Goal: Task Accomplishment & Management: Check status

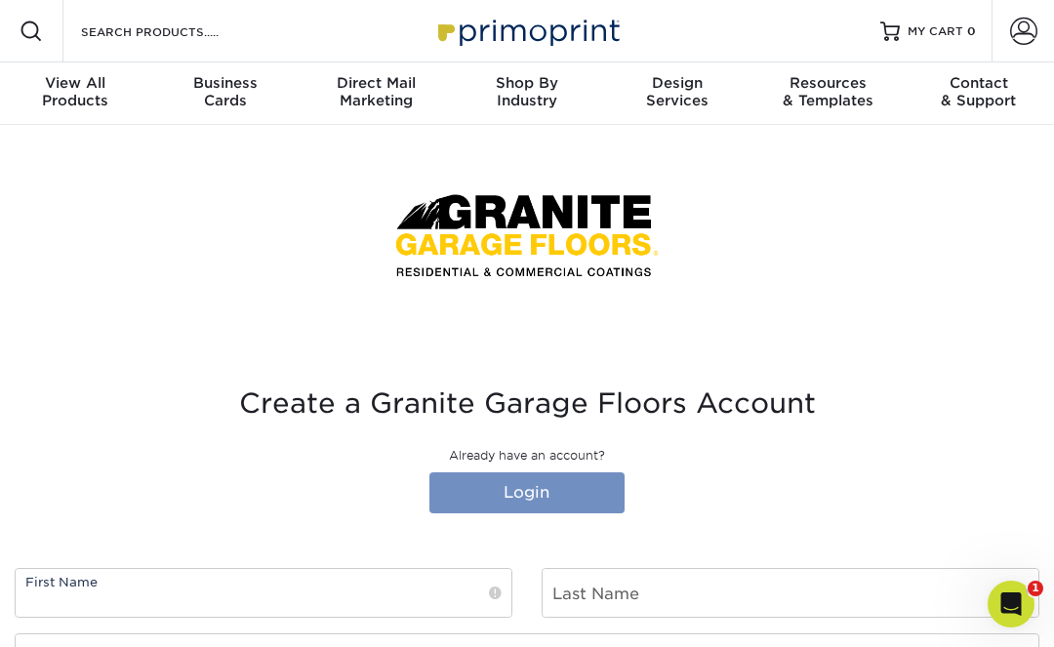
click at [518, 494] on link "Login" at bounding box center [526, 492] width 195 height 41
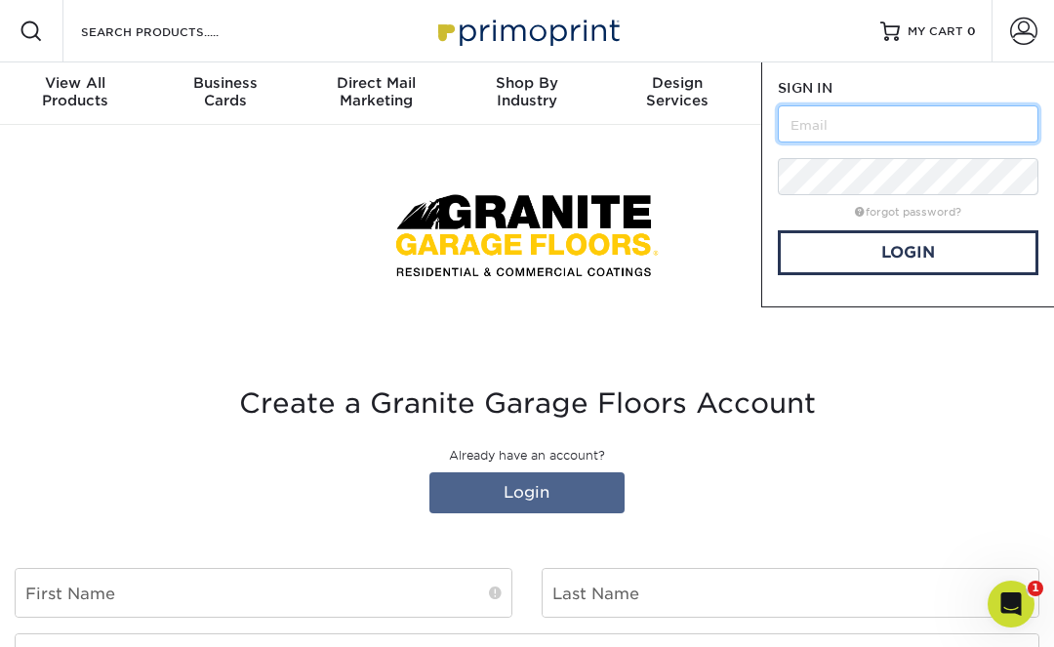
type input "Rich@granitegaragefloors.com"
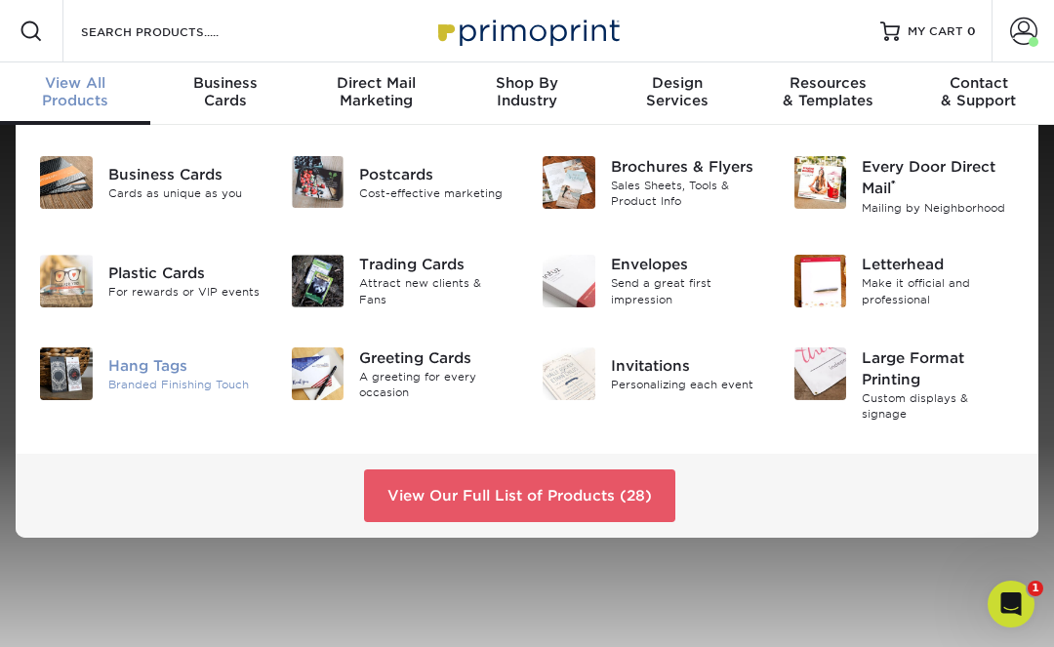
click at [76, 369] on img at bounding box center [66, 373] width 53 height 53
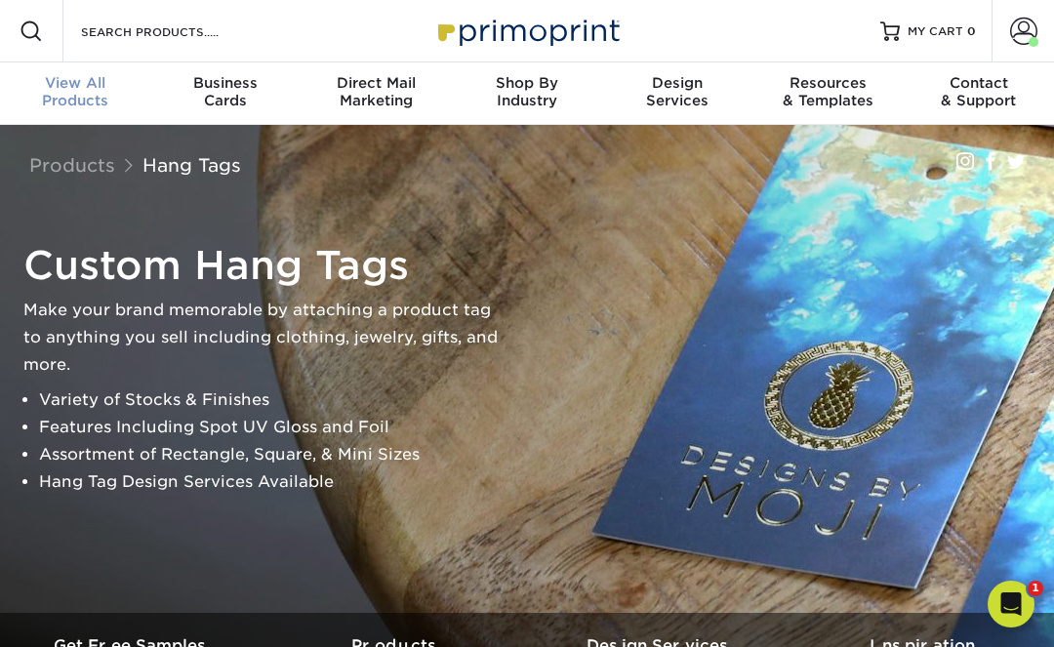
click at [78, 92] on div "View All Products" at bounding box center [75, 91] width 150 height 35
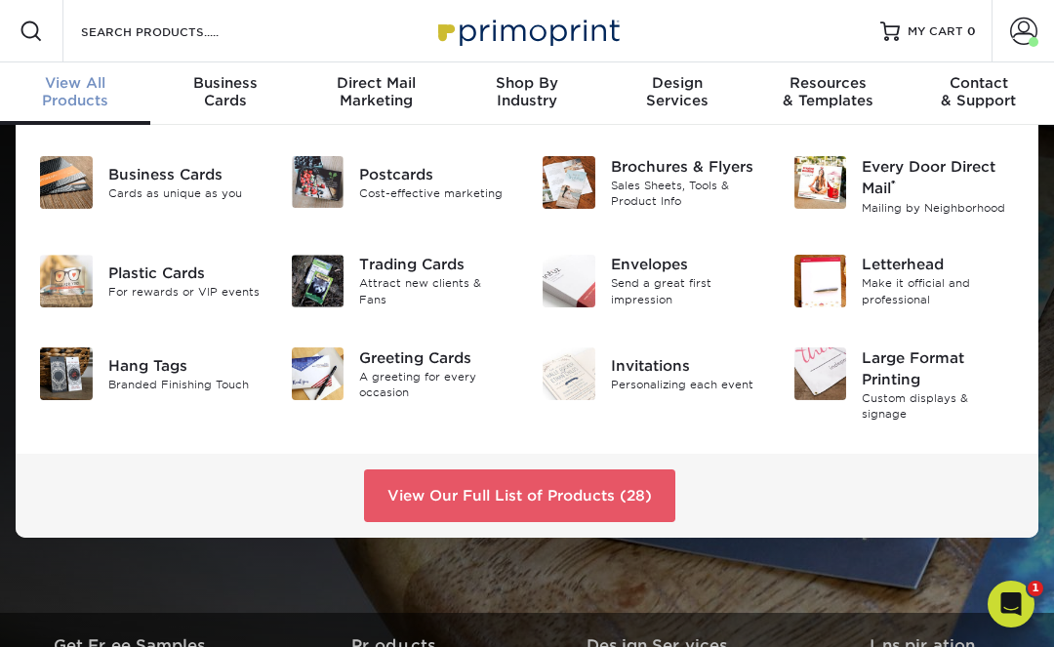
click at [84, 85] on span "View All" at bounding box center [75, 83] width 150 height 18
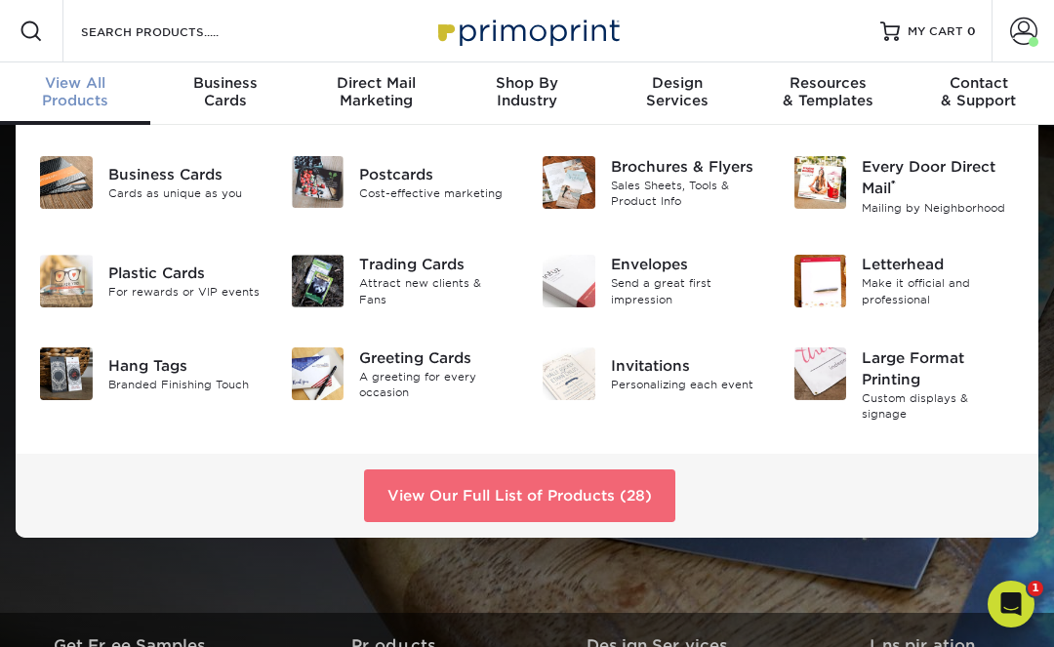
click at [499, 481] on link "View Our Full List of Products (28)" at bounding box center [519, 495] width 311 height 53
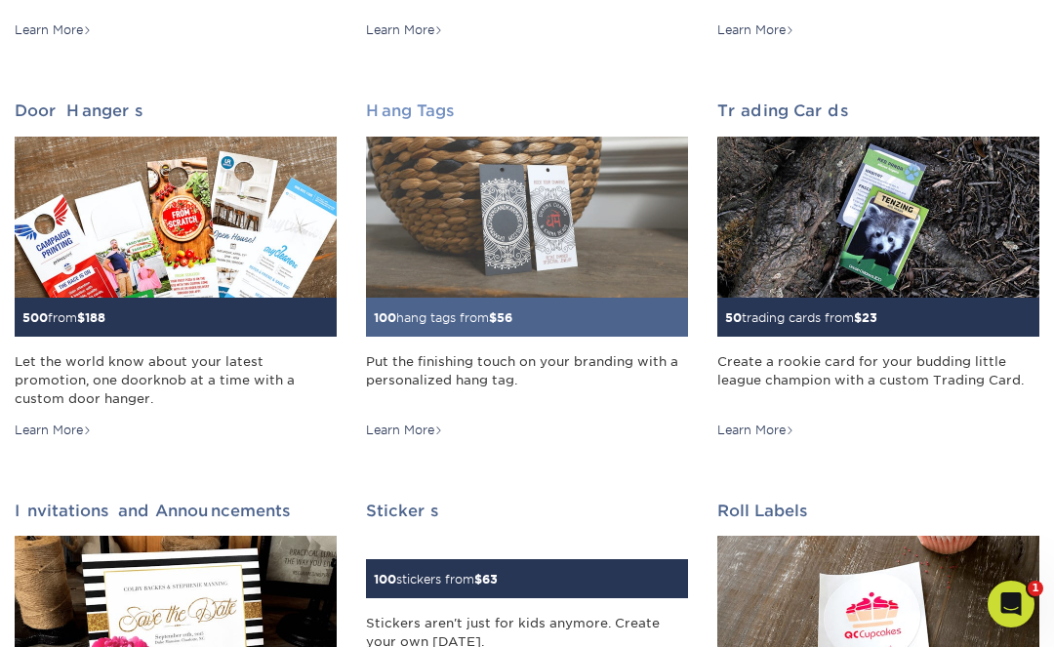
scroll to position [1460, 0]
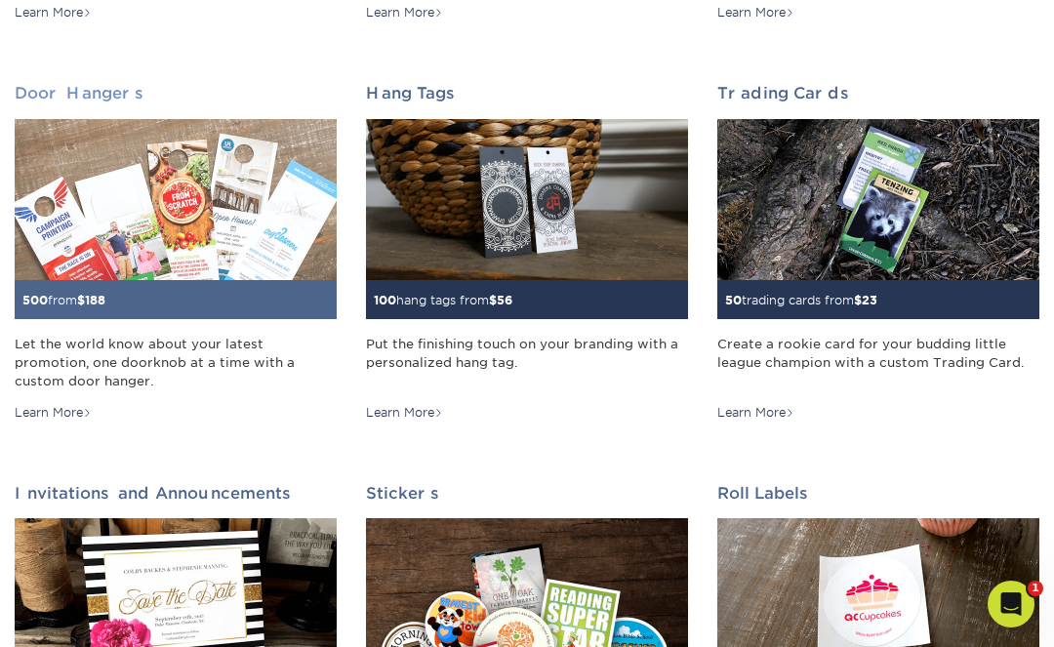
click at [160, 226] on img at bounding box center [176, 199] width 322 height 161
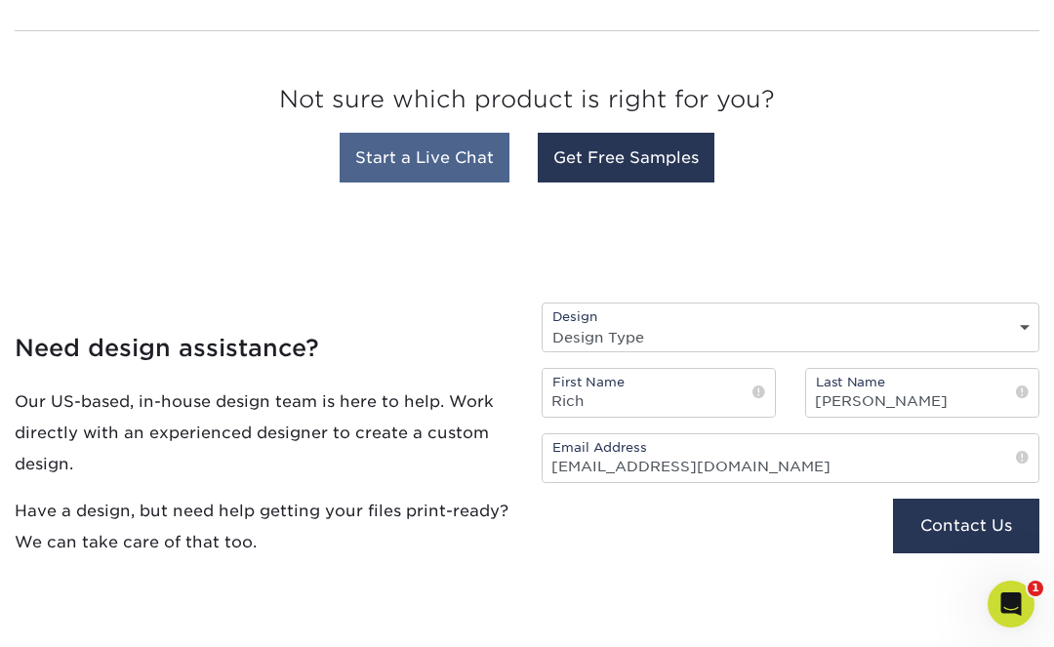
scroll to position [1150, 0]
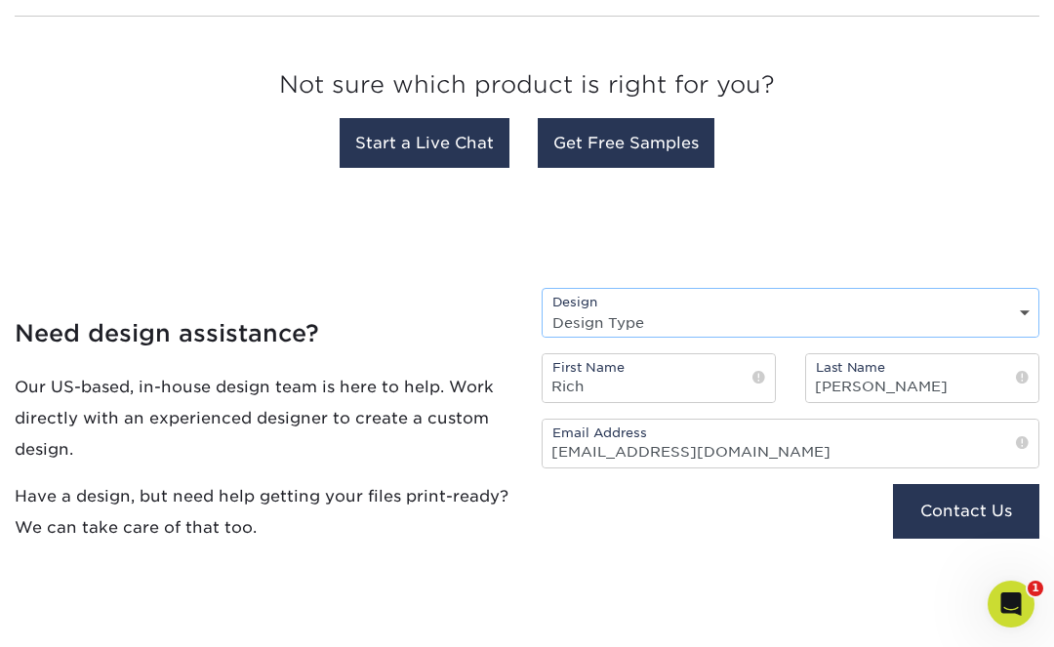
select select "Design Edits"
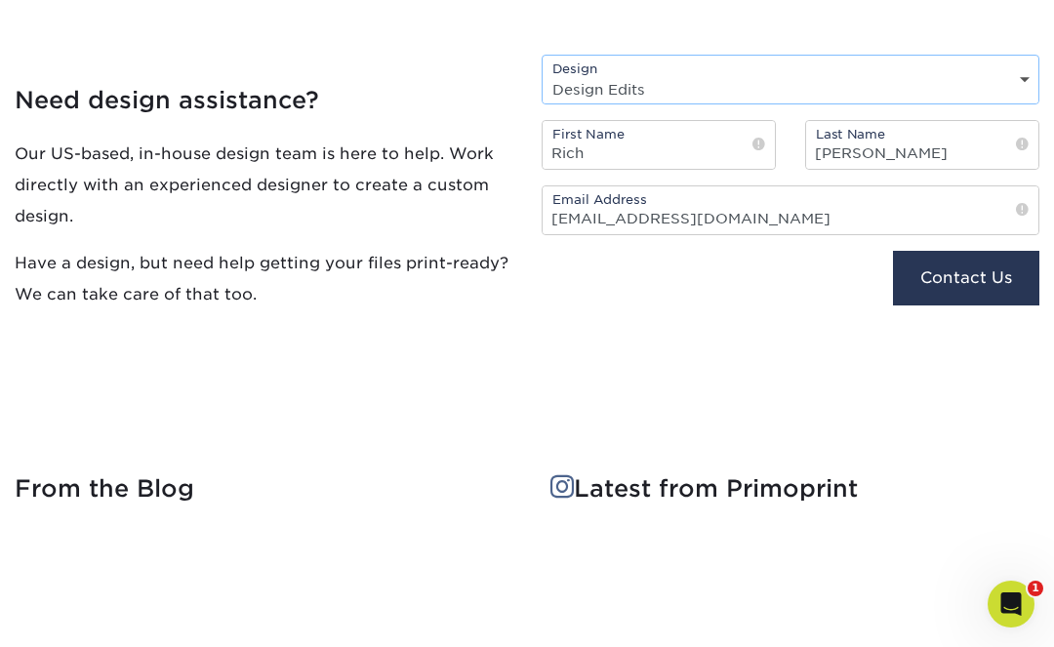
scroll to position [1335, 0]
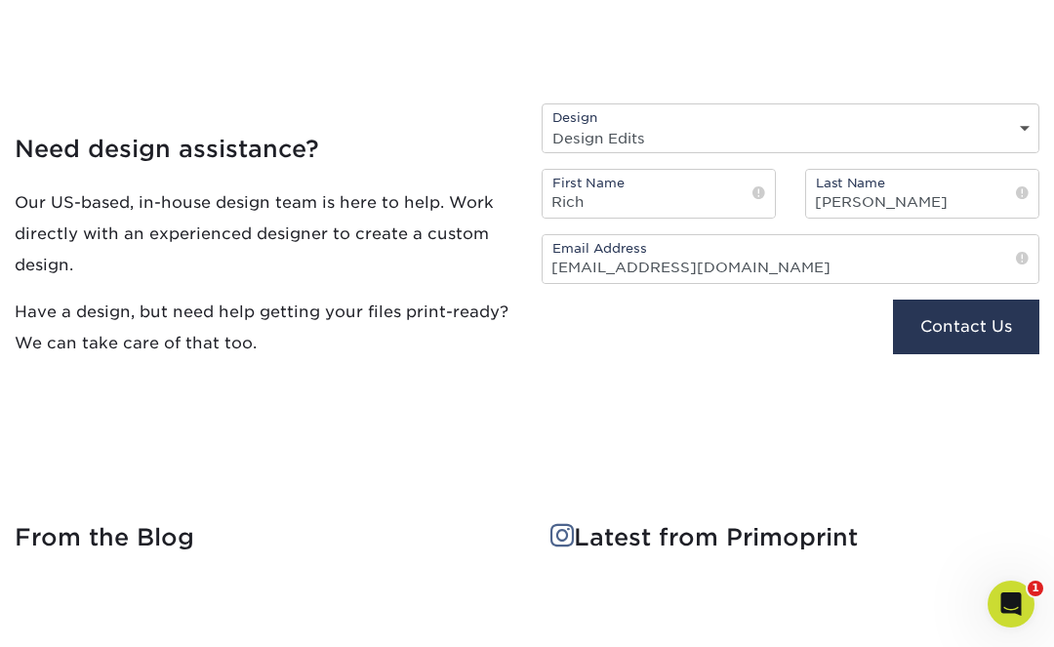
click at [466, 452] on div "Need design assistance? Our US-based, in-house design team is here to help. Wor…" at bounding box center [527, 282] width 1054 height 389
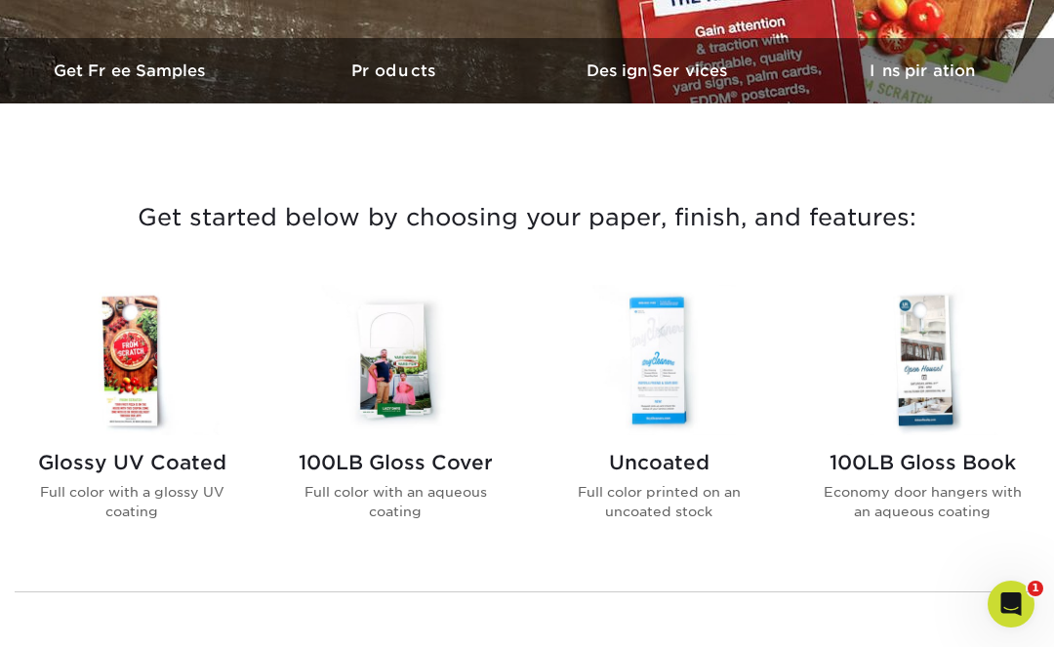
scroll to position [573, 0]
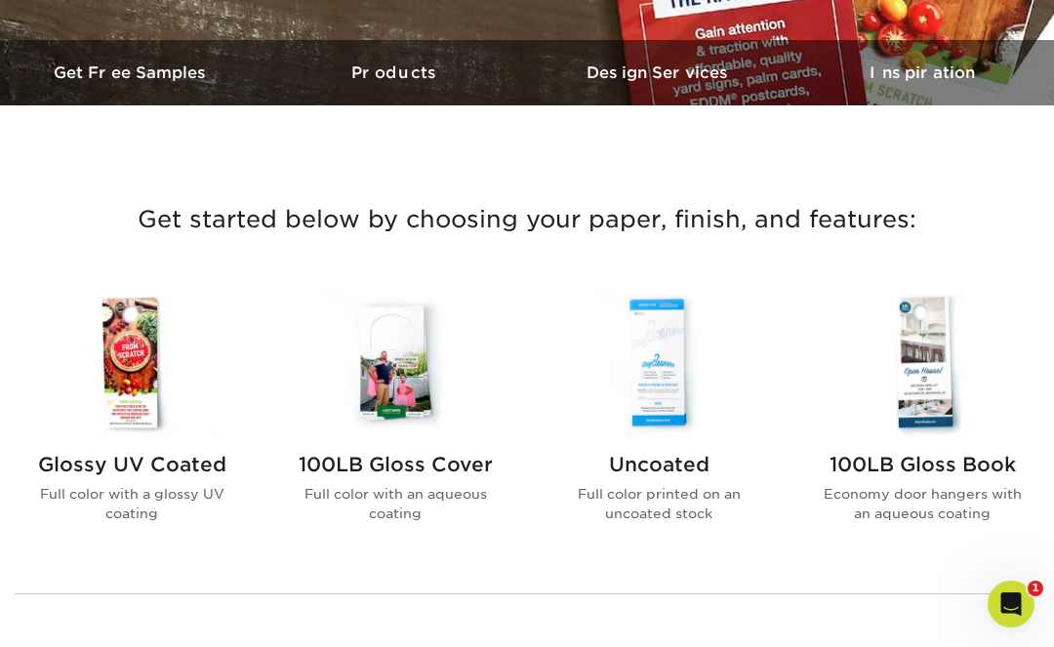
click at [656, 365] on img at bounding box center [658, 361] width 217 height 149
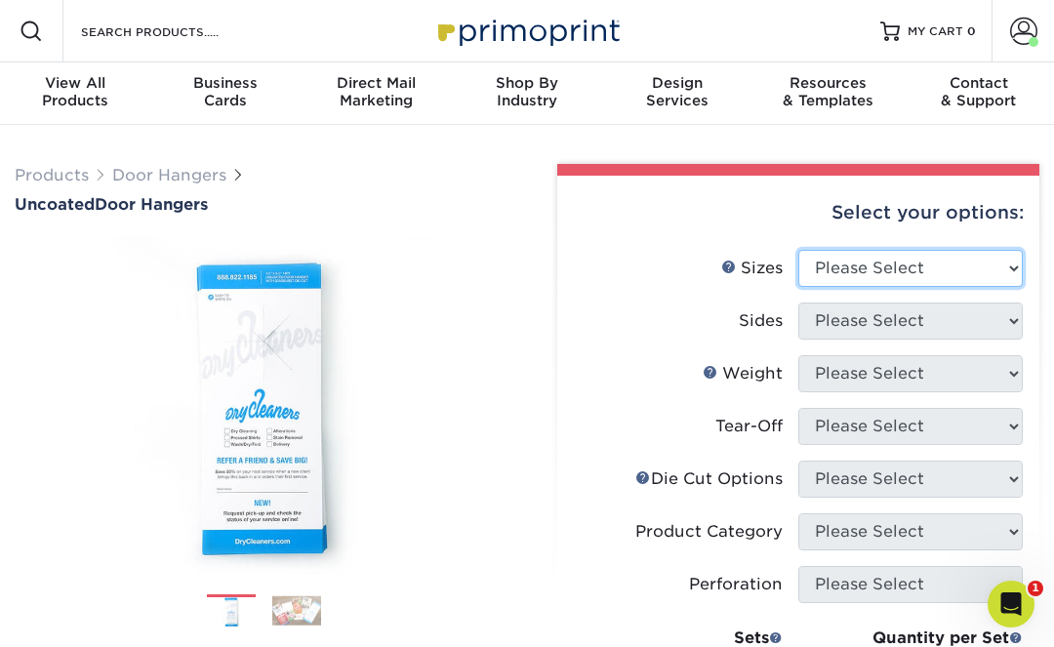
select select "4.00x7.00"
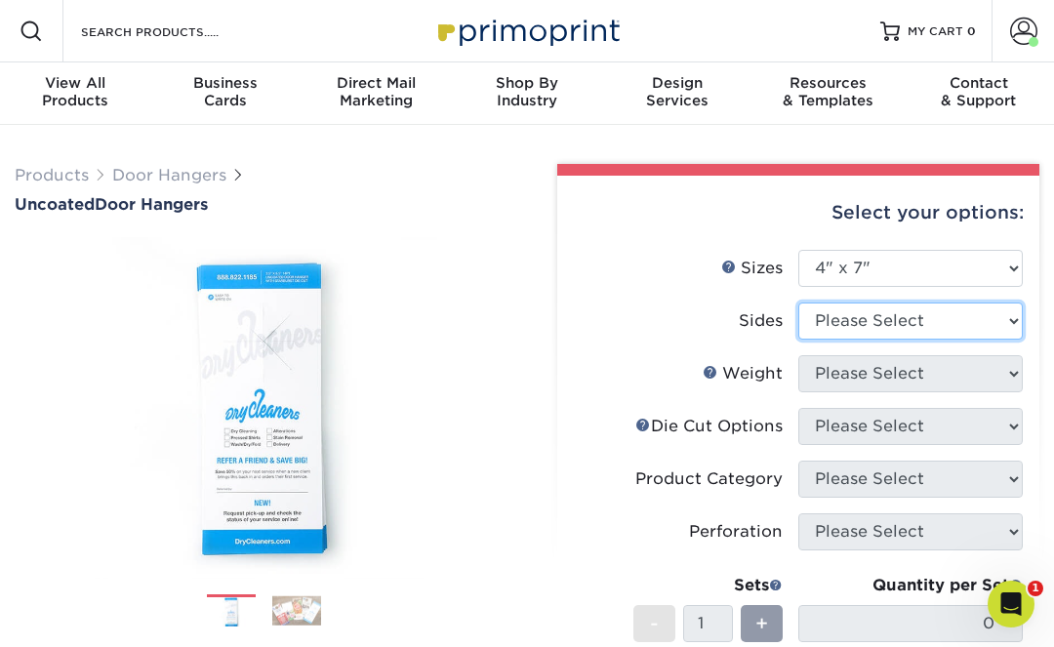
select select "32d3c223-f82c-492b-b915-ba065a00862f"
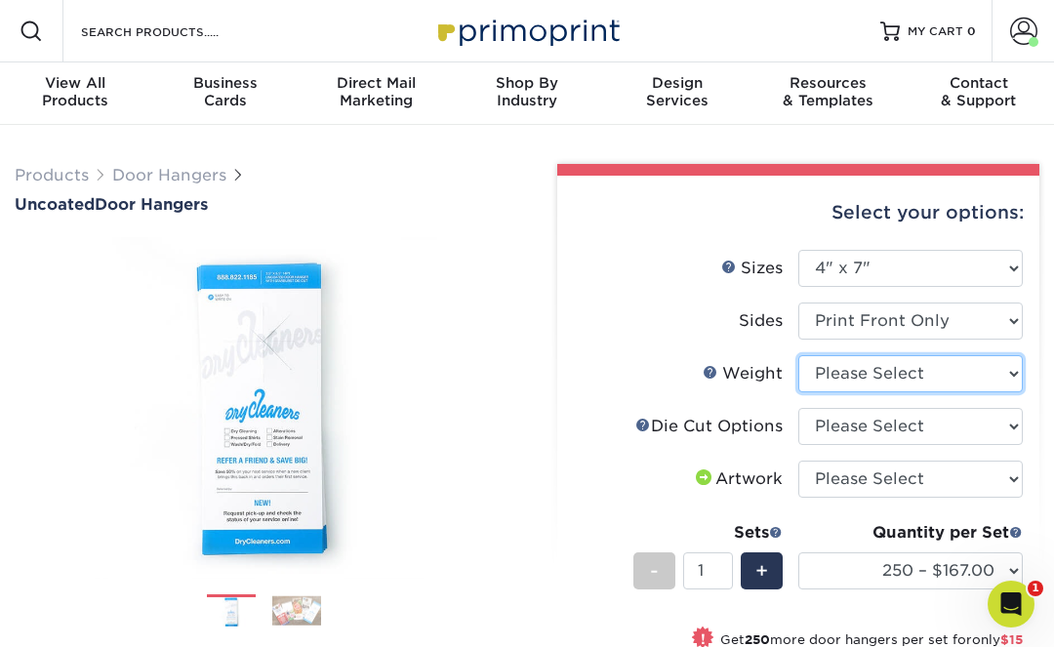
select select "14PT Uncoated"
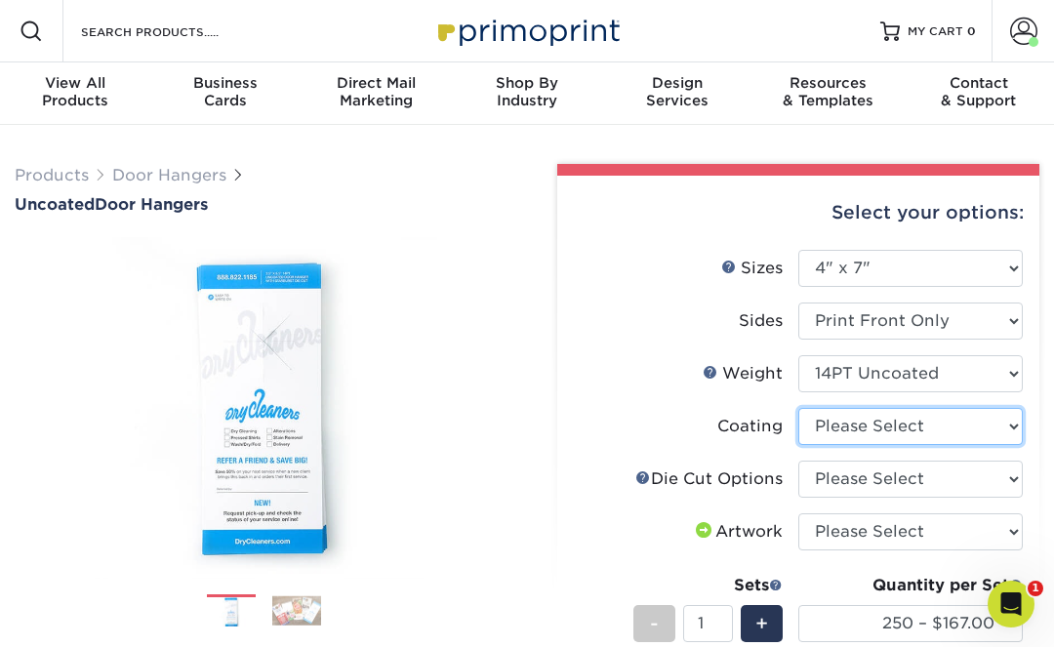
select select "3e7618de-abca-4bda-9f97-8b9129e913d8"
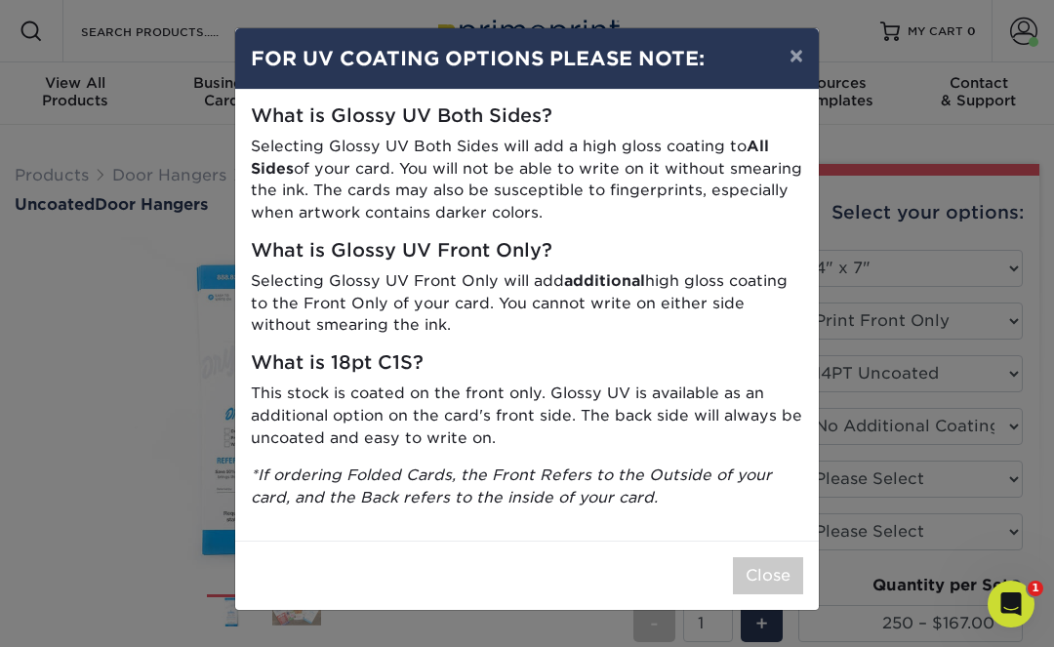
click at [1031, 429] on div "× FOR UV COATING OPTIONS PLEASE NOTE: What is Glossy UV Both Sides? Selecting G…" at bounding box center [527, 323] width 1054 height 647
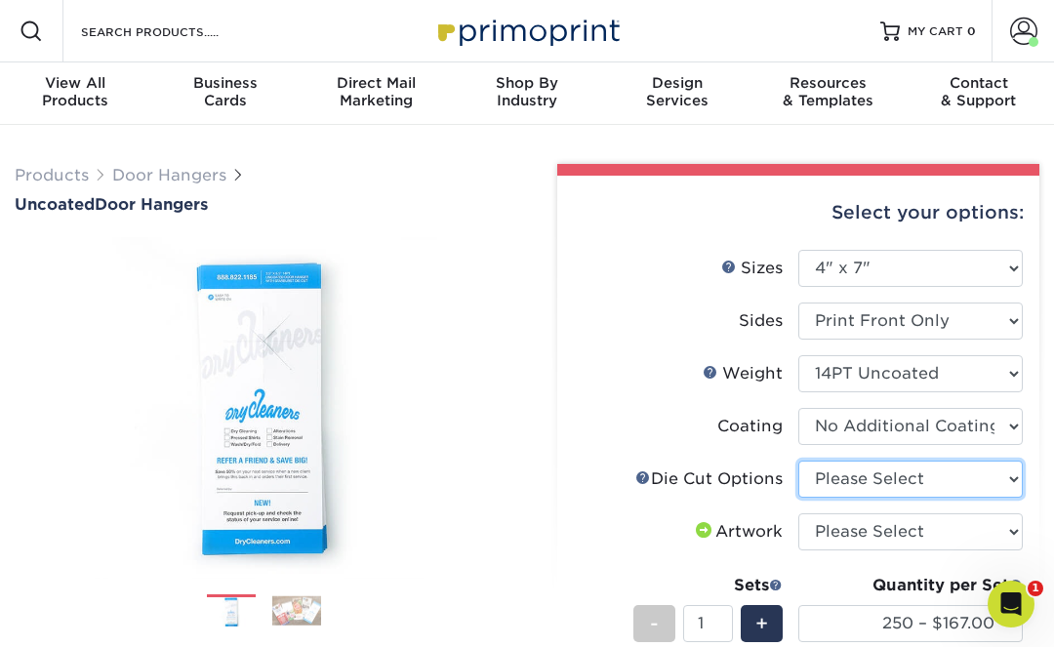
select select "fe6a4ed8-5803-433c-b773-a25a7b955e98"
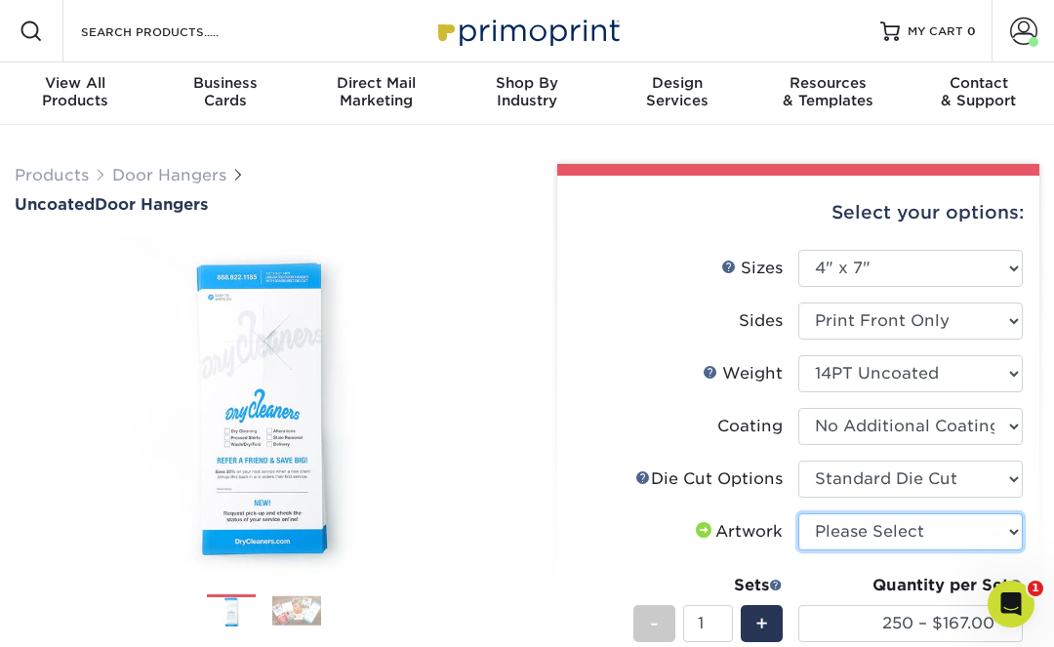
select select "upload"
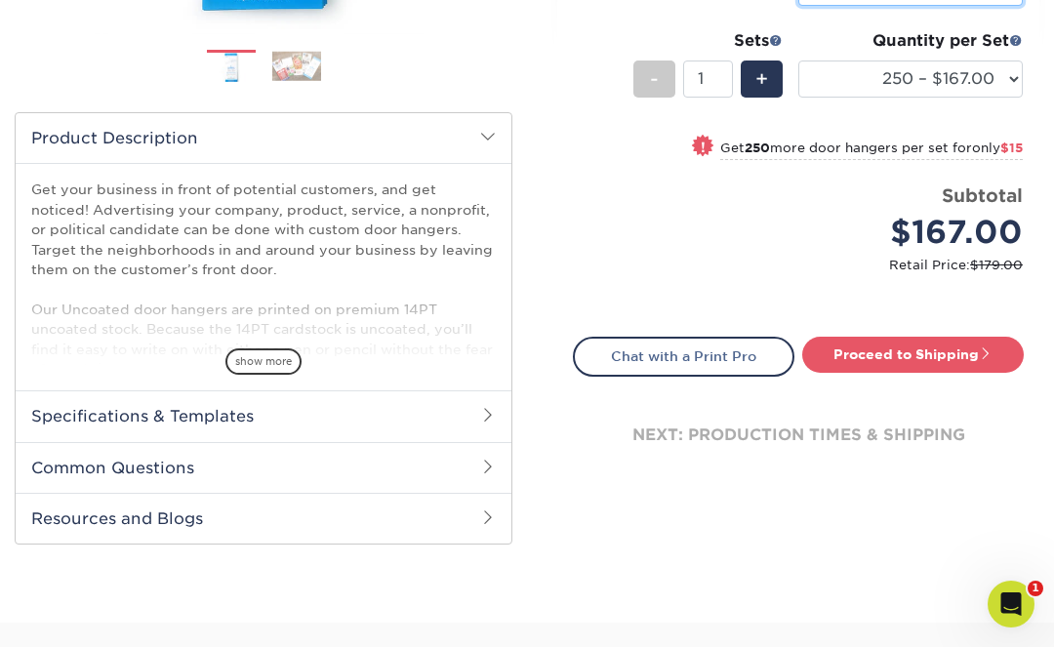
scroll to position [581, 0]
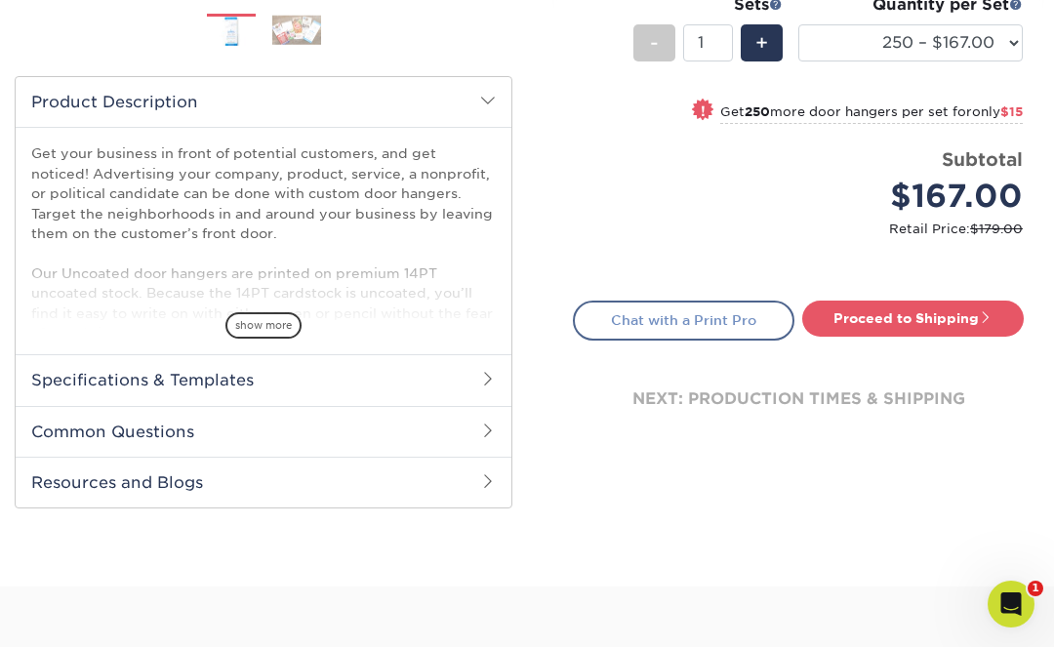
click at [670, 316] on link "Chat with a Print Pro" at bounding box center [683, 320] width 221 height 39
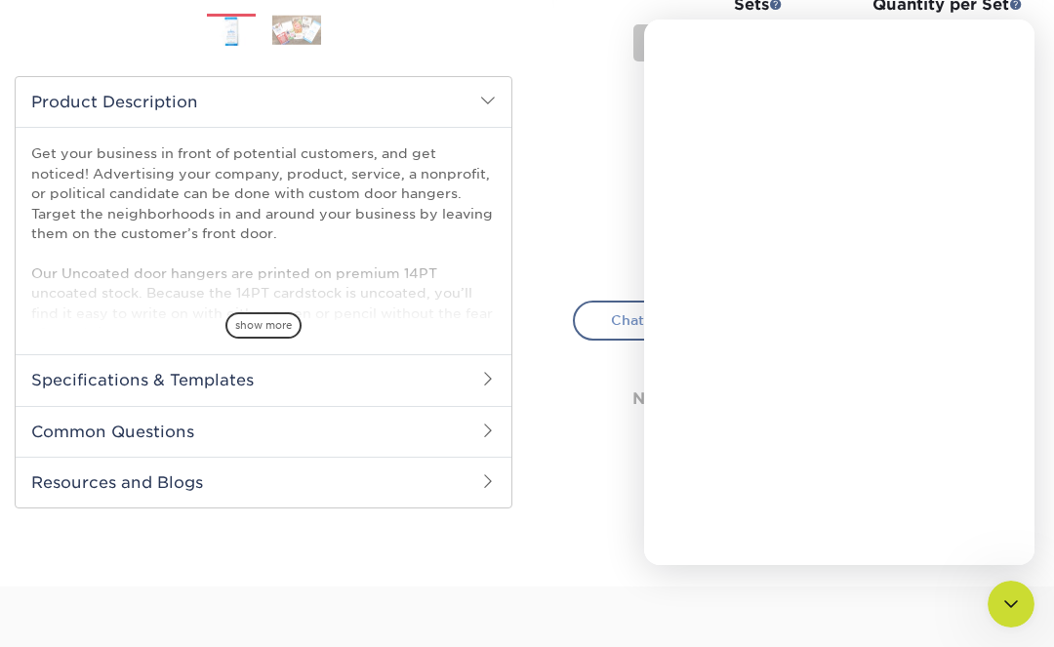
scroll to position [0, 0]
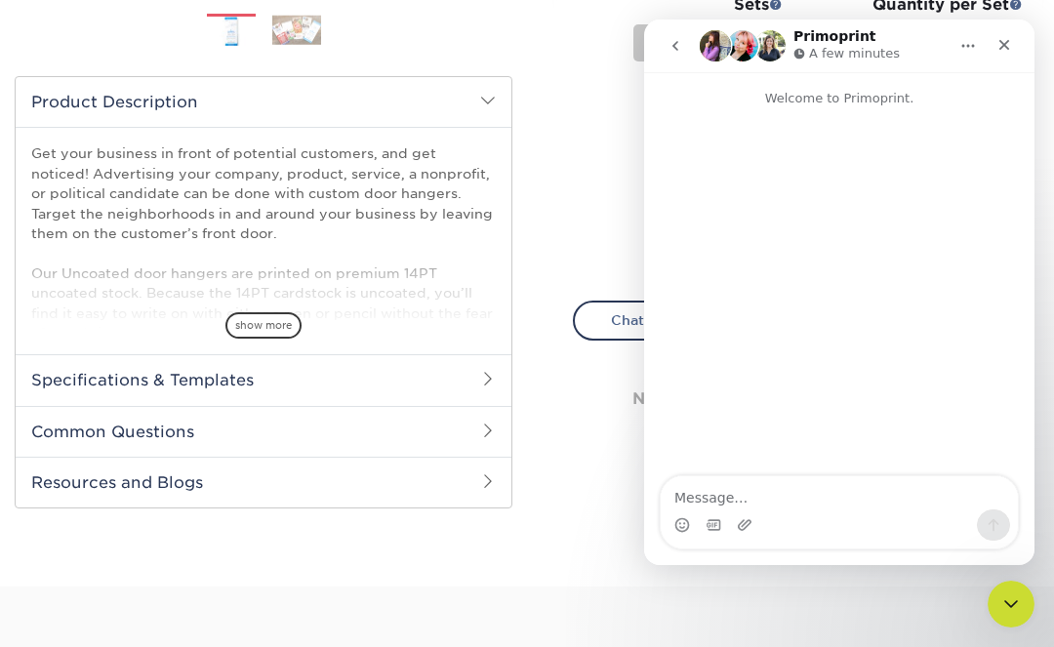
click at [688, 496] on textarea "Message…" at bounding box center [839, 492] width 357 height 33
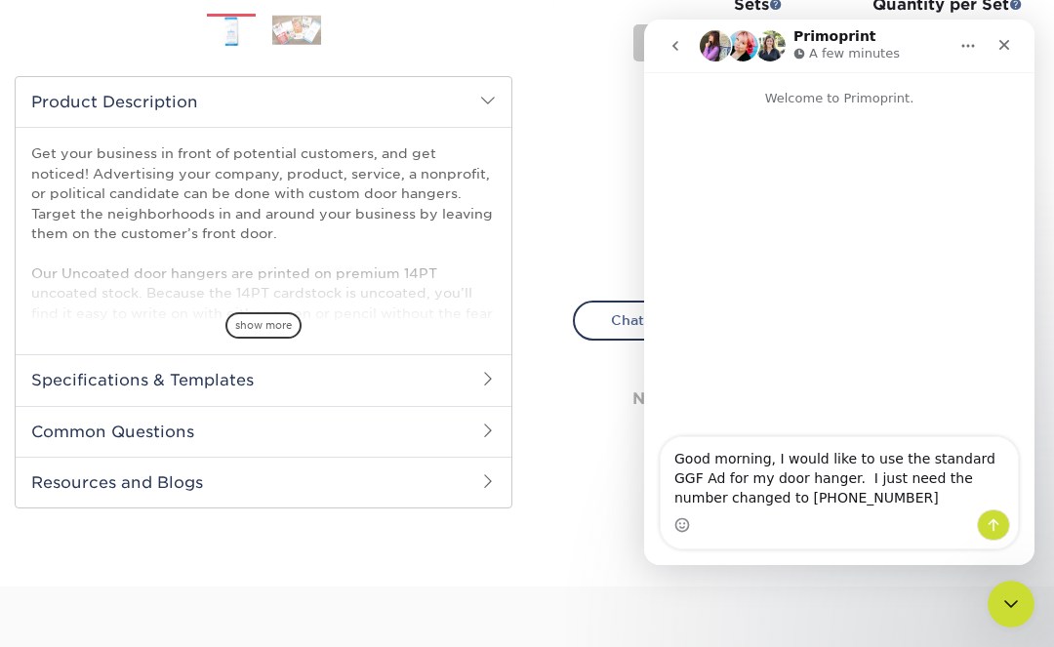
click at [750, 498] on textarea "Good morning, I would like to use the standard GGF Ad for my door hanger. I jus…" at bounding box center [839, 473] width 357 height 72
click at [855, 493] on textarea "Good morning, I would like to use the standard GGF Ad for my door hanger. I jus…" at bounding box center [839, 473] width 357 height 72
type textarea "Good morning, I would like to use the standard GGF Ad for my door hanger. I jus…"
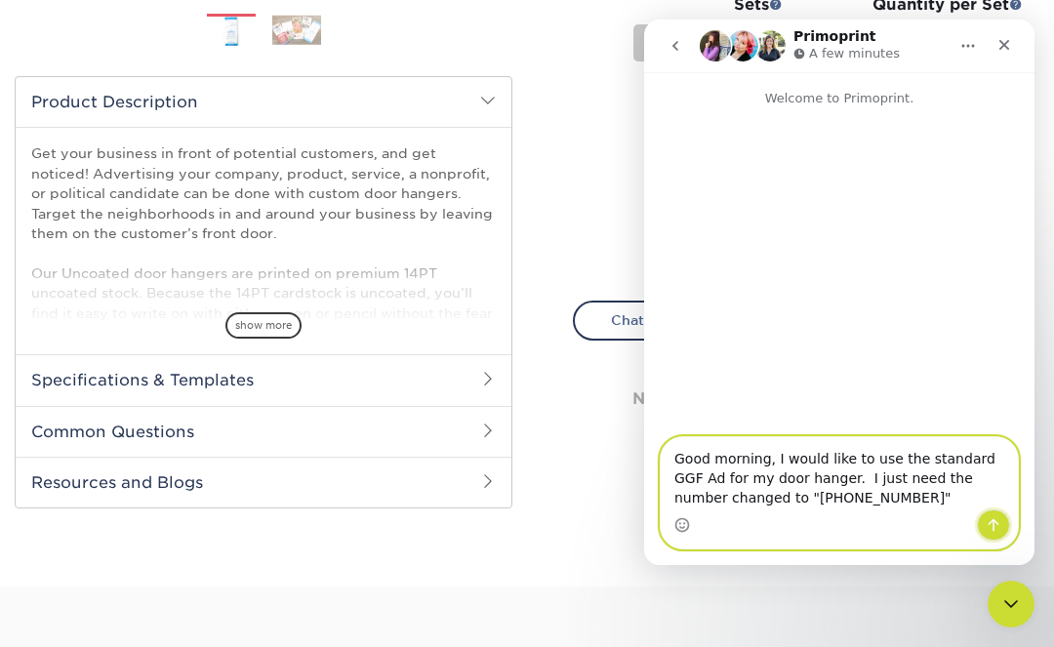
click at [994, 525] on icon "Send a message…" at bounding box center [993, 525] width 16 height 16
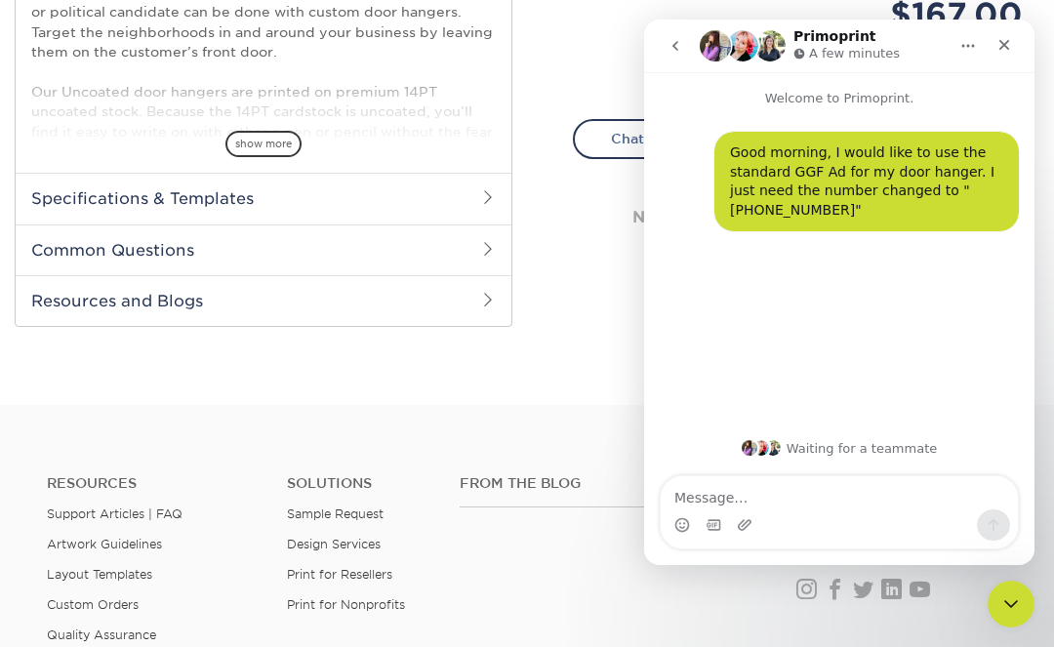
scroll to position [767, 0]
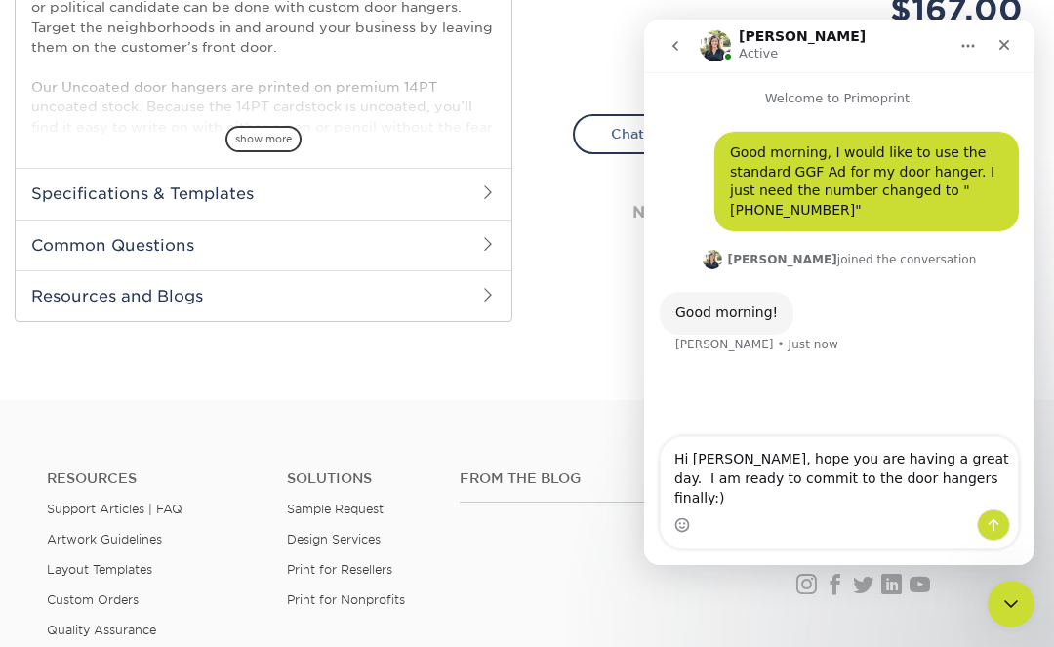
type textarea "Hi Irene, hope you are having a great day. I am ready to commit to the door han…"
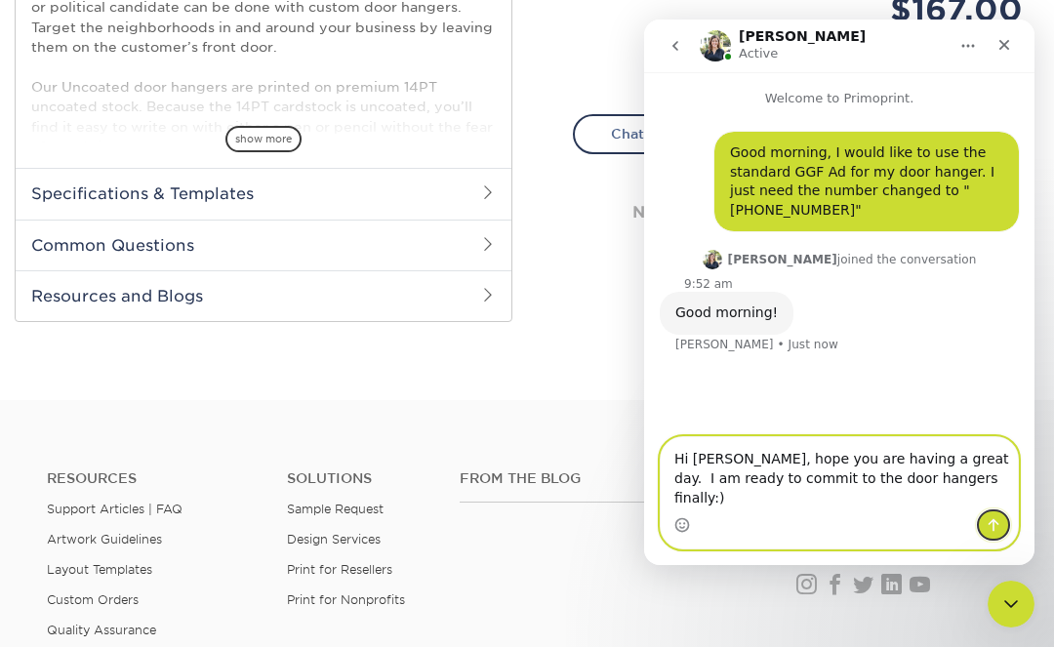
click at [997, 525] on icon "Send a message…" at bounding box center [993, 525] width 16 height 16
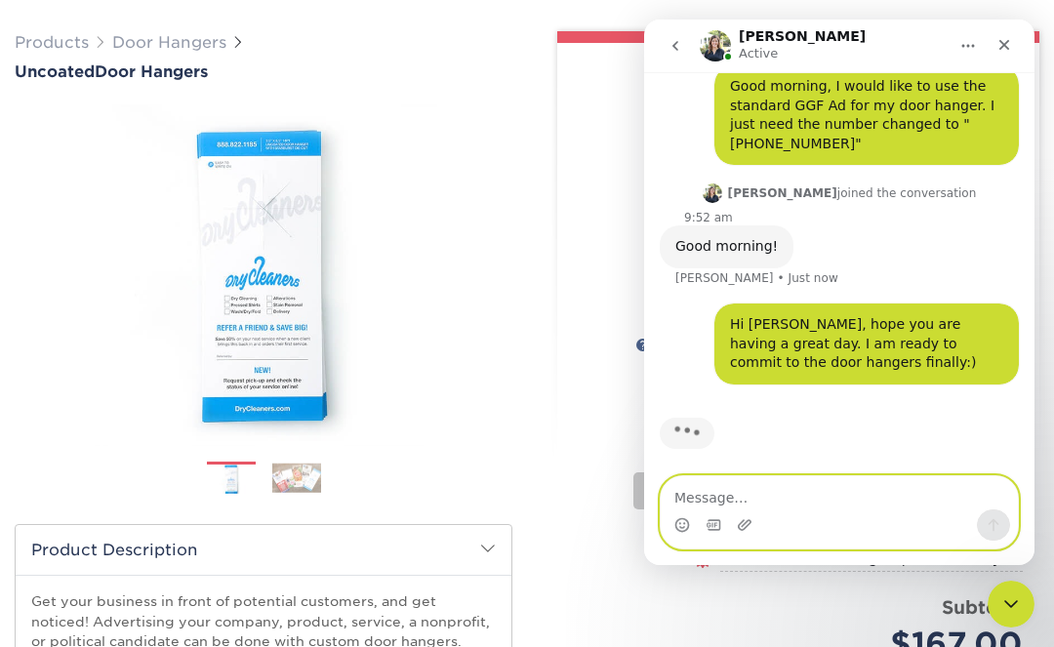
scroll to position [0, 0]
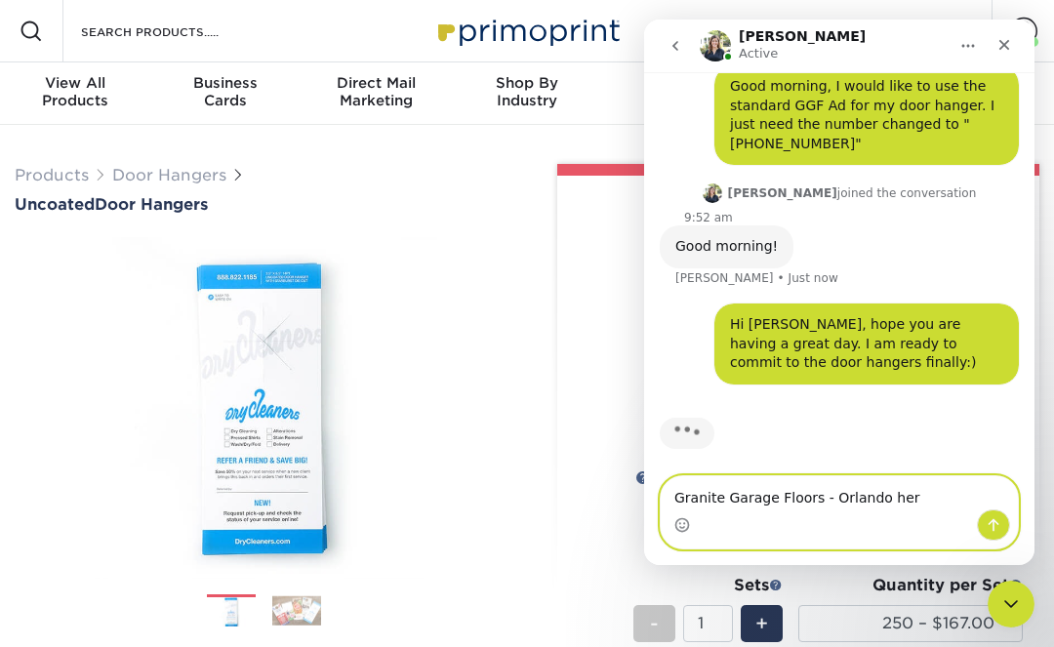
type textarea "Granite Garage Floors - Orlando here"
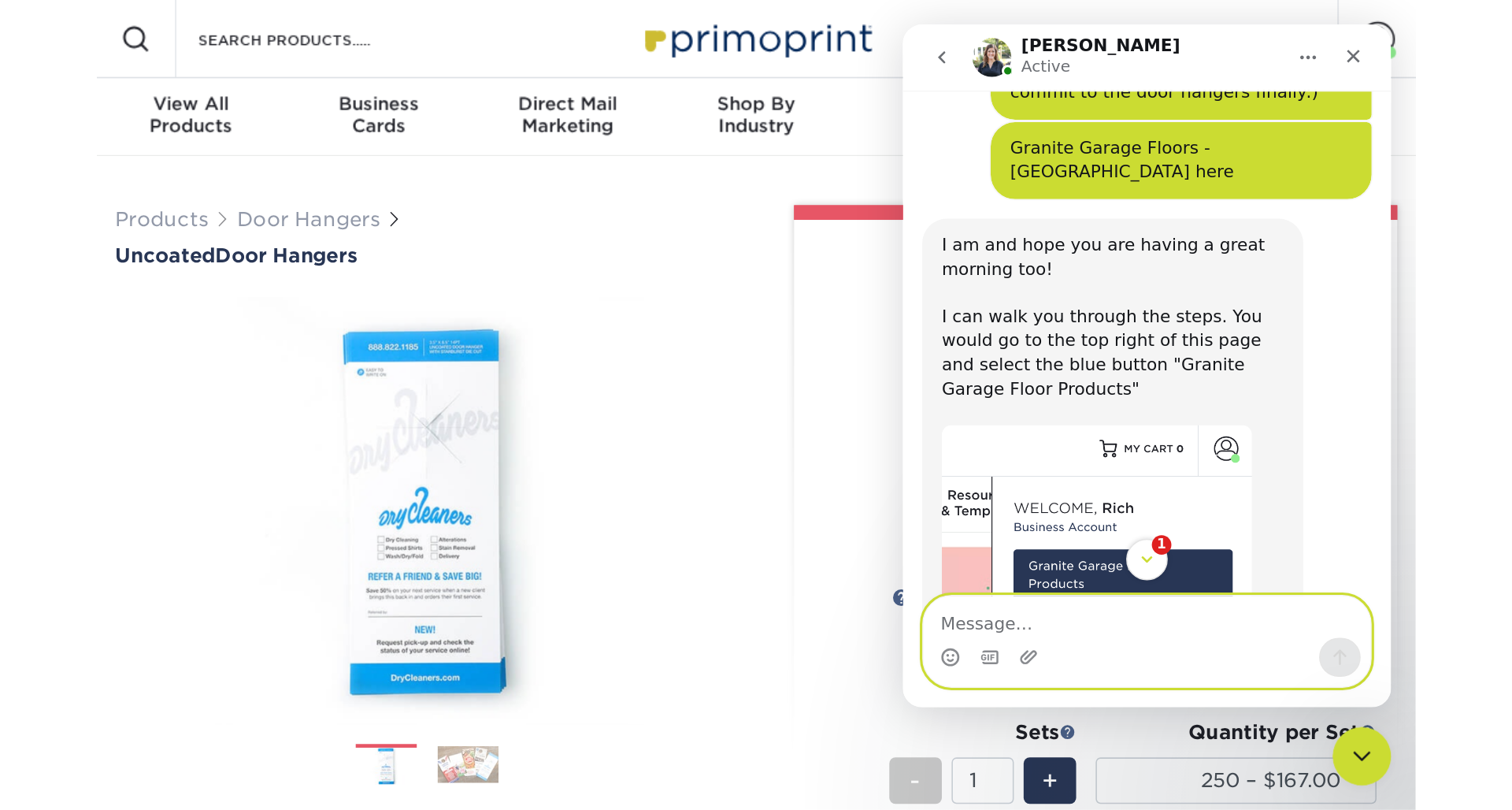
scroll to position [281, 0]
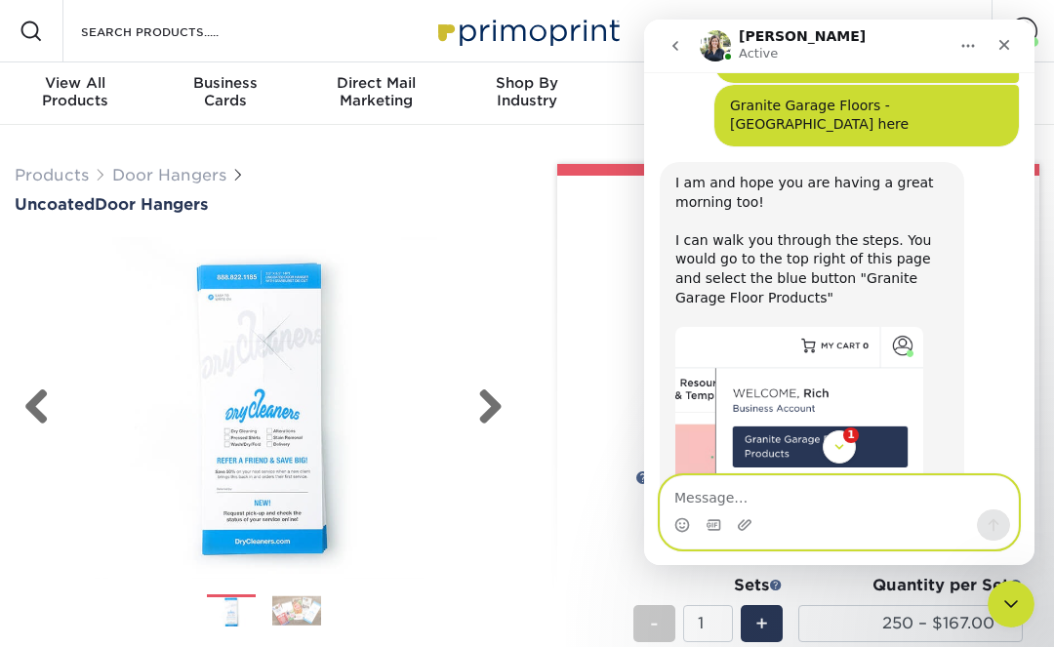
click at [447, 287] on img at bounding box center [264, 408] width 498 height 344
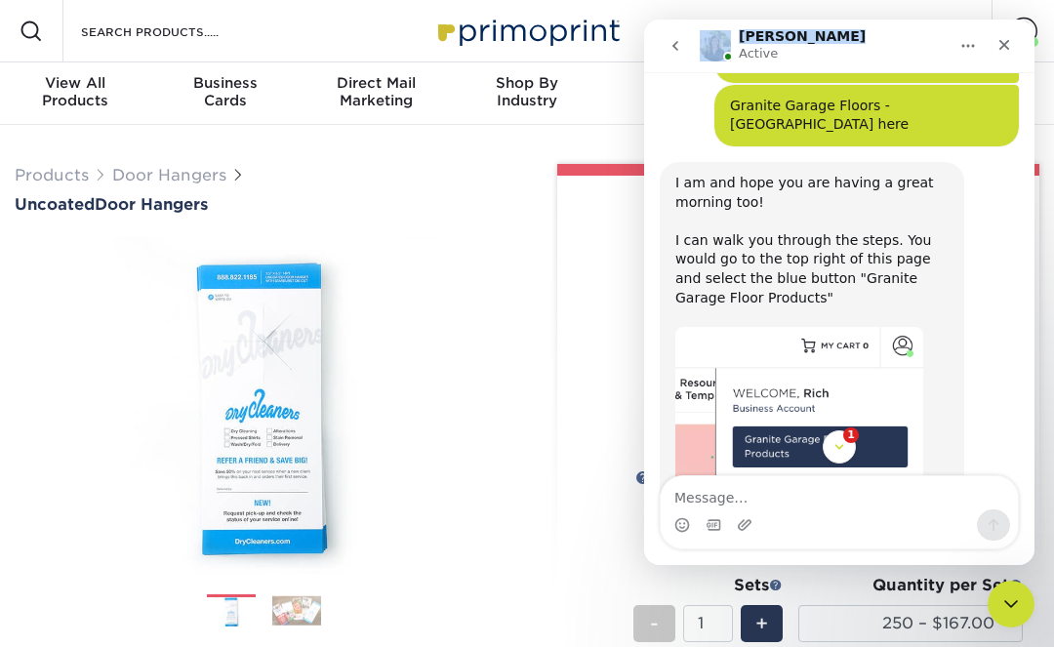
drag, startPoint x: 844, startPoint y: 42, endPoint x: 1604, endPoint y: -20, distance: 762.6
click html "Irene Active Welcome to Primoprint. Good morning, I would like to use the stand…"
click at [891, 40] on div "Irene Active" at bounding box center [824, 46] width 248 height 34
drag, startPoint x: 891, startPoint y: 40, endPoint x: 823, endPoint y: 17, distance: 72.2
click html "Irene Active Welcome to Primoprint. Good morning, I would like to use the stand…"
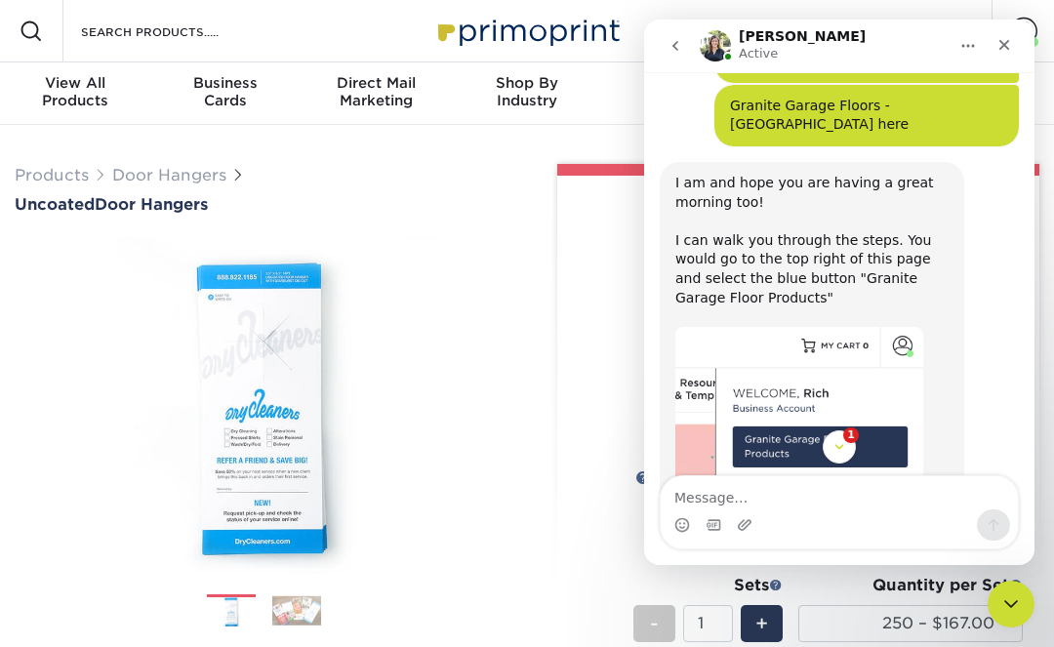
click at [865, 46] on div "Irene Active" at bounding box center [824, 46] width 248 height 34
click at [927, 28] on div "Irene Active" at bounding box center [839, 45] width 365 height 37
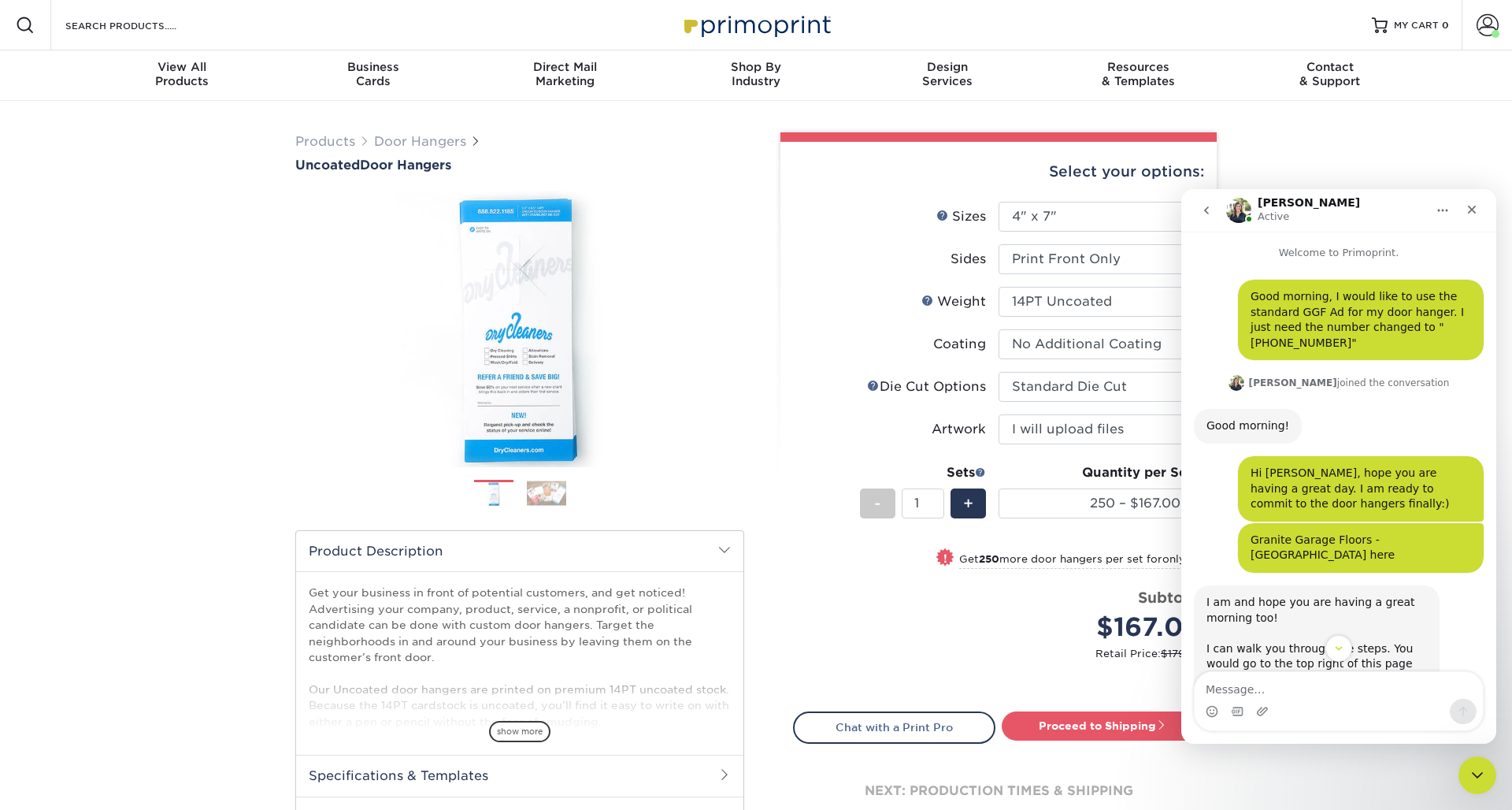
scroll to position [0, 0]
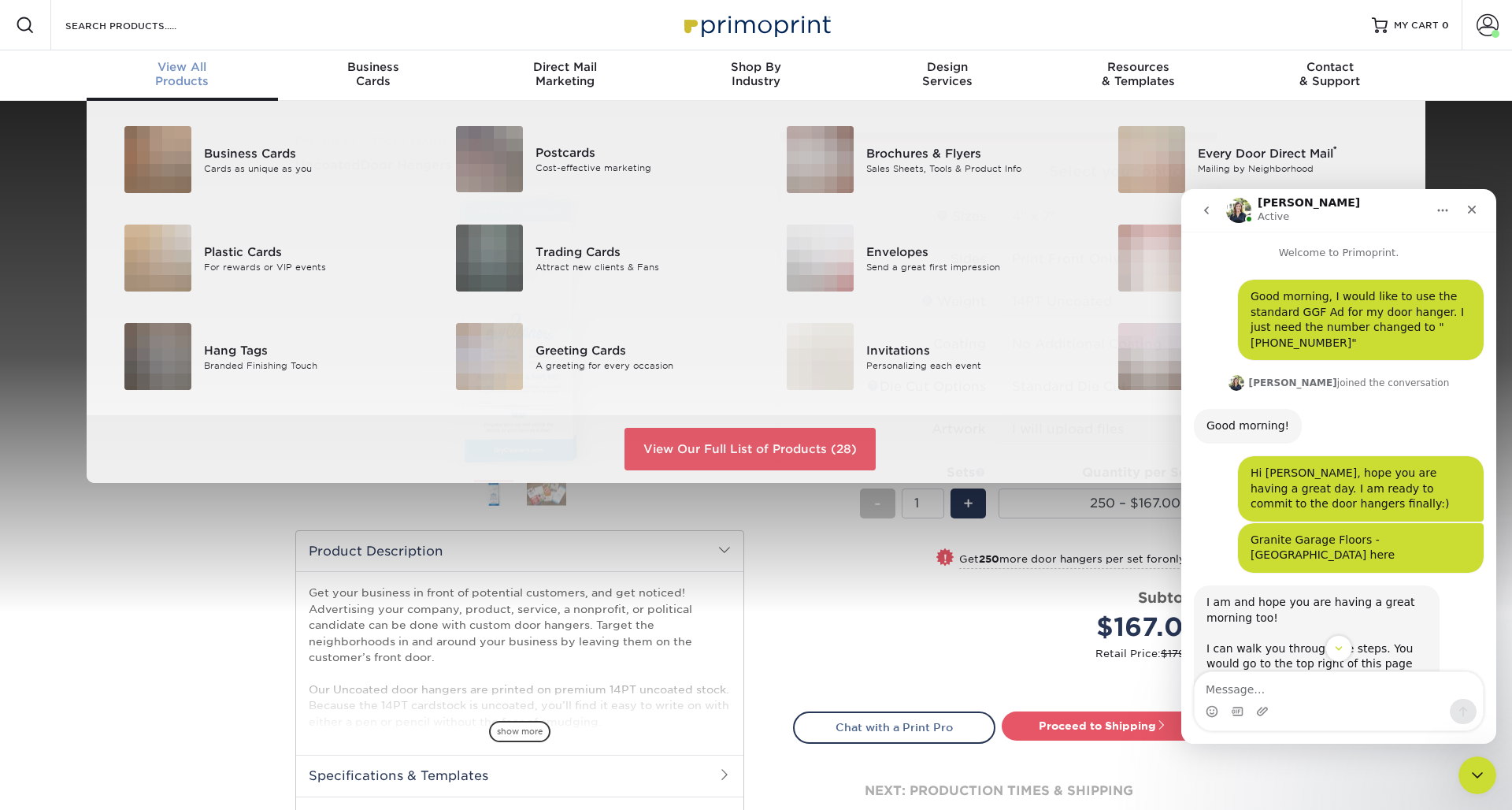
click at [182, 69] on span "View All" at bounding box center [182, 67] width 191 height 15
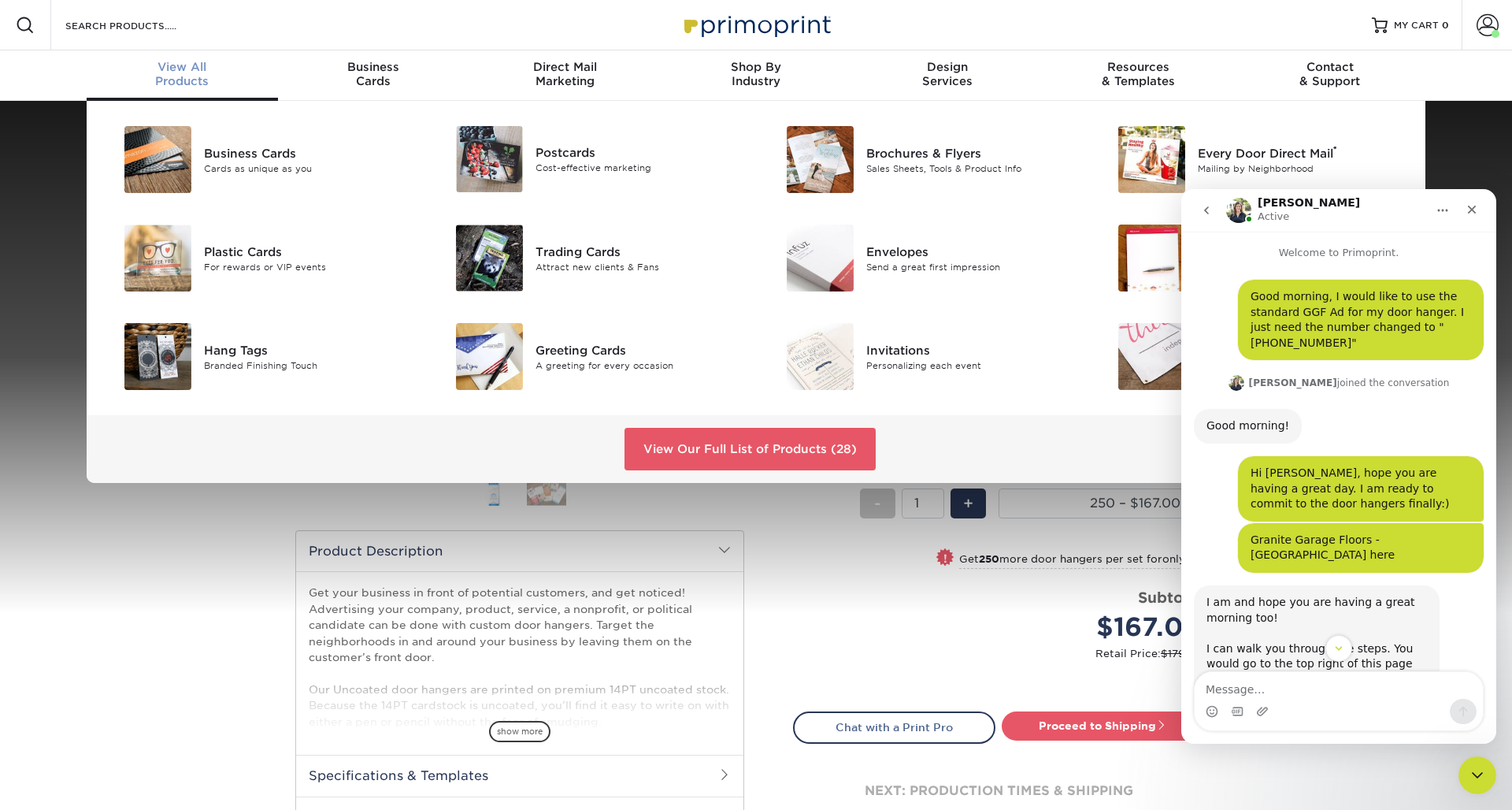
click at [182, 69] on span "View All" at bounding box center [182, 67] width 191 height 15
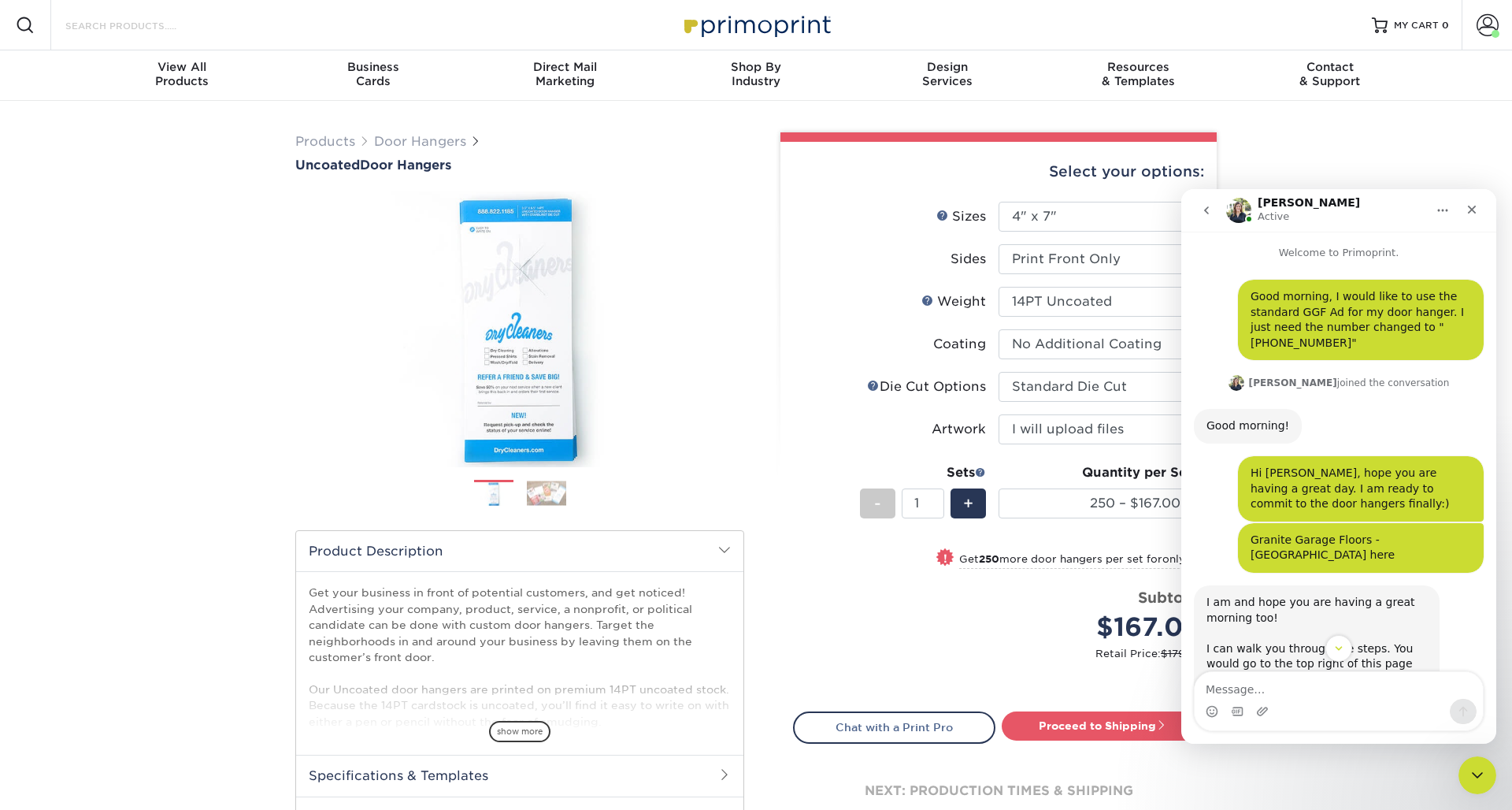
click at [90, 27] on input "Search Products" at bounding box center [140, 25] width 153 height 19
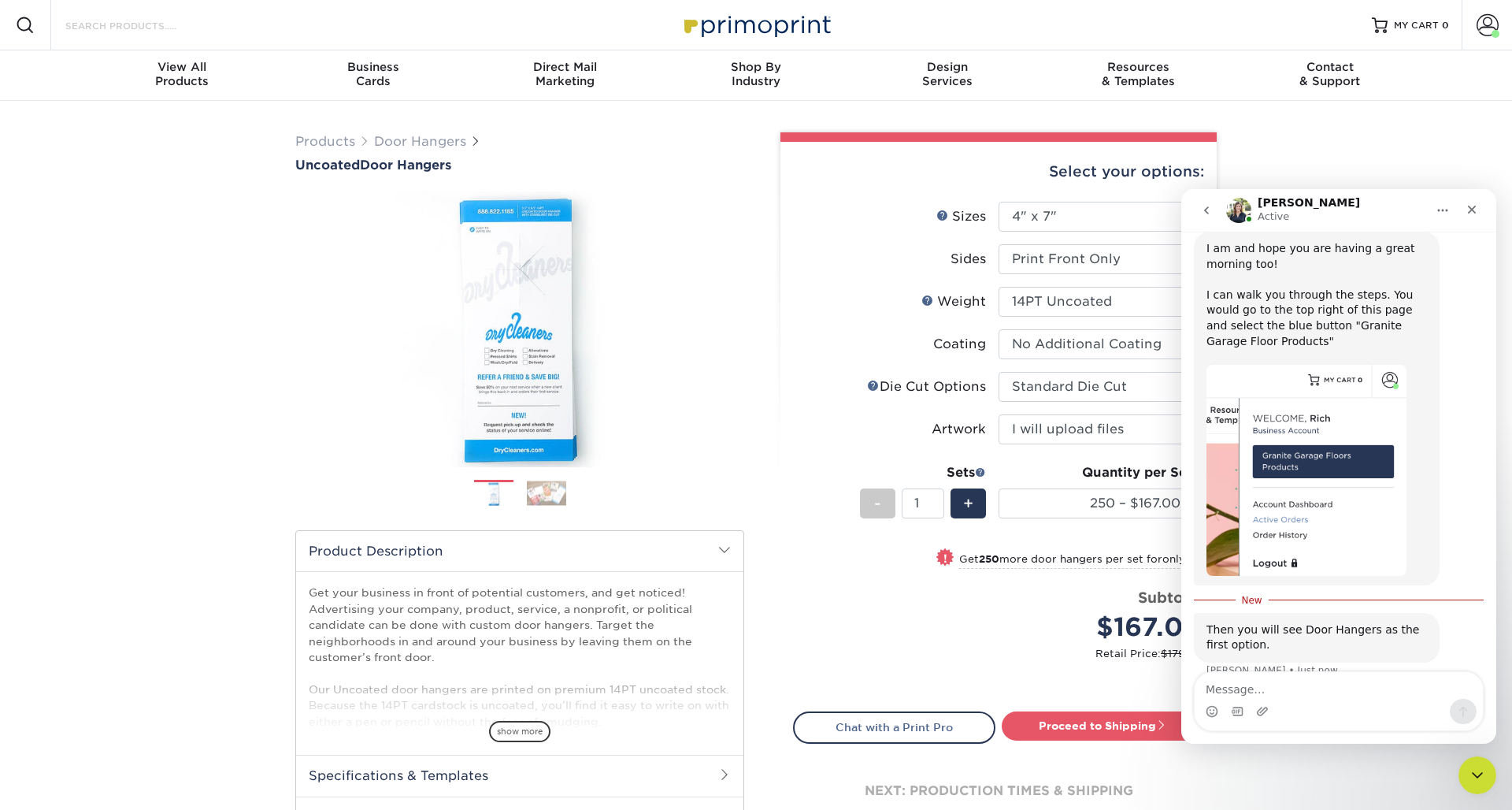
scroll to position [353, 0]
click at [850, 125] on div "Products Door Hangers Uncoated Door Hangers Previous Next show more /" at bounding box center [756, 522] width 1512 height 841
click at [850, 27] on span "MY CART" at bounding box center [1417, 25] width 45 height 14
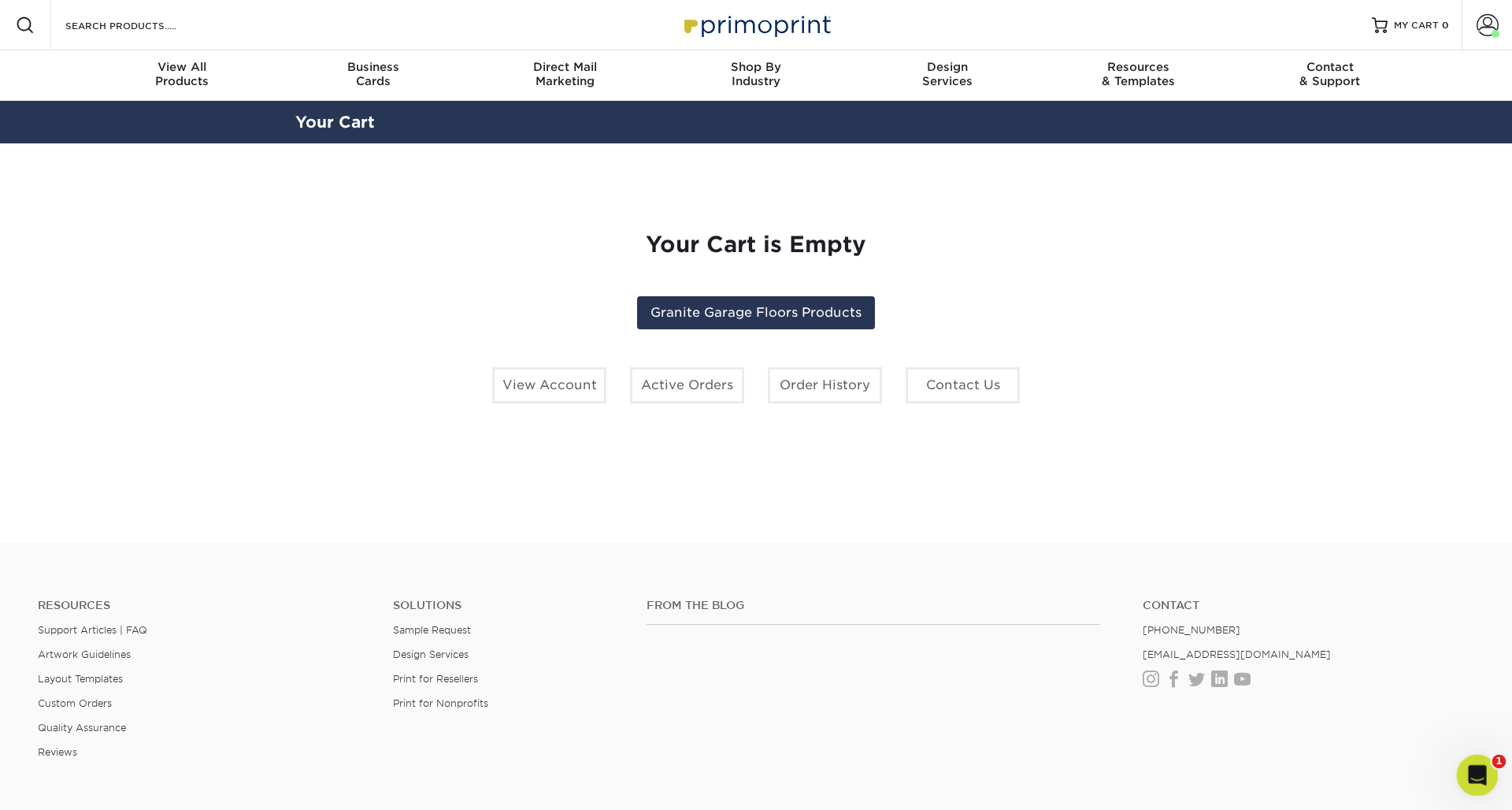
click at [1476, 775] on icon "Open Intercom Messenger" at bounding box center [1476, 773] width 11 height 13
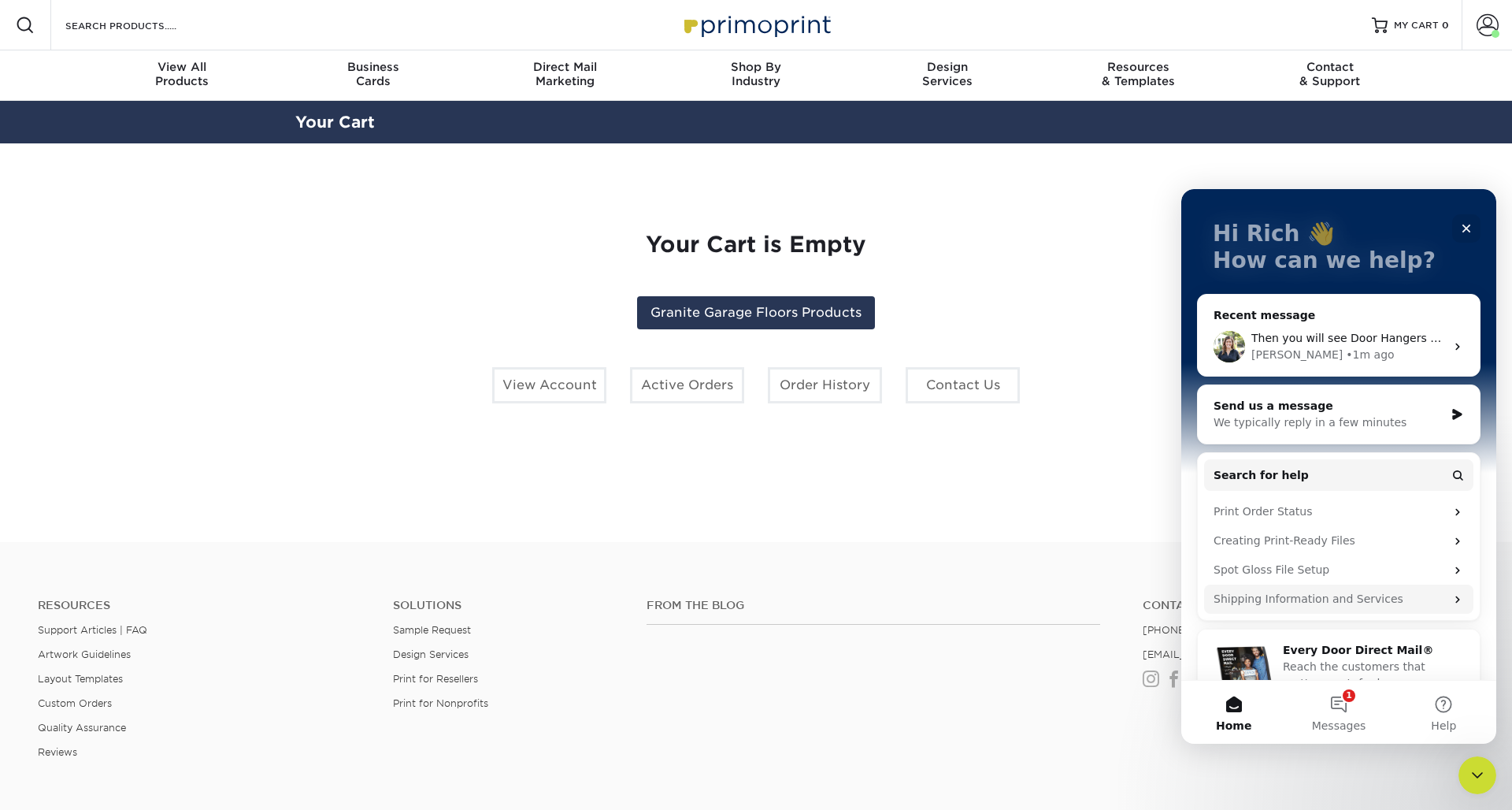
scroll to position [80, 0]
click at [1341, 343] on span "Then you will see Door Hangers as the first option." at bounding box center [1391, 339] width 279 height 13
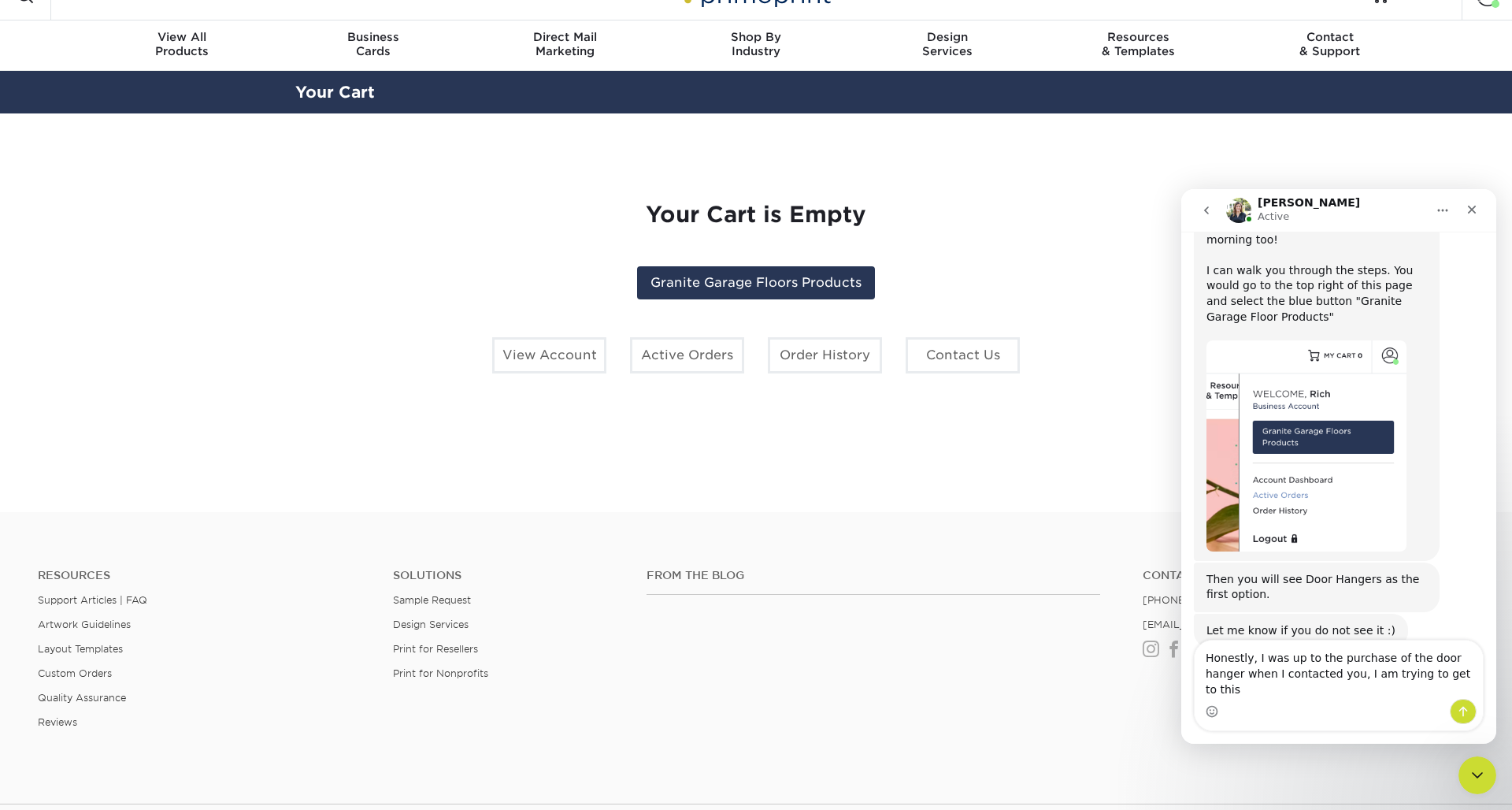
scroll to position [394, 0]
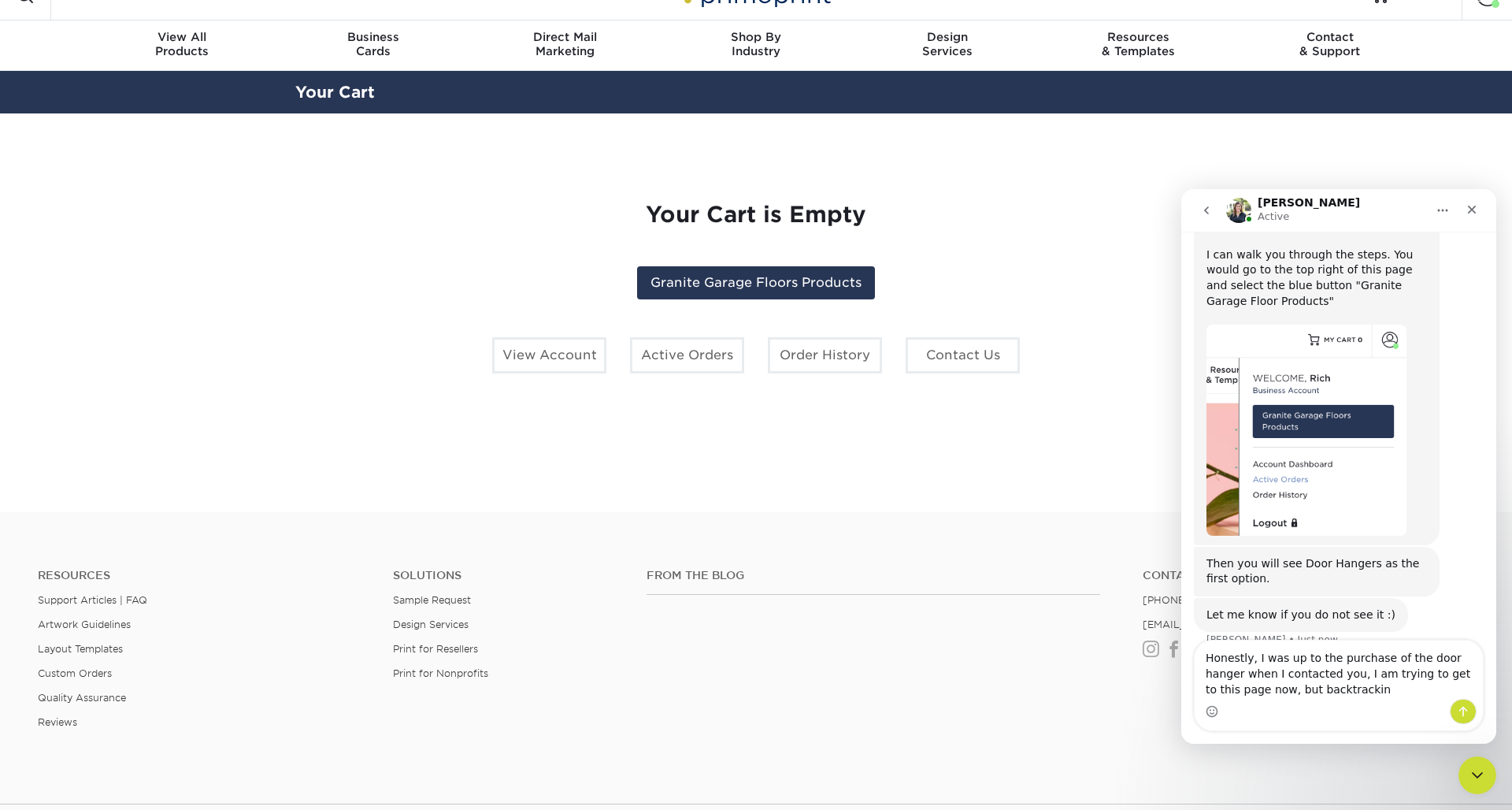
type textarea "Honestly, I was up to the purchase of the door hanger when I contacted you, I a…"
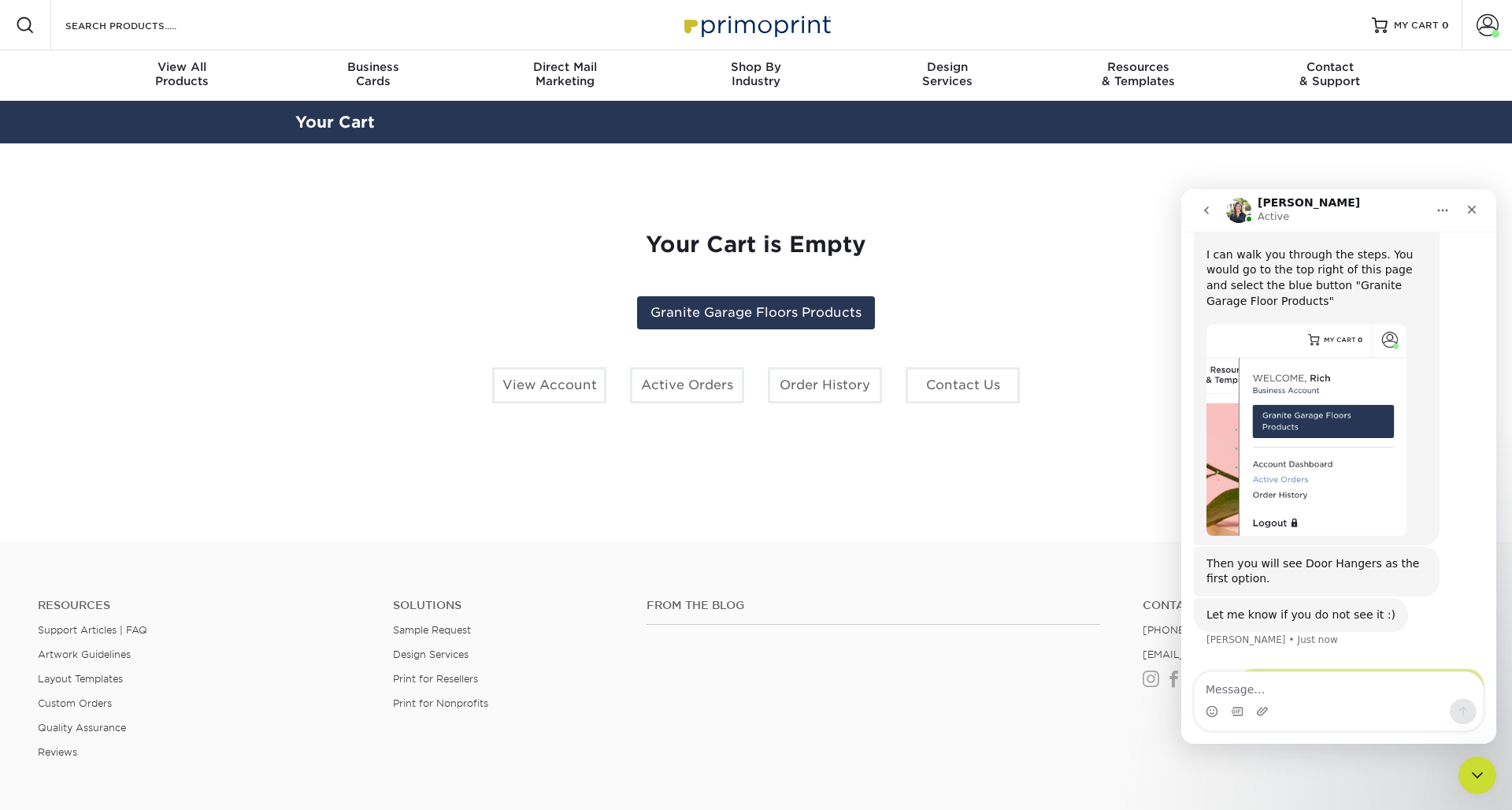
scroll to position [454, 0]
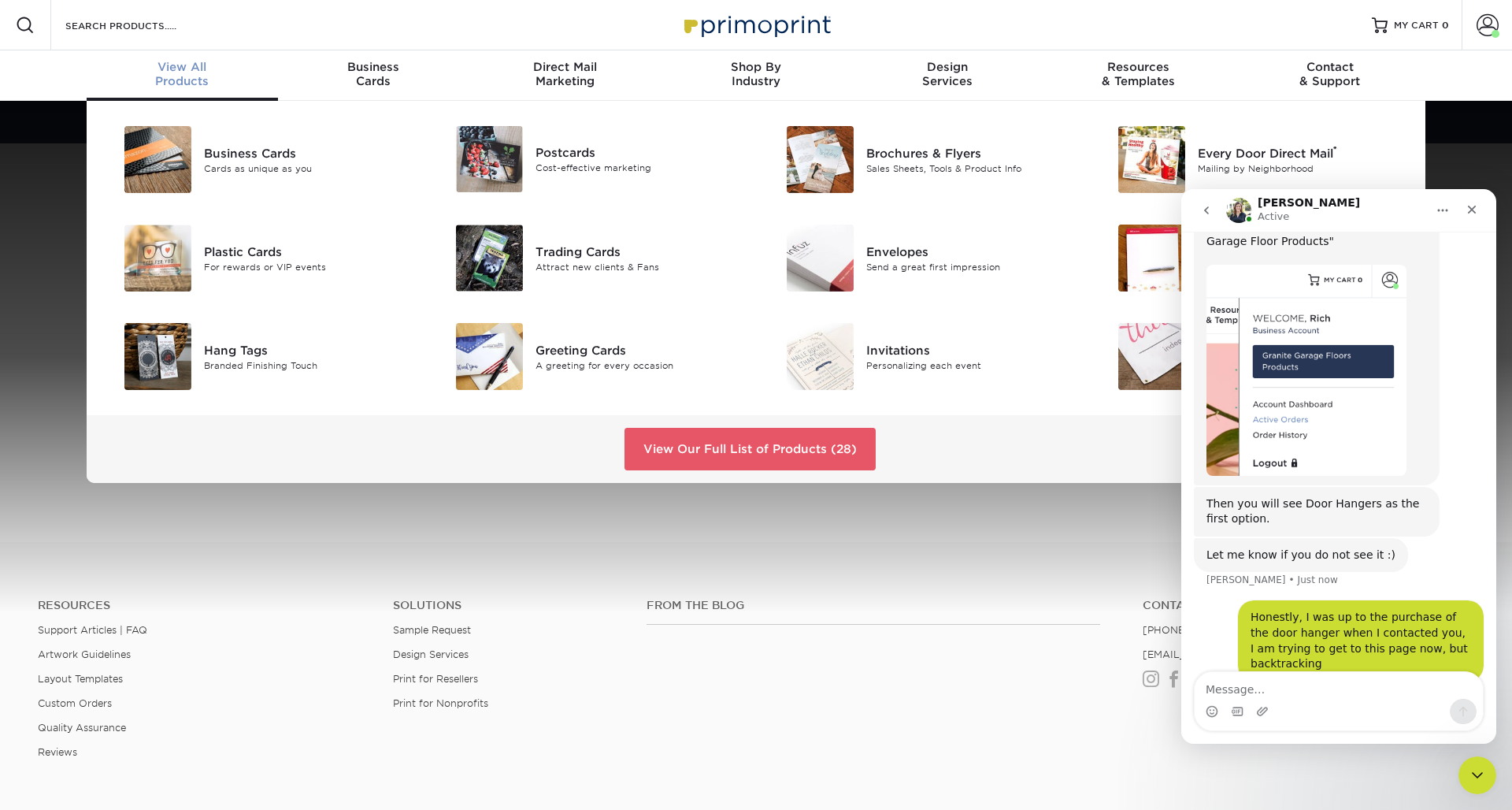
click at [185, 65] on span "View All" at bounding box center [182, 67] width 191 height 15
click at [1441, 130] on div "Business Cards Cards as unique as you Postcards Cost-effective marketing ®" at bounding box center [756, 292] width 1512 height 382
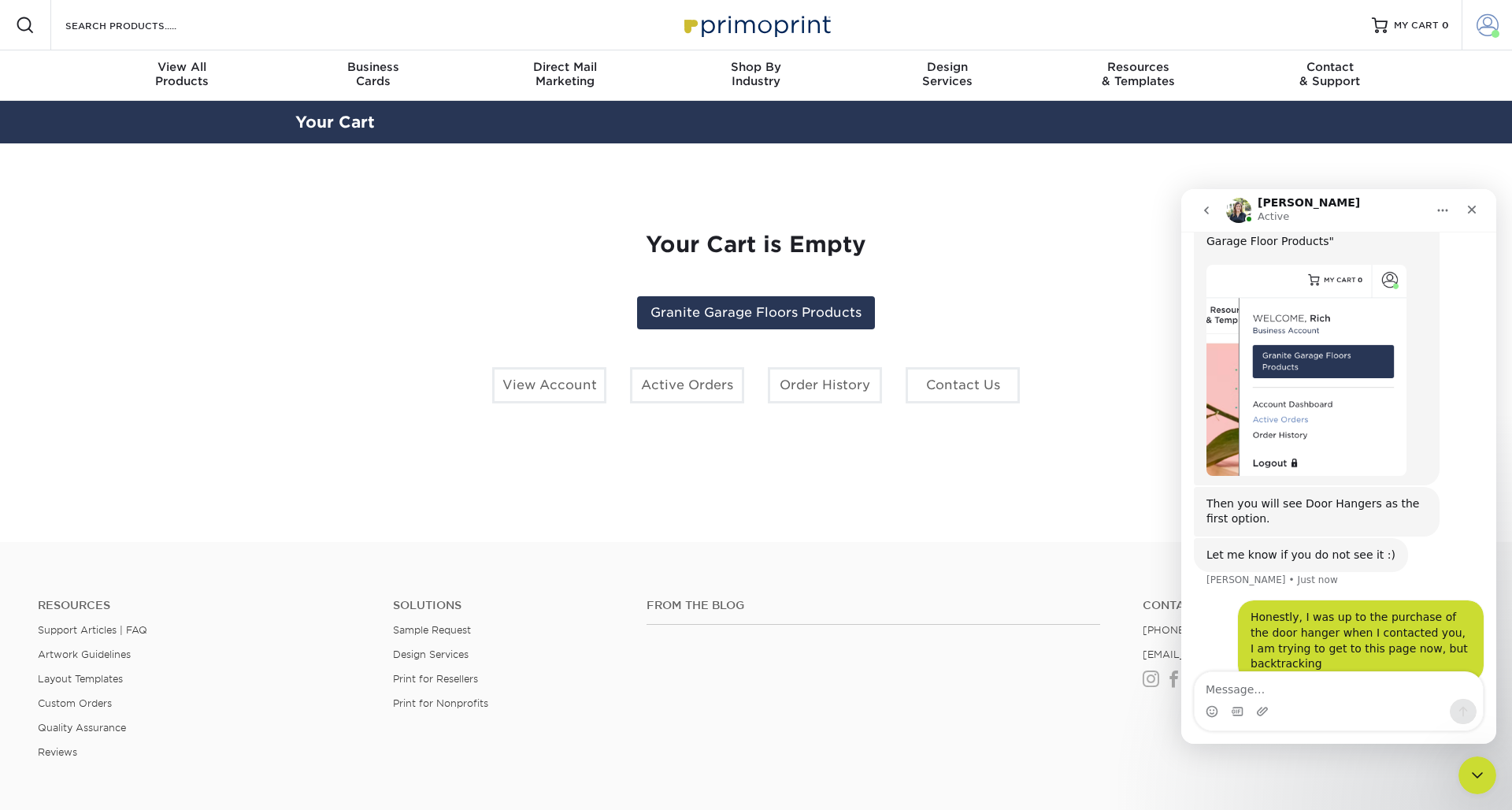
click at [1490, 20] on span at bounding box center [1488, 25] width 22 height 22
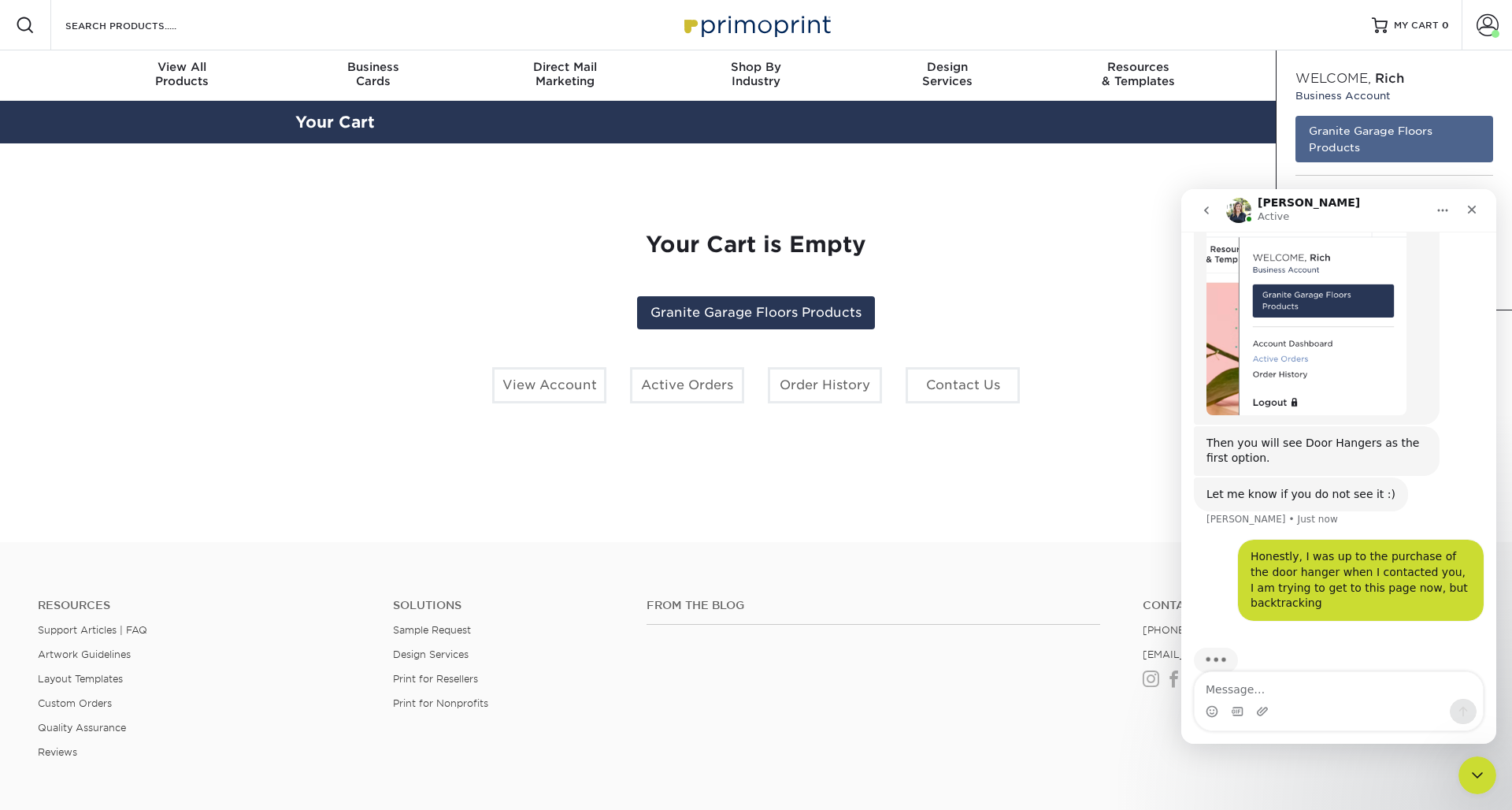
scroll to position [0, 0]
drag, startPoint x: 1315, startPoint y: 202, endPoint x: 1206, endPoint y: 214, distance: 109.7
click at [1206, 214] on div "[PERSON_NAME] Active" at bounding box center [1338, 210] width 295 height 30
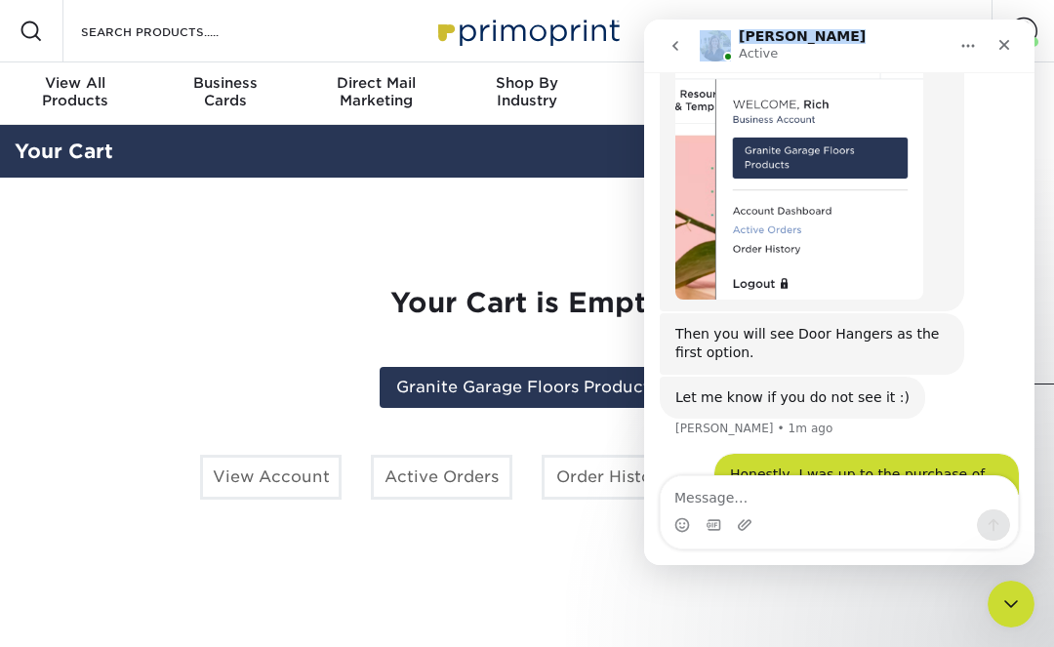
scroll to position [779, 0]
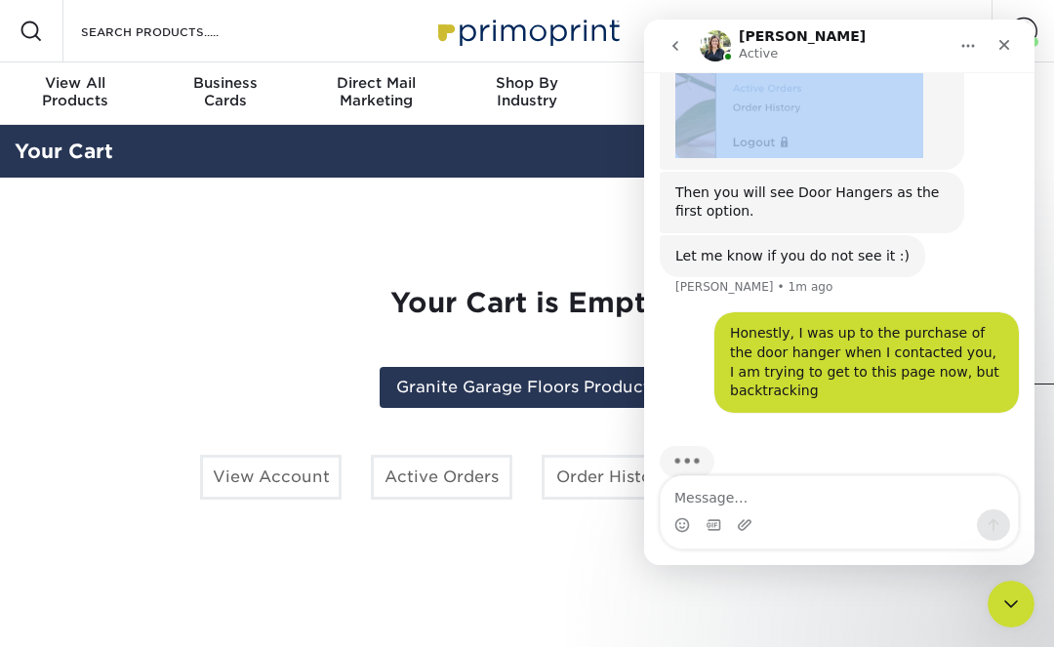
drag, startPoint x: 876, startPoint y: 55, endPoint x: 876, endPoint y: 141, distance: 85.9
click at [876, 141] on div "Irene Active Welcome to Primoprint. Good morning, I would like to use the stand…" at bounding box center [839, 292] width 390 height 545
click at [967, 46] on icon "Home" at bounding box center [968, 46] width 13 height 3
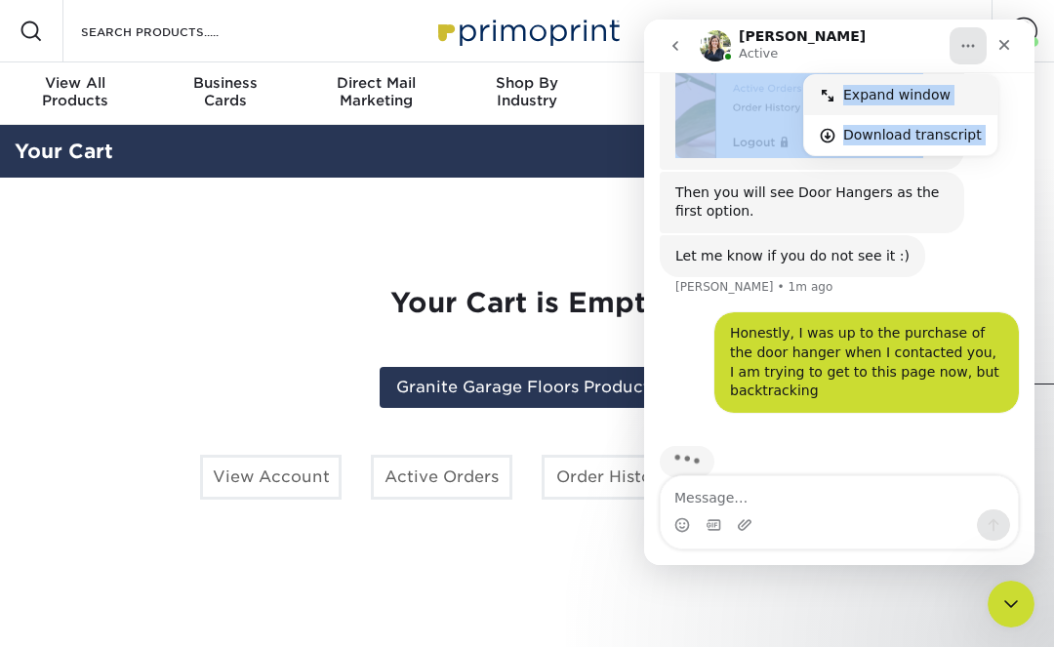
click at [886, 92] on div "Expand window" at bounding box center [912, 95] width 139 height 20
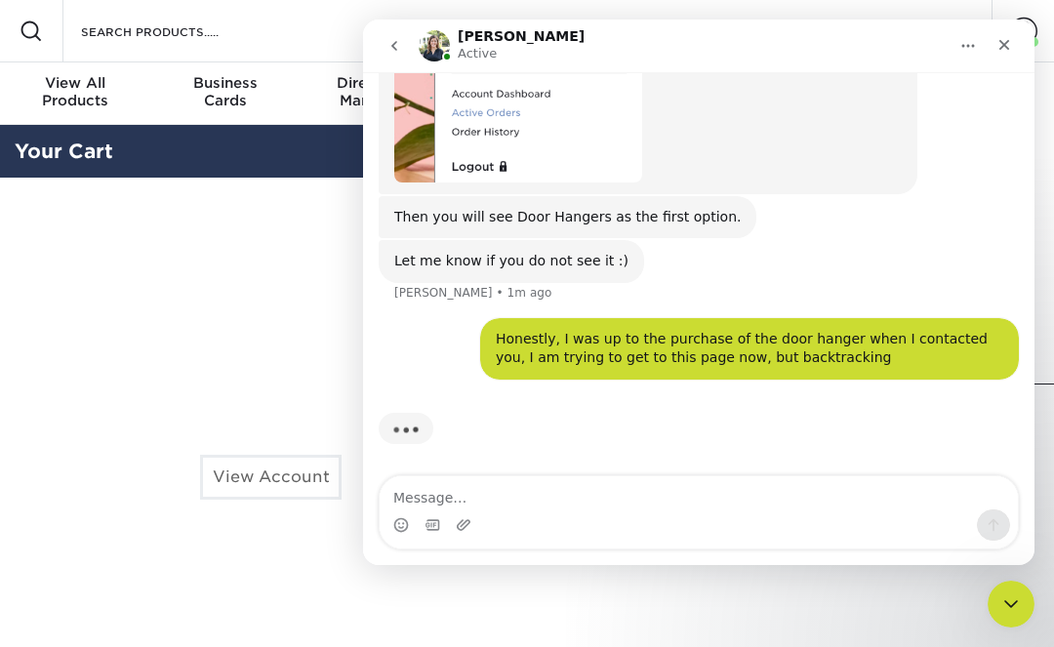
scroll to position [612, 0]
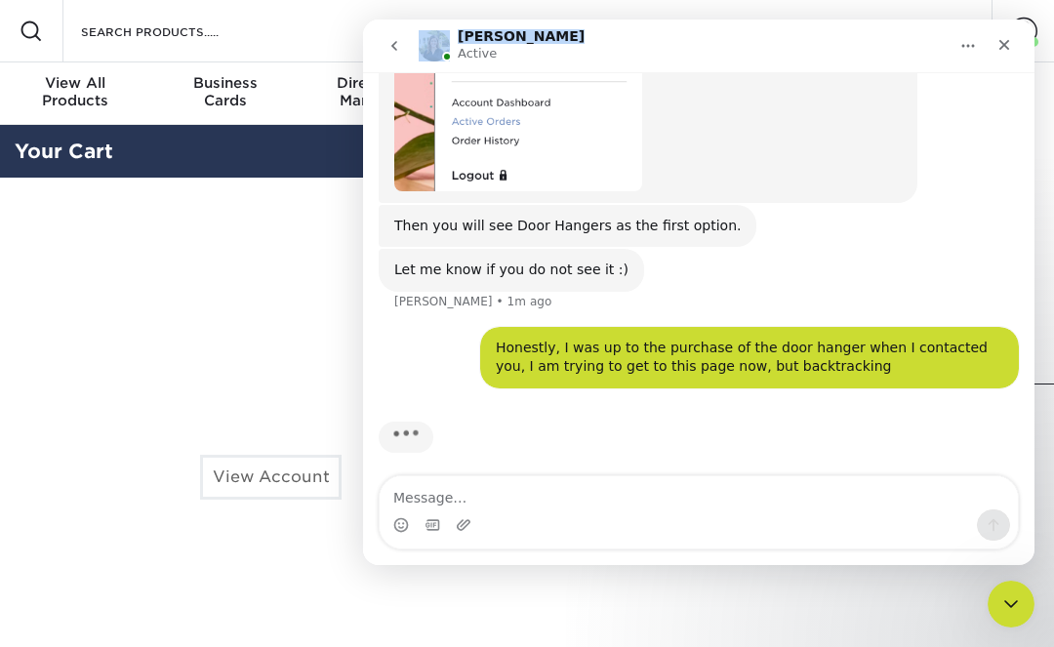
drag, startPoint x: 818, startPoint y: 36, endPoint x: 1071, endPoint y: 58, distance: 254.6
click html "Irene Active Welcome to Primoprint. Good morning, I would like to use the stand…"
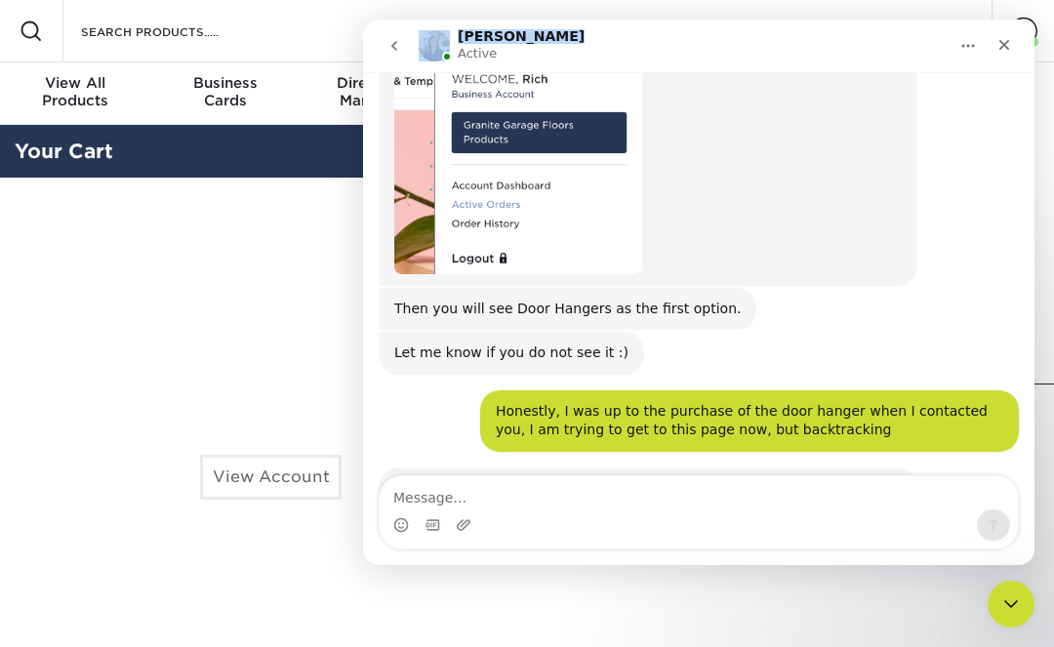
click at [971, 48] on icon "Home" at bounding box center [968, 46] width 16 height 16
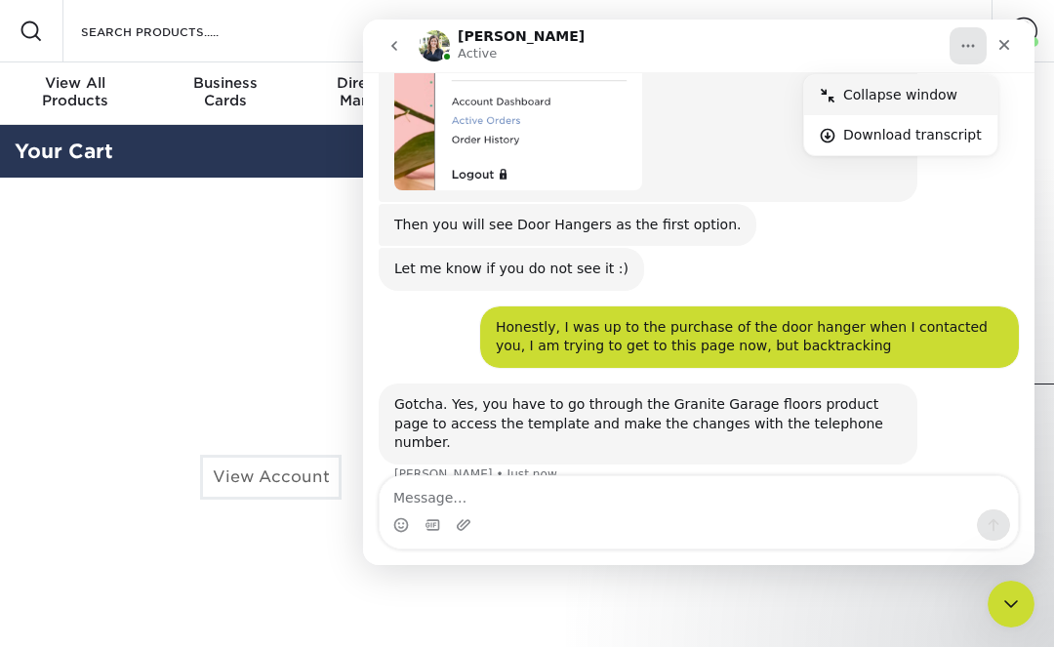
click at [916, 98] on div "Collapse window" at bounding box center [912, 95] width 139 height 20
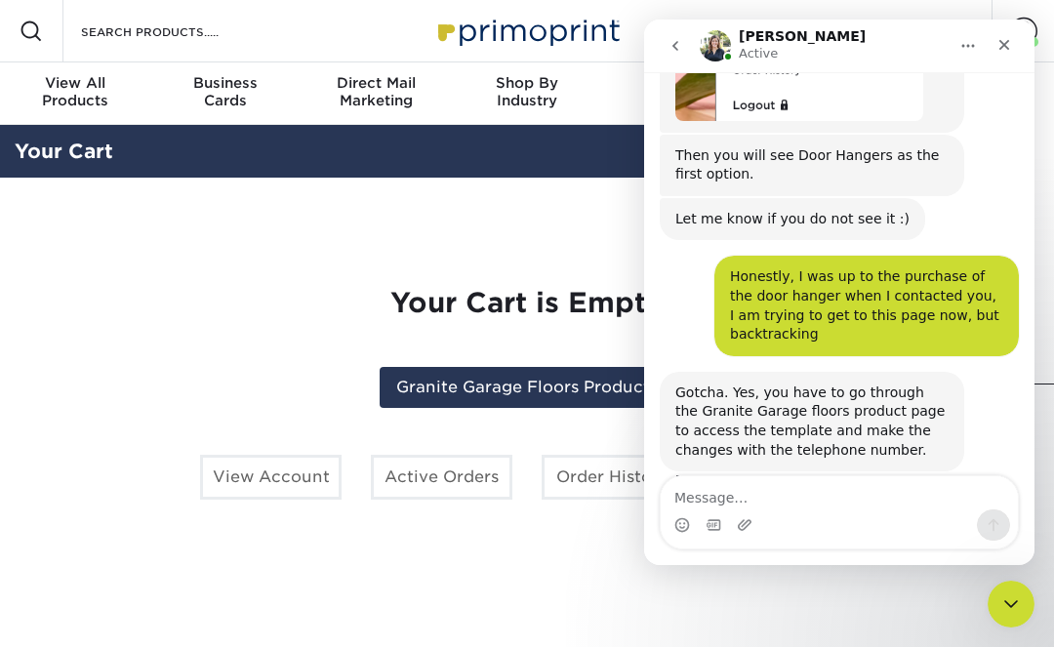
scroll to position [817, 0]
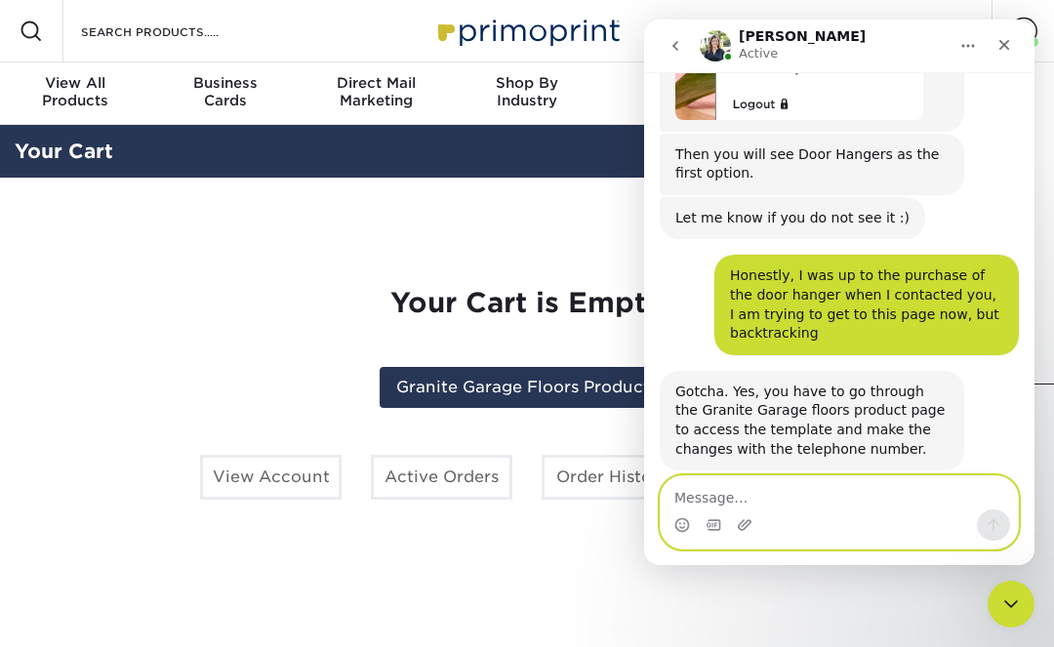
click at [826, 491] on textarea "Message…" at bounding box center [839, 492] width 357 height 33
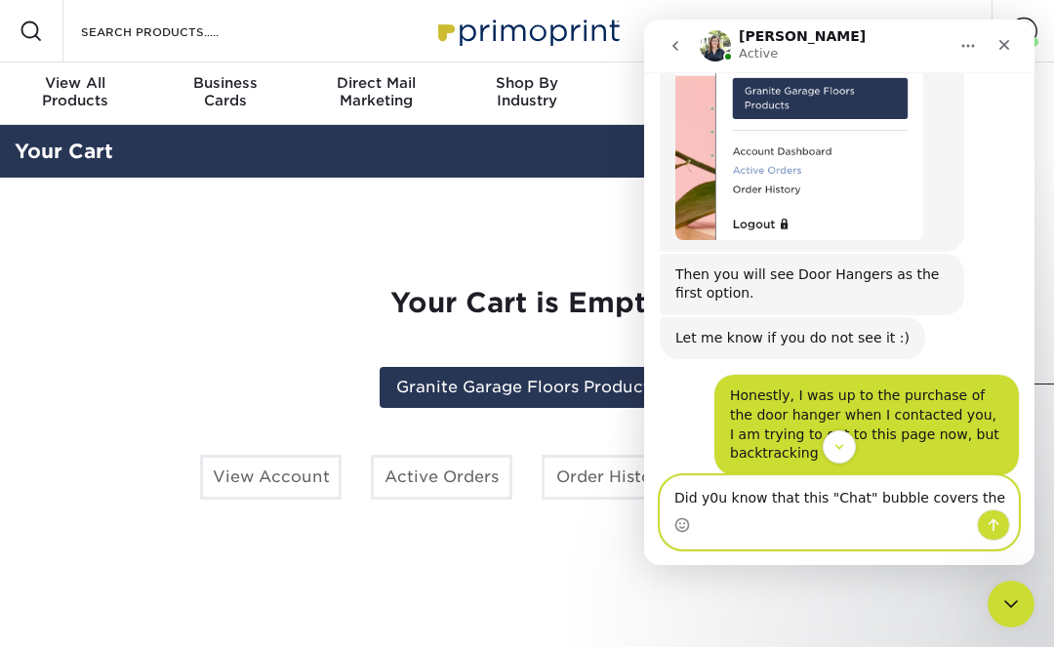
scroll to position [691, 0]
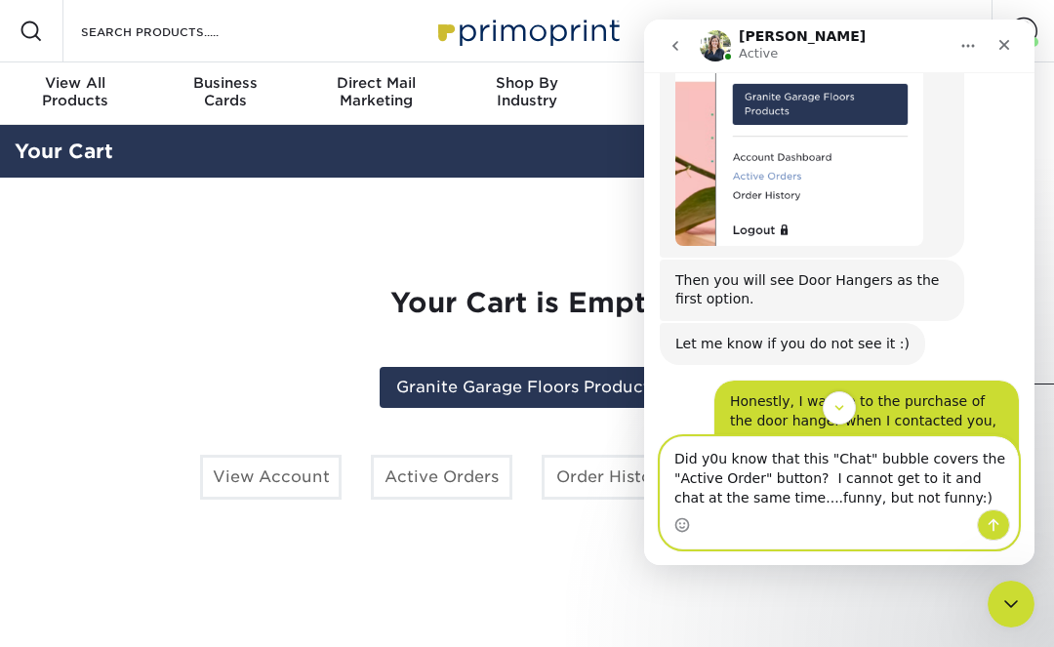
type textarea "Did y0u know that this "Chat" bubble covers the "Active Order" button? I cannot…"
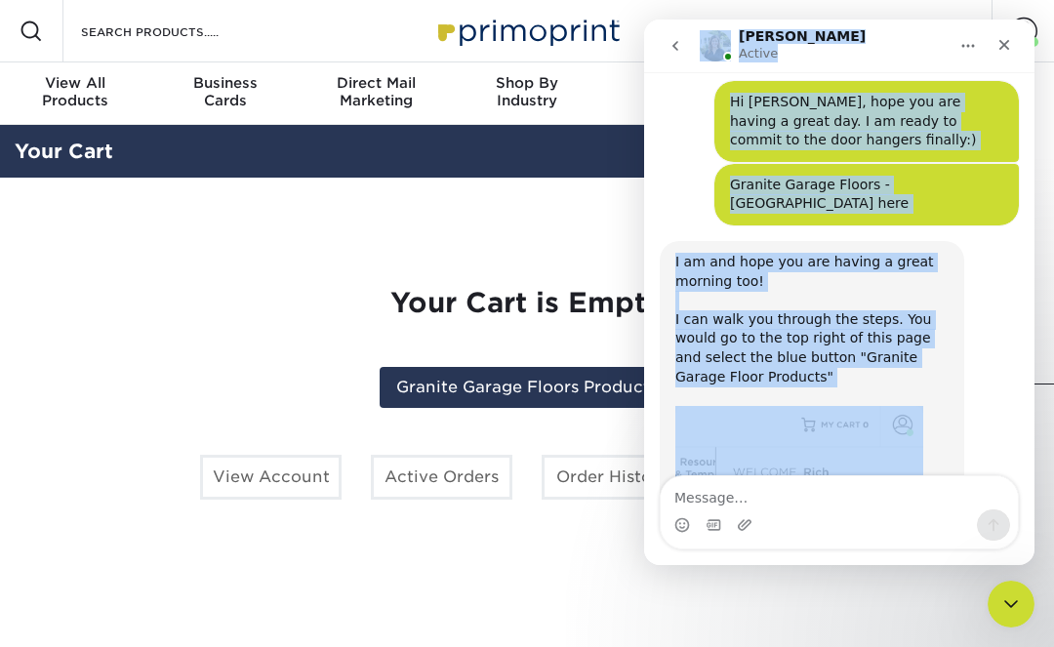
scroll to position [0, 0]
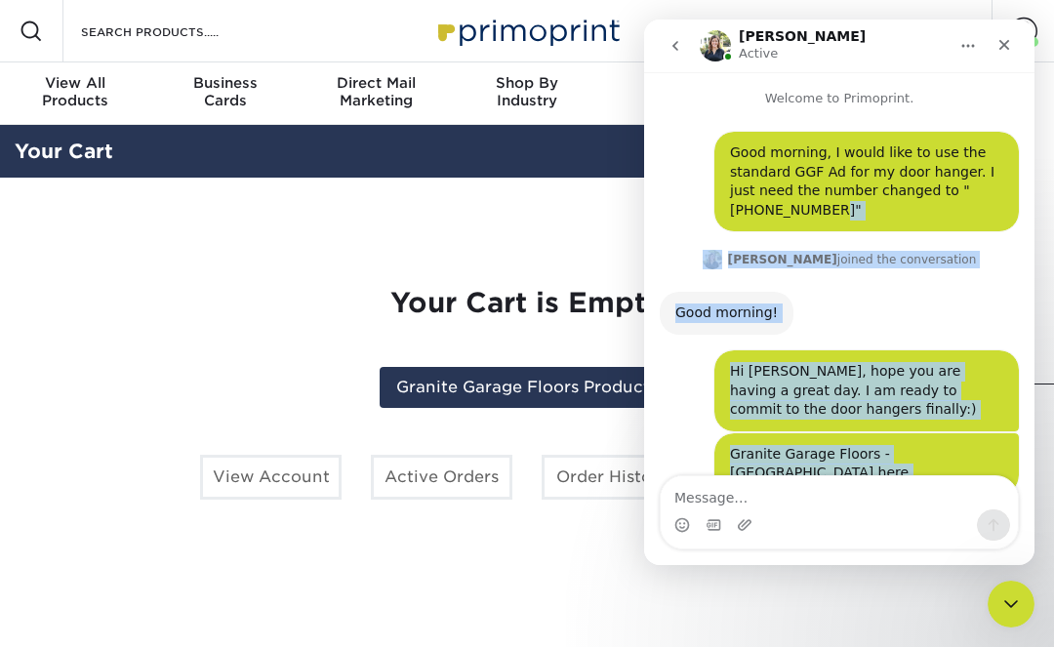
drag, startPoint x: 945, startPoint y: 220, endPoint x: 1221, endPoint y: 244, distance: 276.2
click html "Irene Active Welcome to Primoprint. Good morning, I would like to use the stand…"
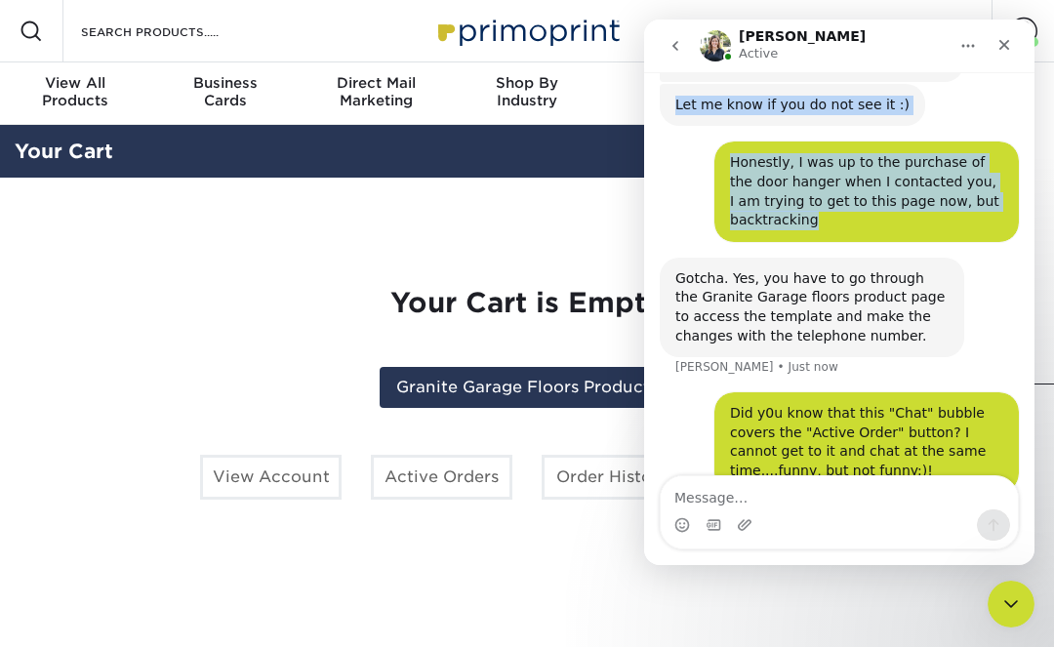
scroll to position [1005, 0]
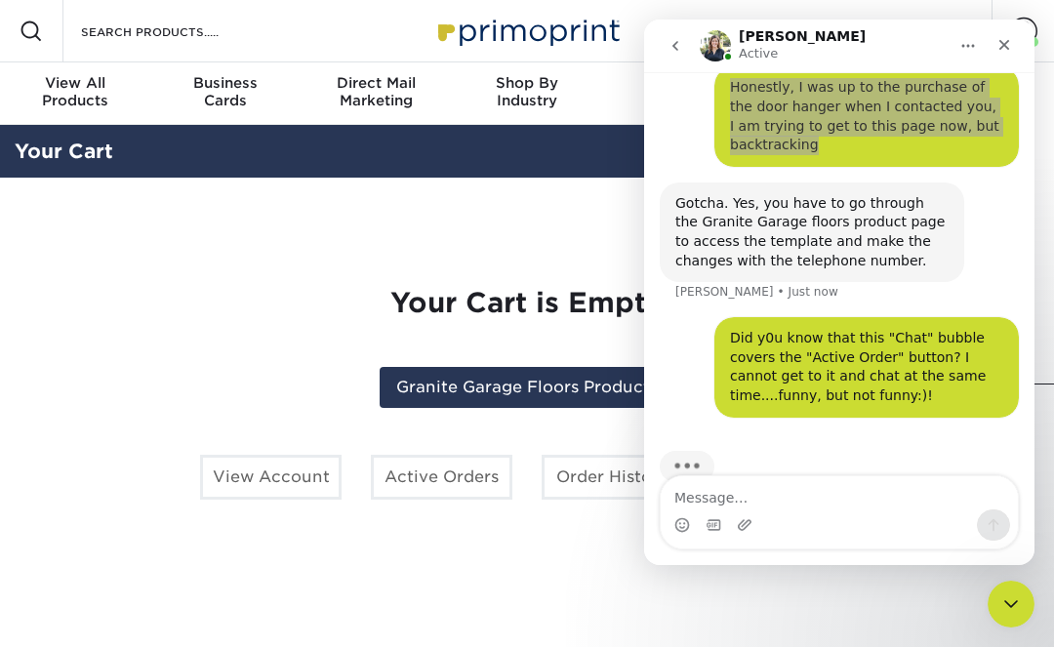
click at [521, 217] on section "YOUR CART Empty Cart Your Cart is Empty Granite Garage Floors Products View Acc…" at bounding box center [527, 425] width 1054 height 494
click at [451, 484] on link "Active Orders" at bounding box center [441, 477] width 141 height 45
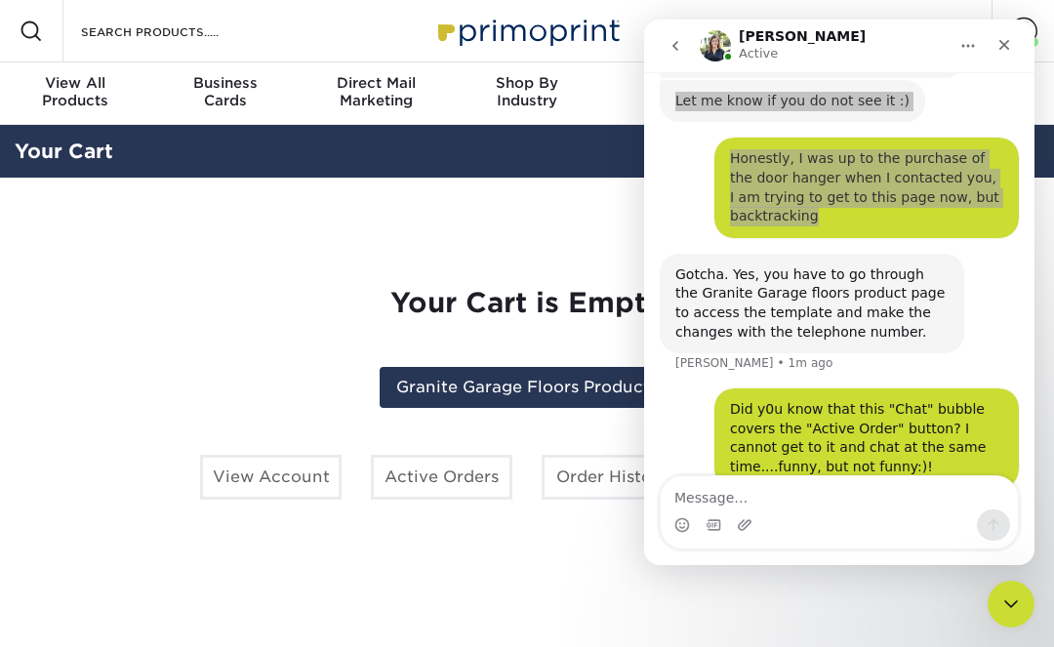
scroll to position [930, 0]
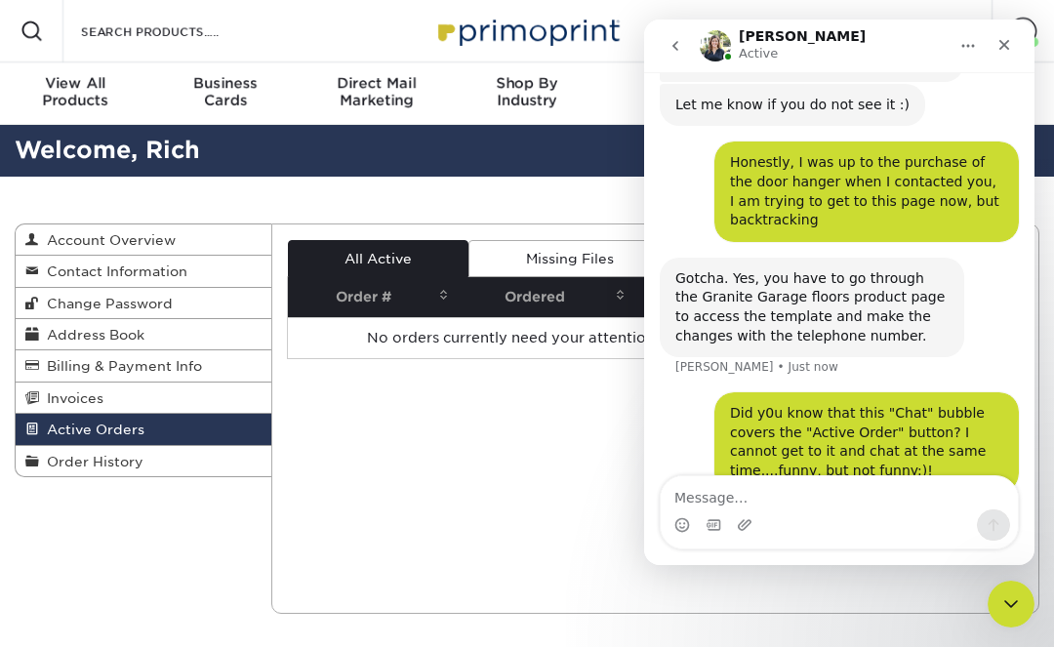
click at [451, 484] on div "Current Orders 0 Active 0 Missing Files" at bounding box center [655, 418] width 769 height 390
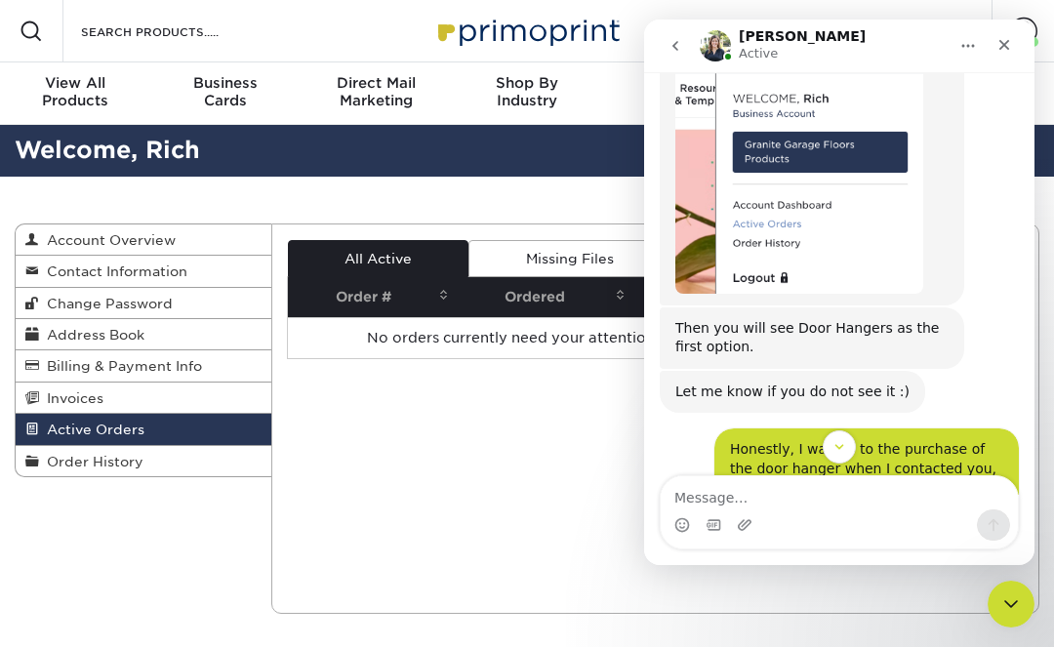
scroll to position [655, 0]
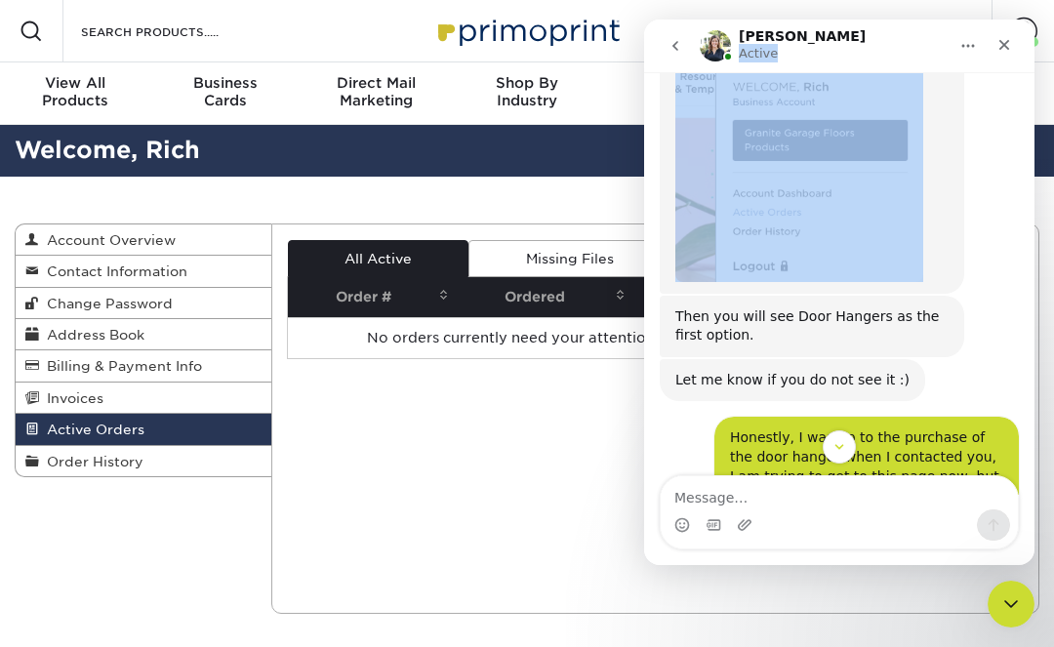
drag, startPoint x: 803, startPoint y: 38, endPoint x: 806, endPoint y: 87, distance: 48.9
click at [806, 87] on div "[PERSON_NAME] Active Welcome to Primoprint. Good morning, I would like to use t…" at bounding box center [839, 292] width 390 height 545
click at [857, 48] on div "[PERSON_NAME] Active" at bounding box center [824, 46] width 248 height 34
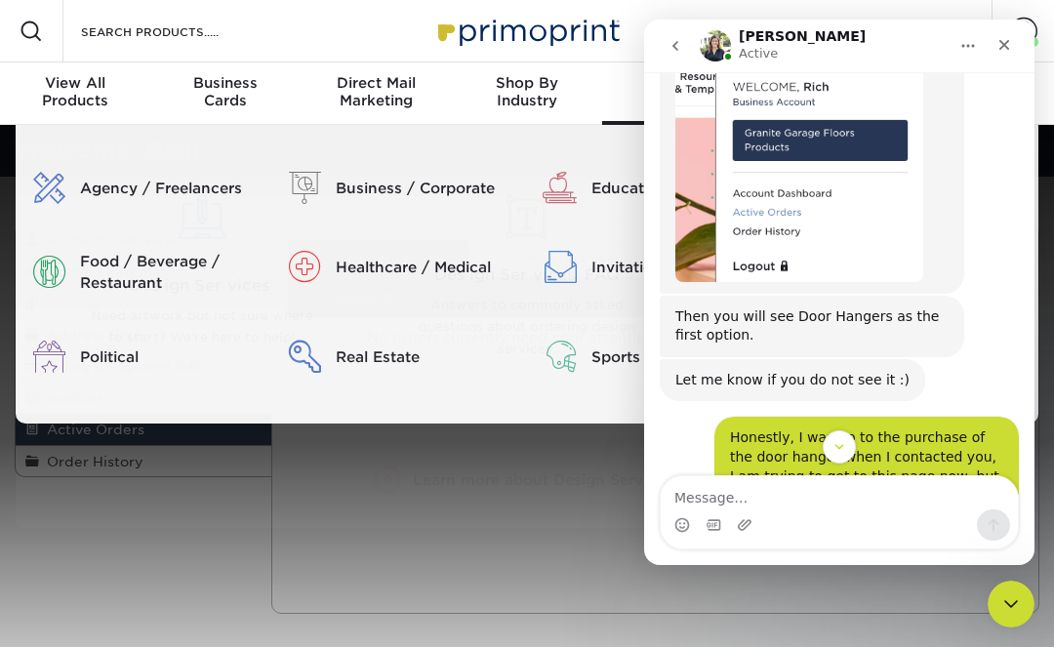
click at [609, 72] on link "Design Services" at bounding box center [677, 93] width 150 height 62
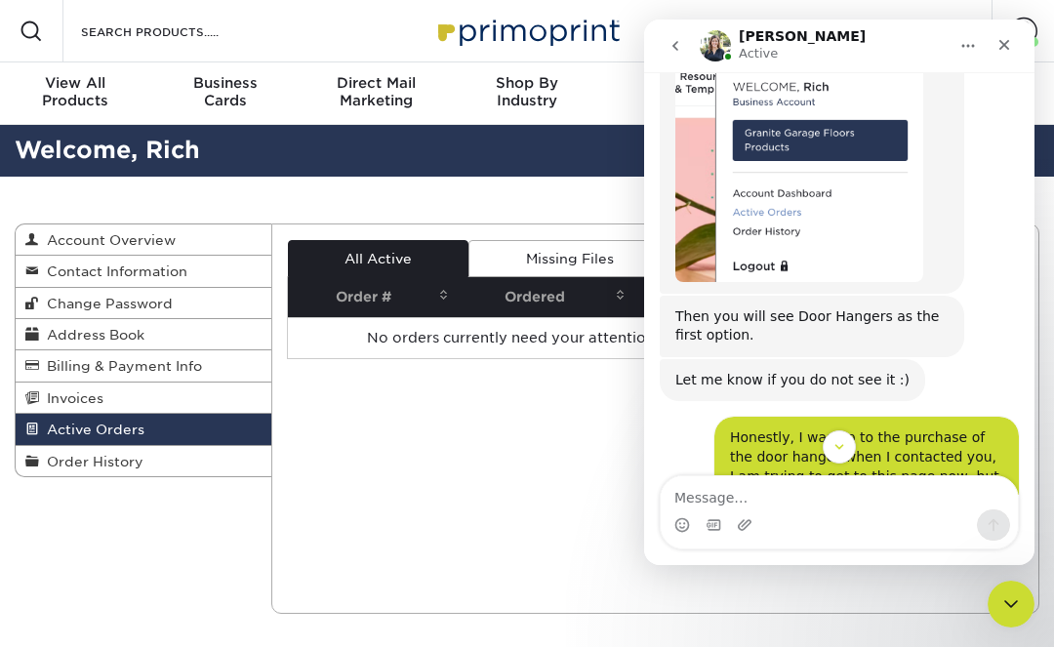
scroll to position [0, 0]
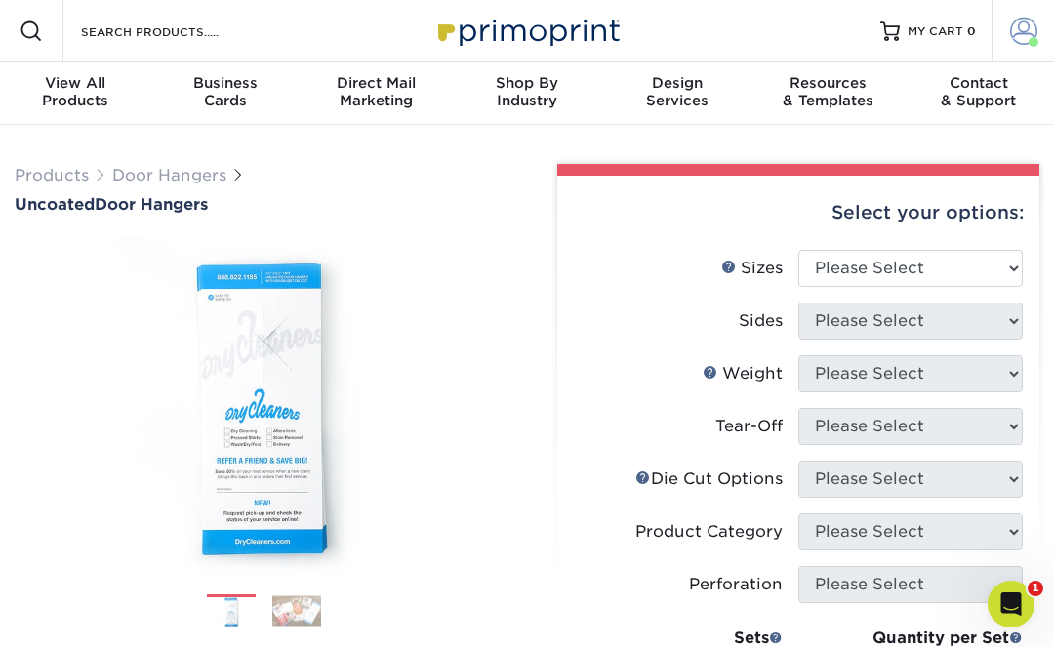
click at [1024, 32] on span at bounding box center [1023, 31] width 27 height 27
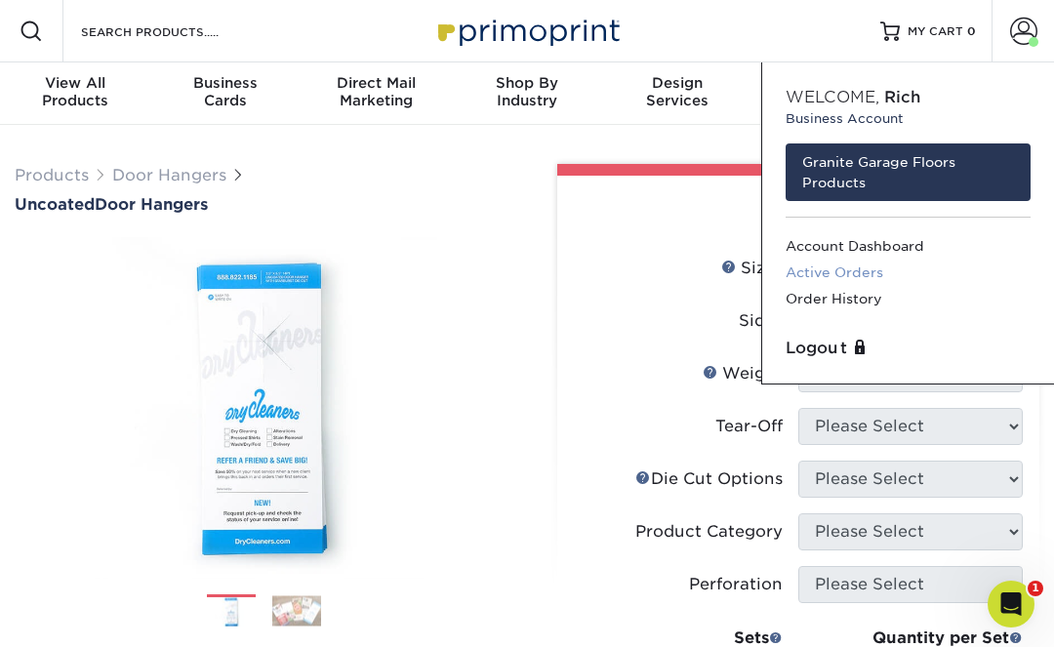
click at [836, 274] on link "Active Orders" at bounding box center [907, 273] width 245 height 26
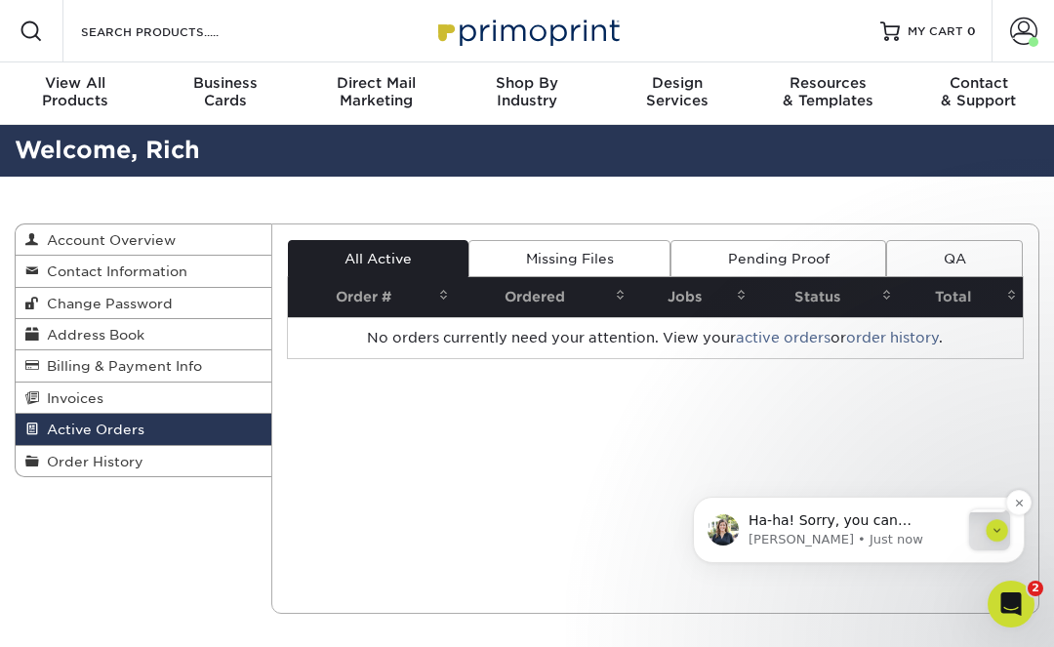
click at [850, 524] on p "Ha-ha! Sorry, you can minimize the chat bubble by clicking on the green button …" at bounding box center [853, 521] width 211 height 20
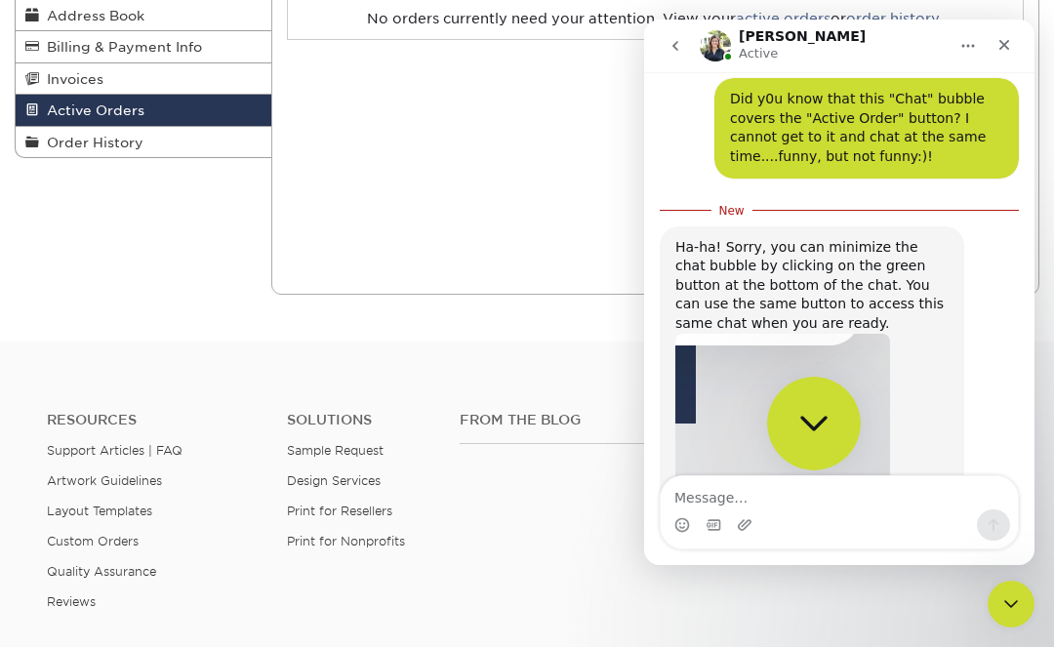
scroll to position [1178, 0]
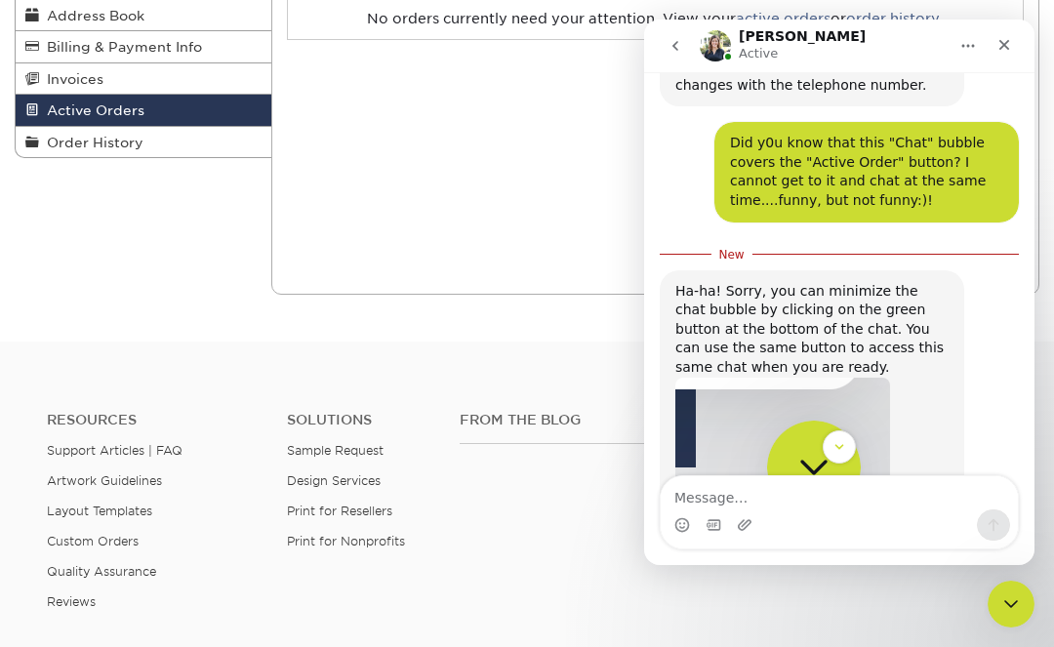
click at [747, 499] on textarea "Message…" at bounding box center [839, 492] width 357 height 33
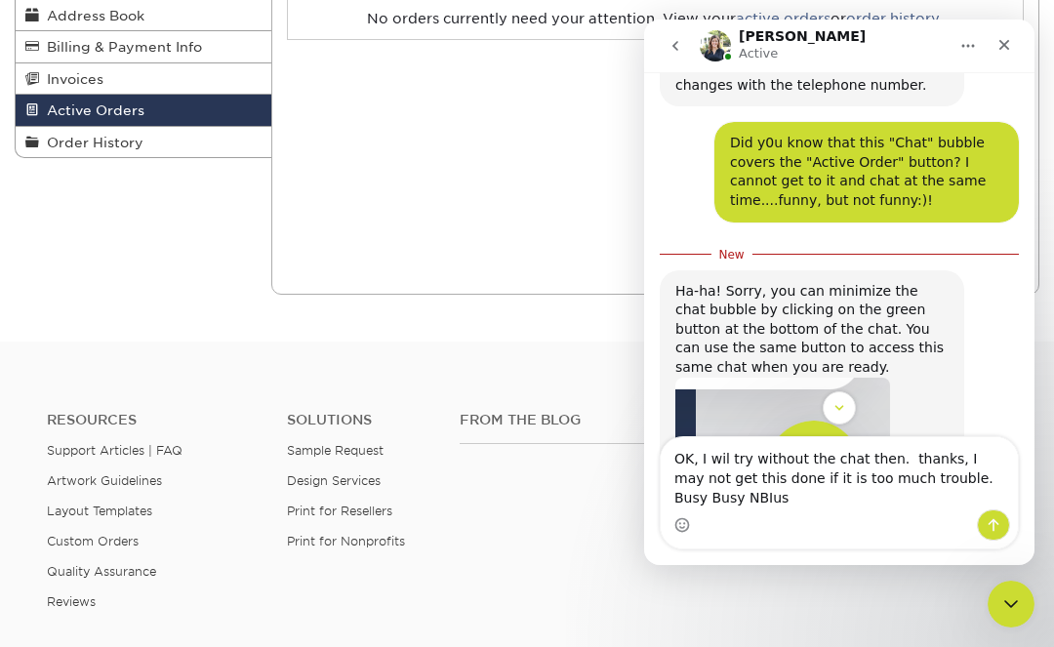
type textarea "OK, I wil try without the chat then. thanks, I may not get this done if it is t…"
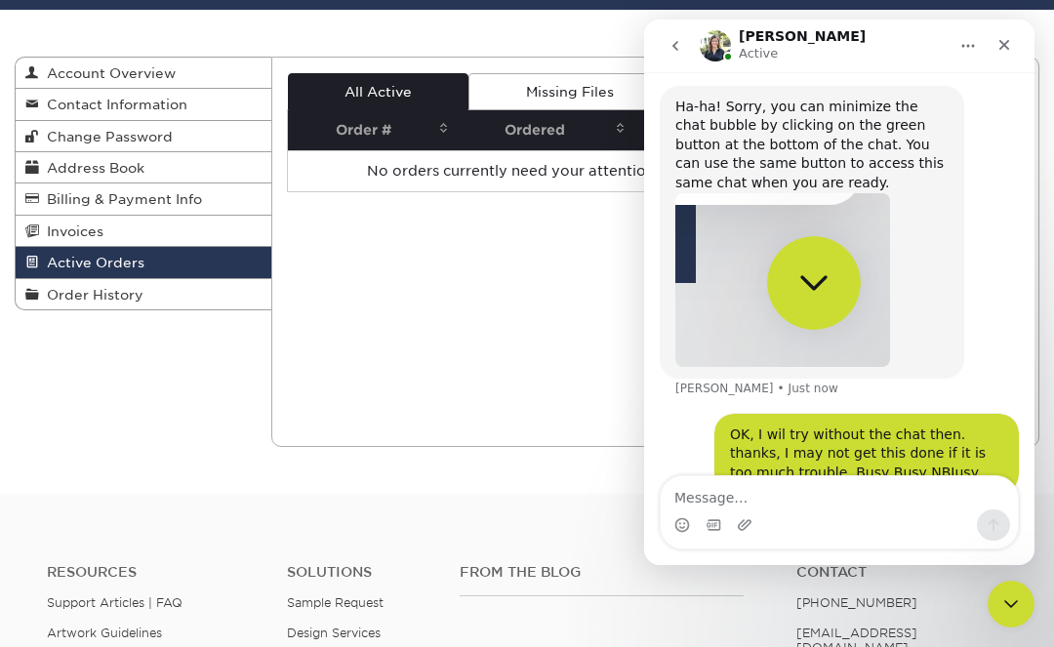
scroll to position [15, 0]
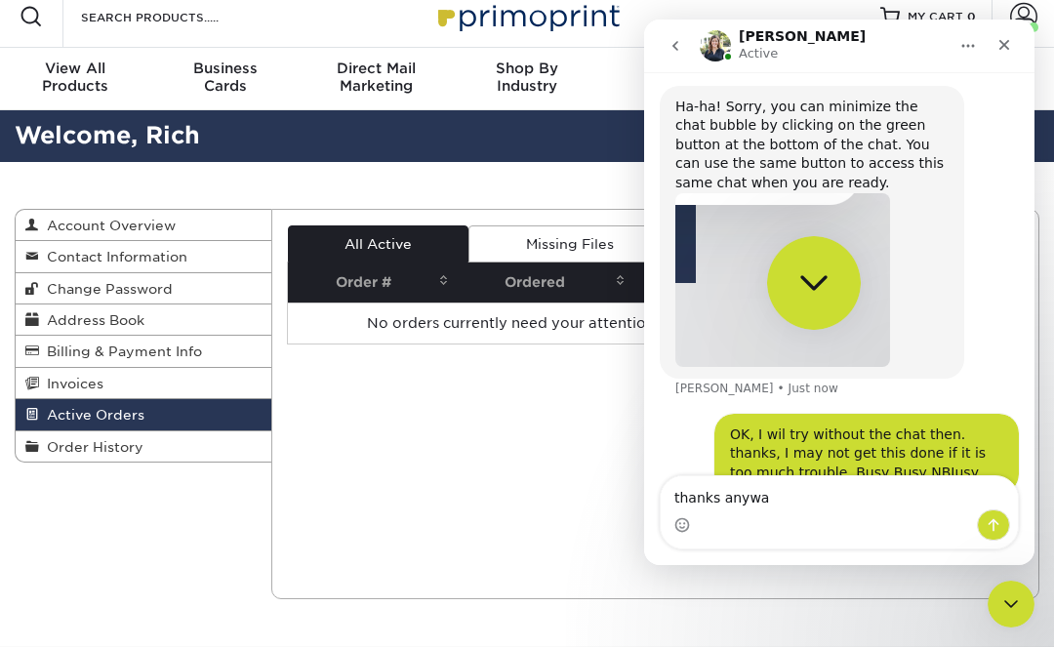
type textarea "thanks anyway"
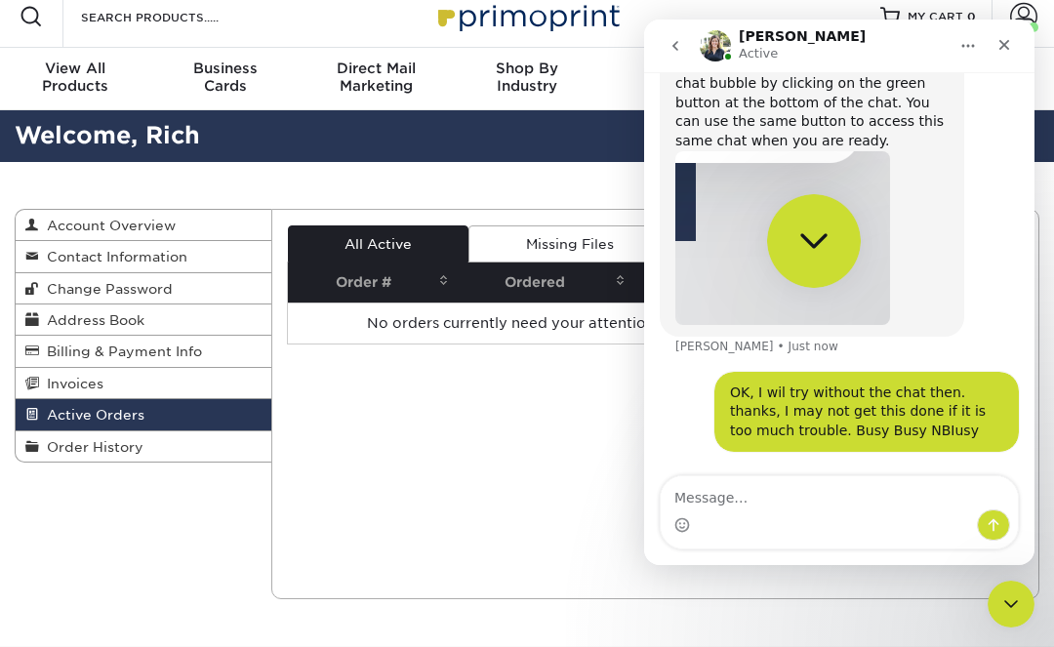
scroll to position [0, 0]
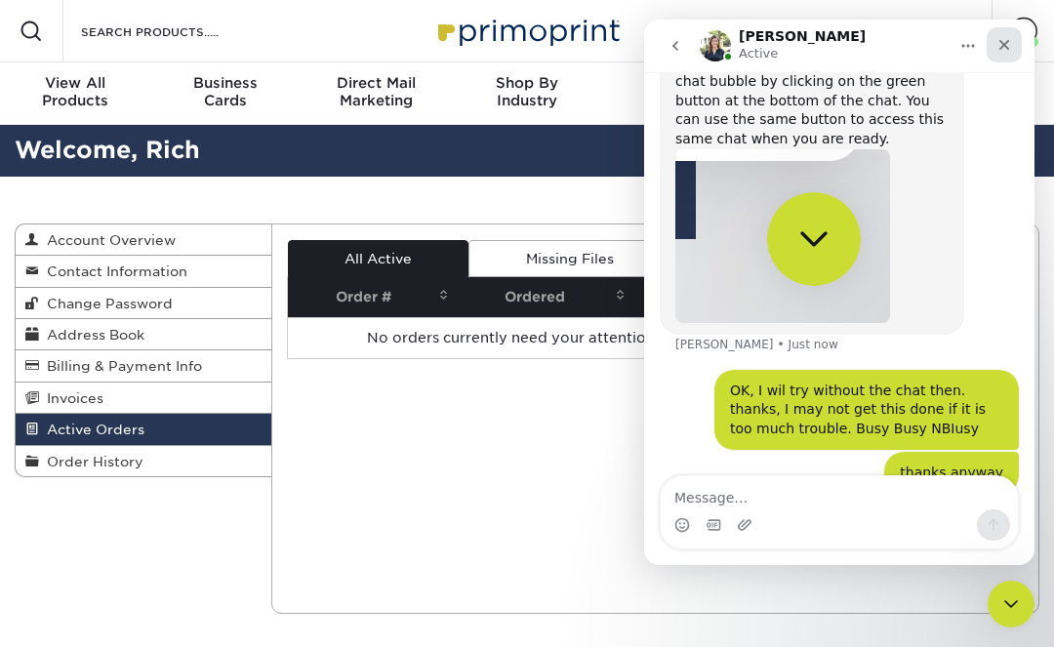
click at [1007, 43] on icon "Close" at bounding box center [1004, 45] width 11 height 11
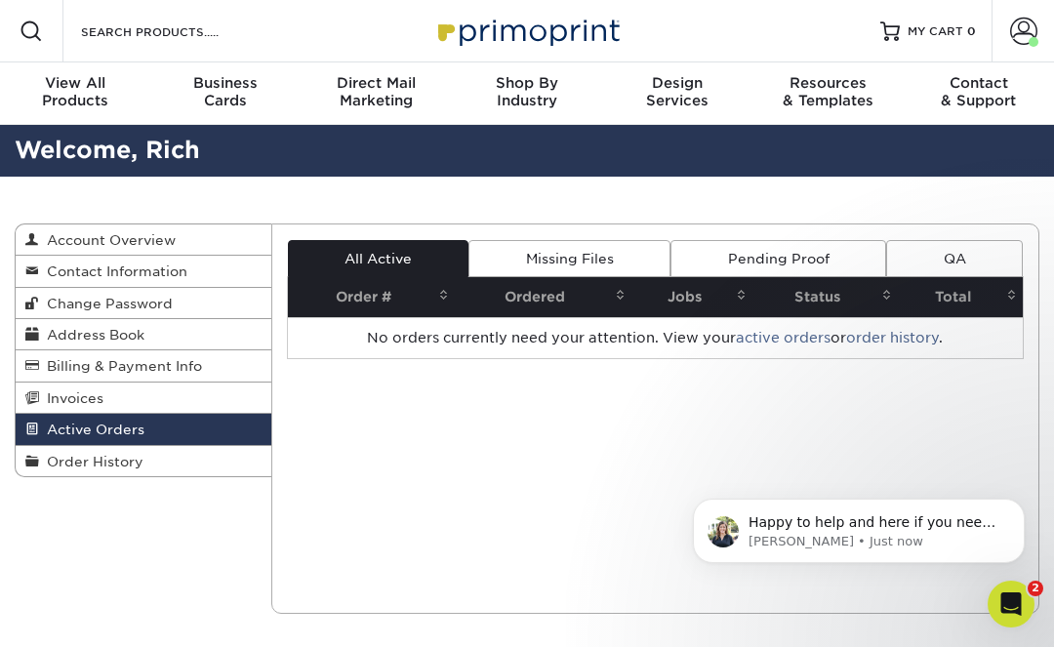
click at [842, 315] on th "Status" at bounding box center [824, 297] width 145 height 40
click at [1022, 33] on span at bounding box center [1023, 31] width 27 height 27
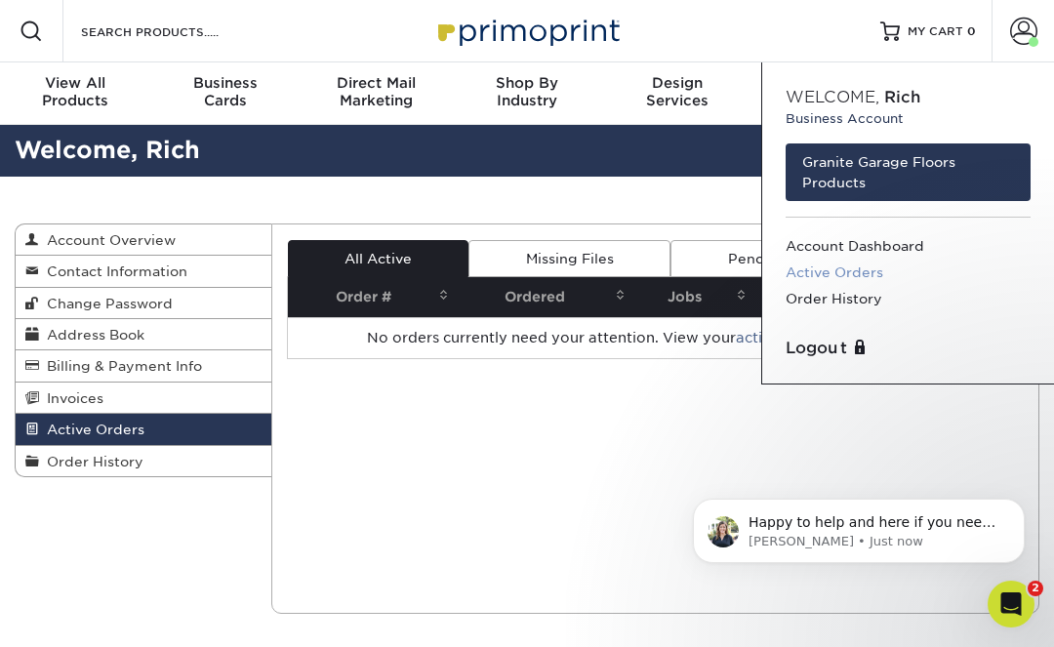
click at [849, 271] on link "Active Orders" at bounding box center [907, 273] width 245 height 26
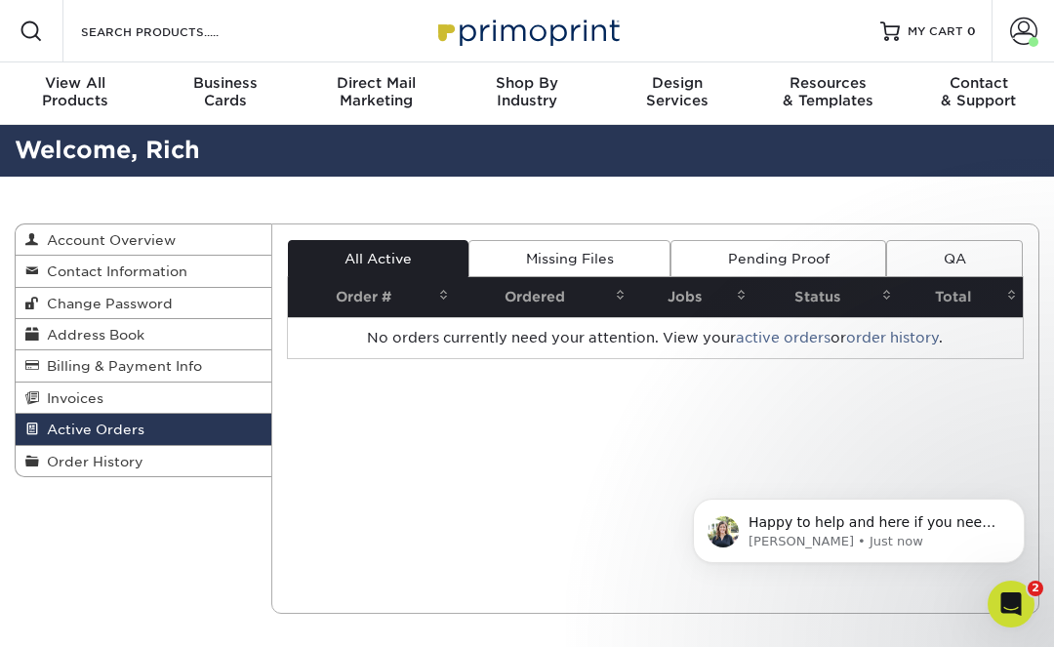
click at [589, 251] on link "Missing Files" at bounding box center [569, 258] width 202 height 37
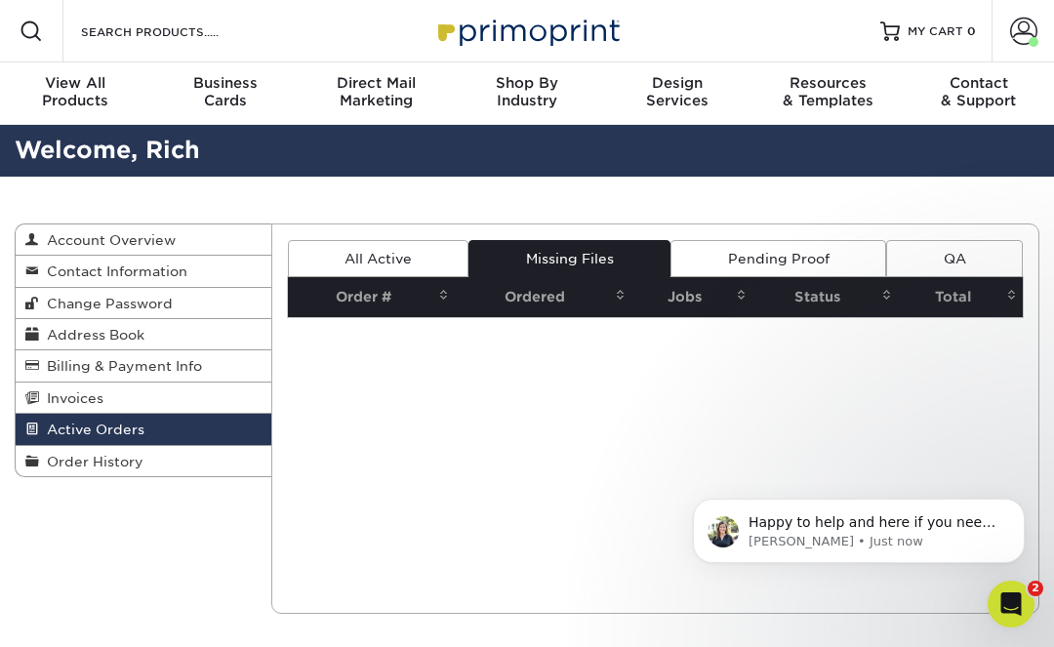
click at [763, 262] on link "Pending Proof" at bounding box center [778, 258] width 216 height 37
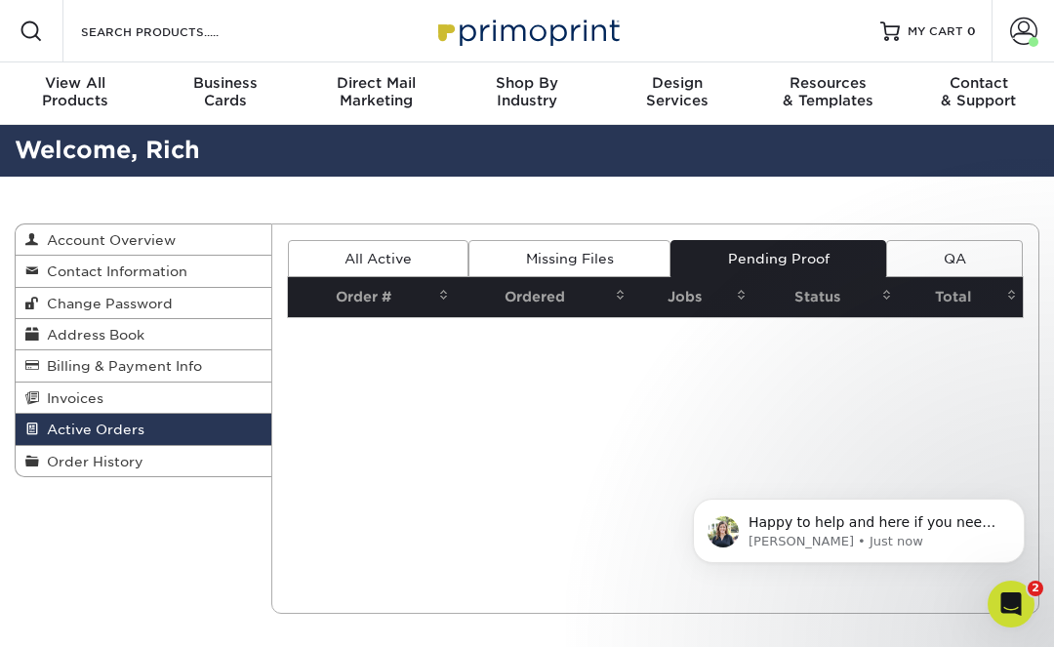
click at [947, 258] on link "QA" at bounding box center [954, 258] width 137 height 37
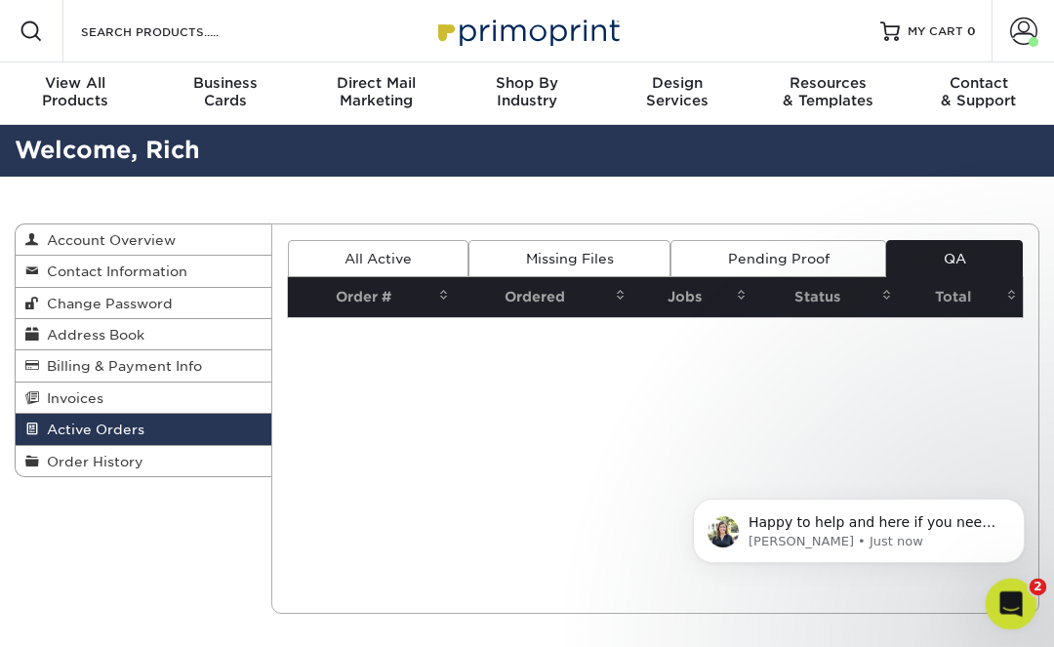
click at [1016, 597] on icon "Open Intercom Messenger" at bounding box center [1008, 601] width 32 height 32
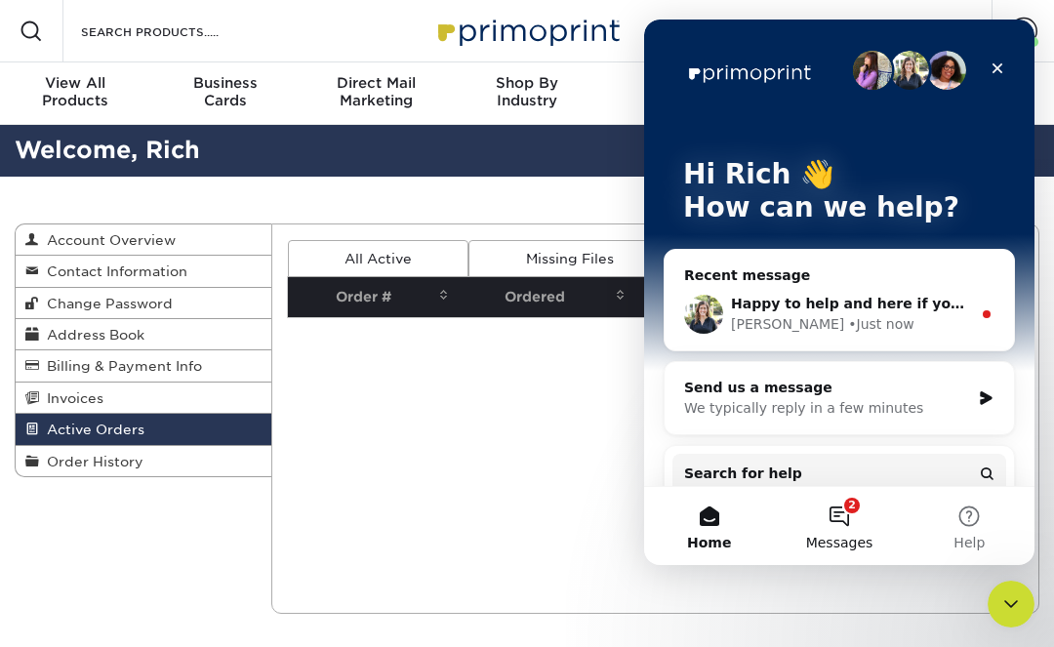
click at [840, 516] on button "2 Messages" at bounding box center [839, 526] width 130 height 78
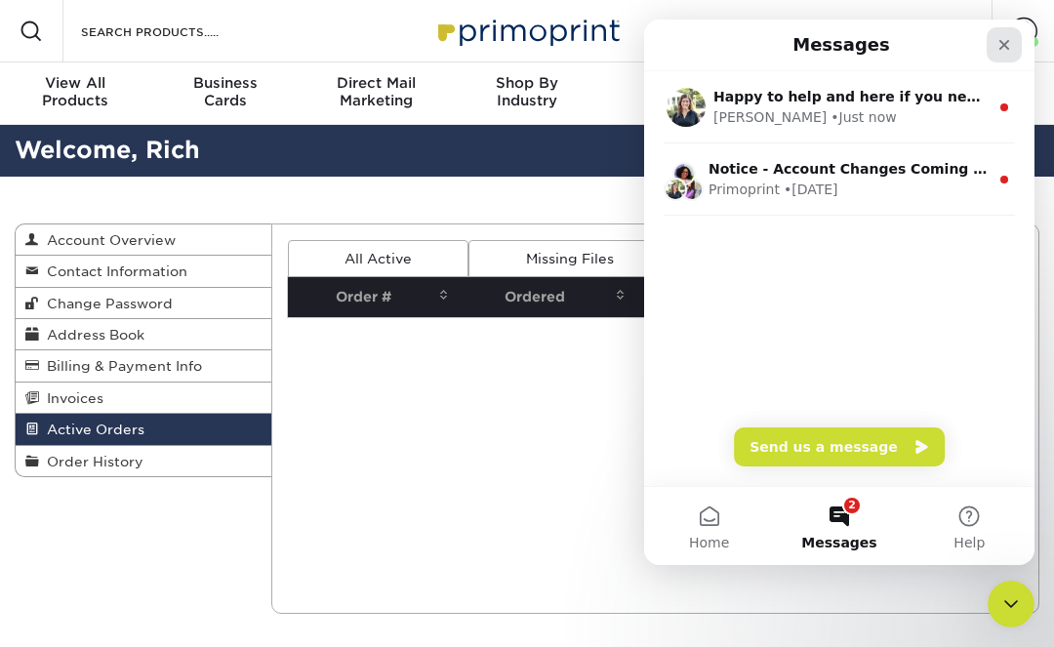
click at [1005, 43] on icon "Close" at bounding box center [1004, 45] width 11 height 11
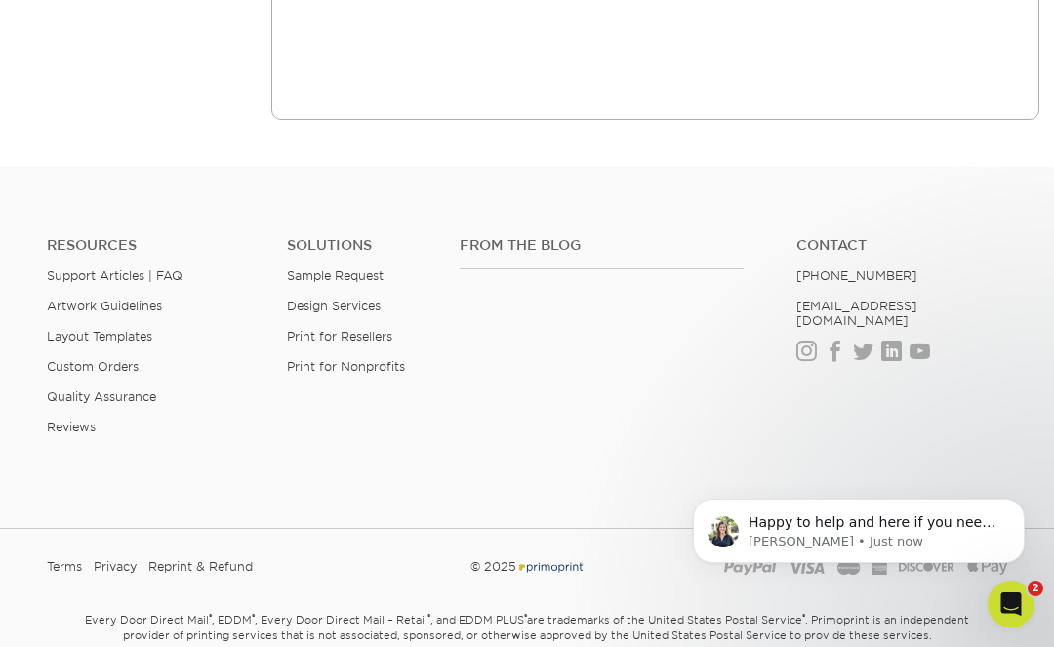
scroll to position [548, 0]
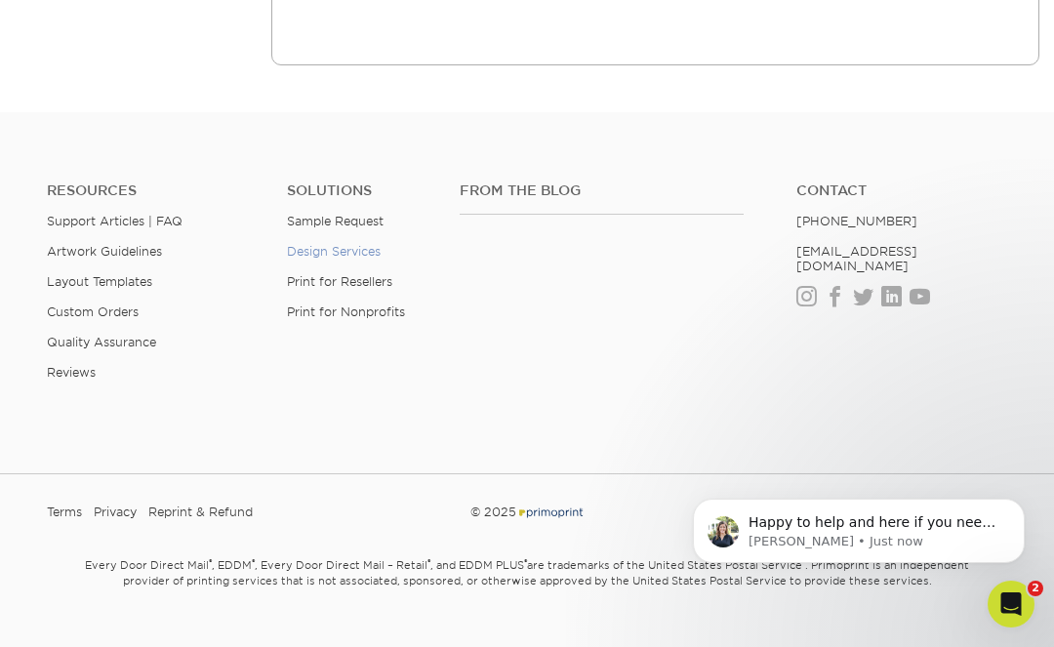
click at [364, 250] on link "Design Services" at bounding box center [334, 251] width 94 height 15
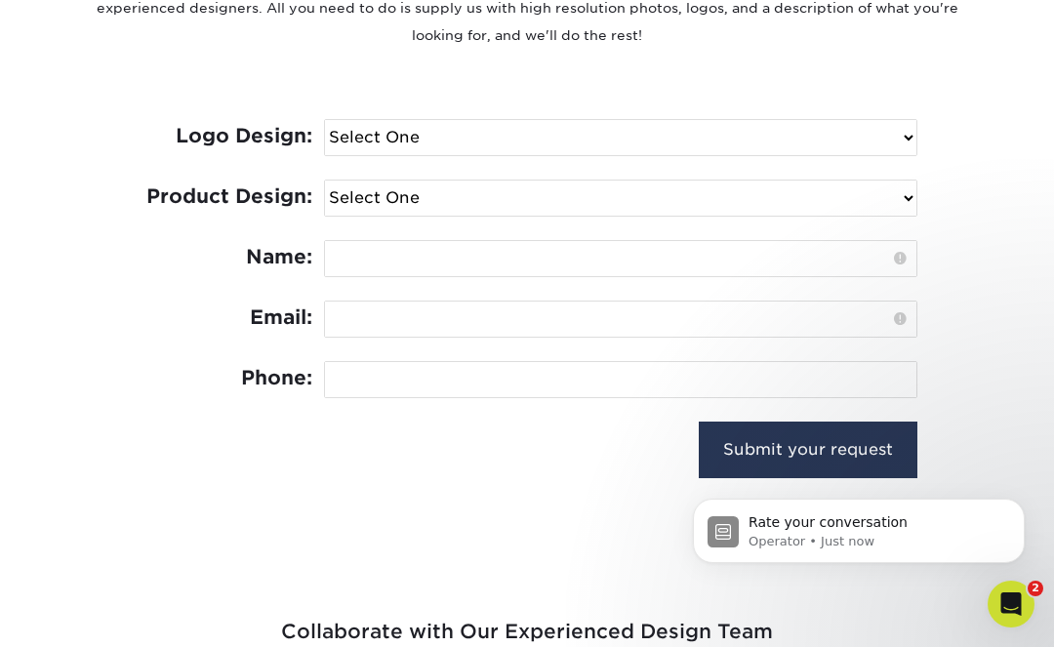
scroll to position [863, 0]
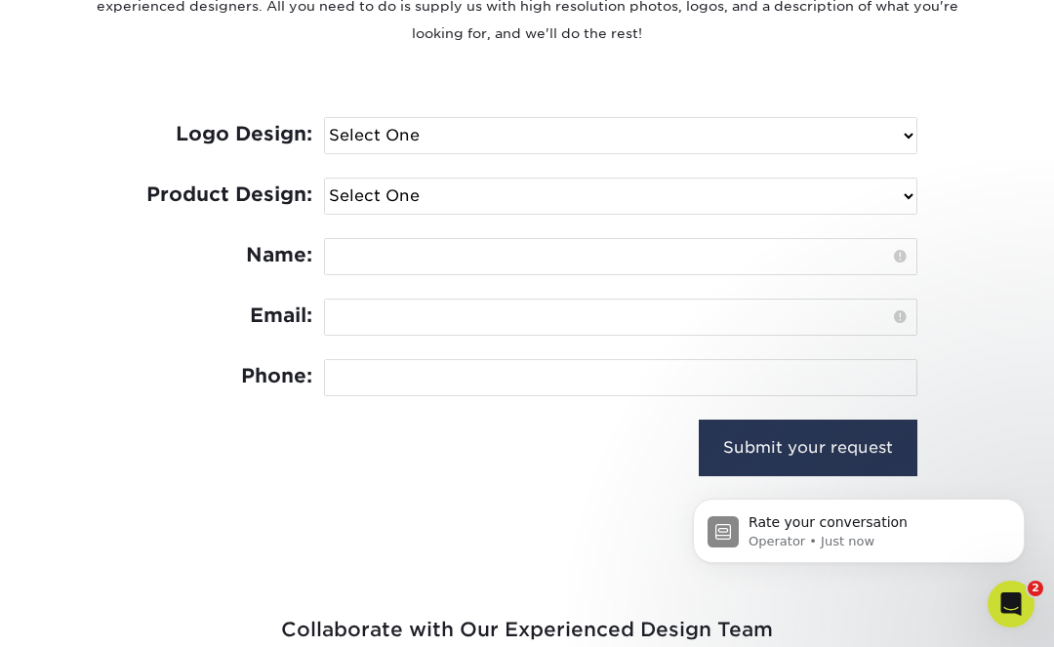
select select "No Logo"
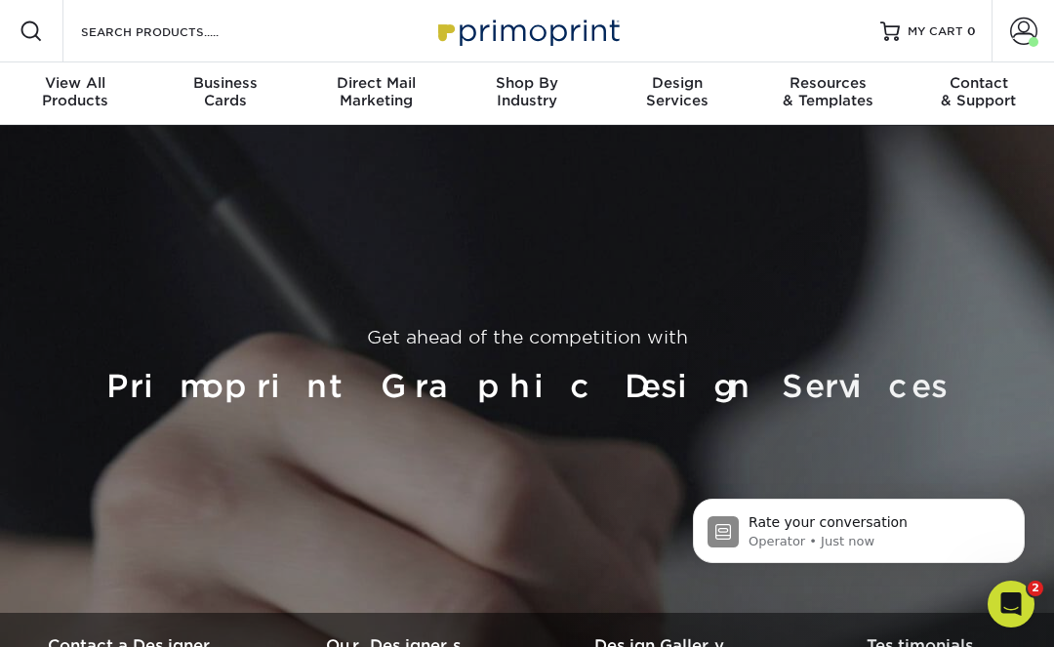
scroll to position [0, 0]
click at [1026, 19] on span at bounding box center [1023, 31] width 27 height 27
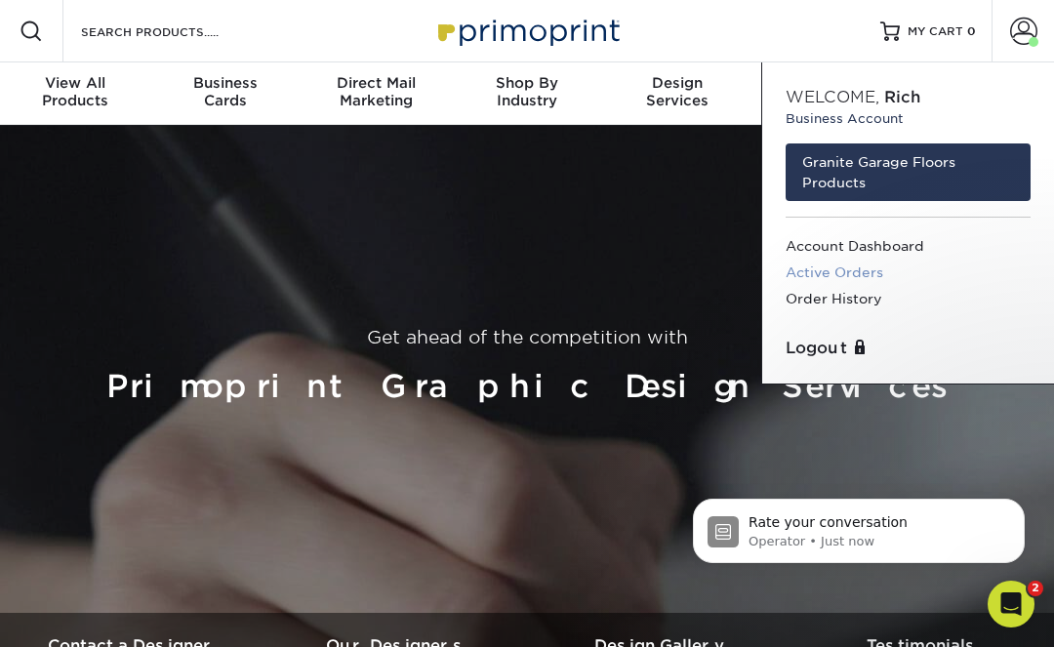
click at [841, 270] on link "Active Orders" at bounding box center [907, 273] width 245 height 26
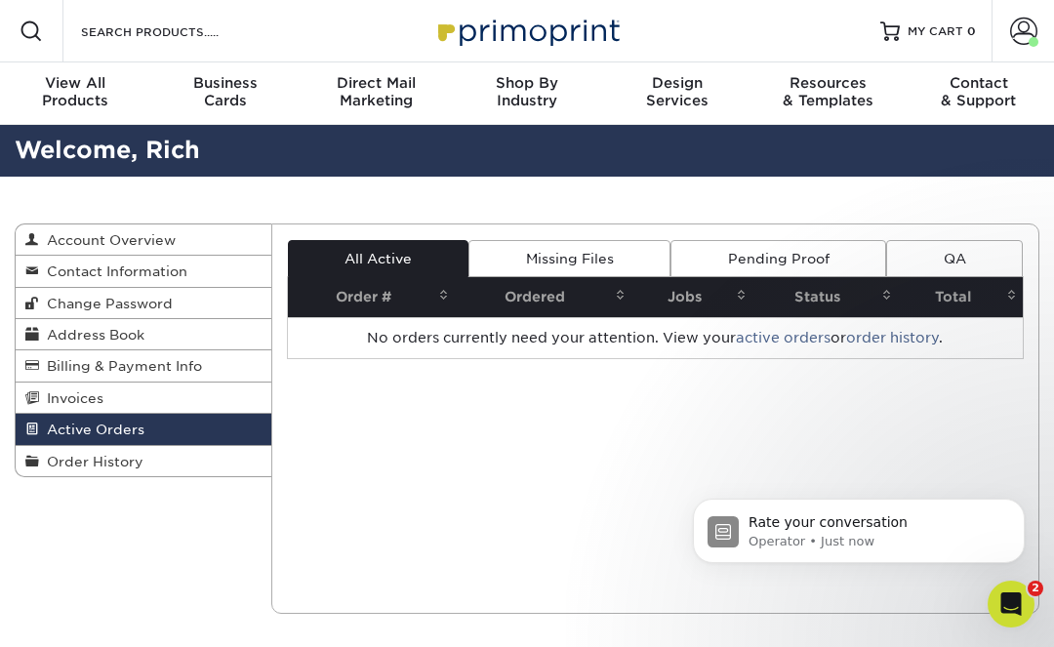
click at [811, 256] on link "Pending Proof" at bounding box center [778, 258] width 216 height 37
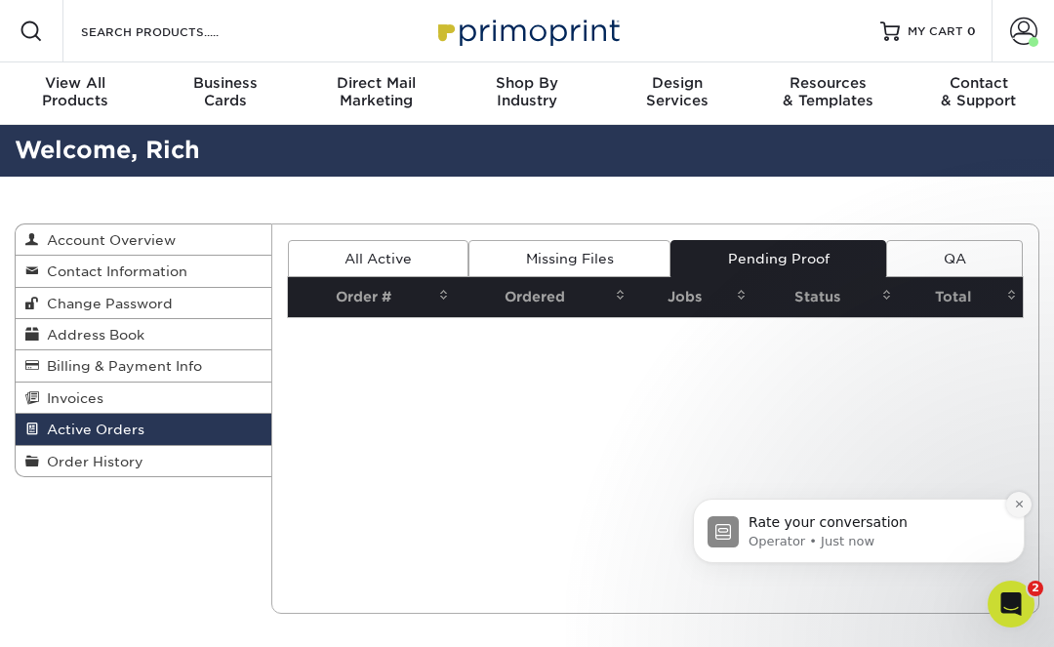
click at [1021, 508] on icon "Dismiss notification" at bounding box center [1019, 504] width 11 height 11
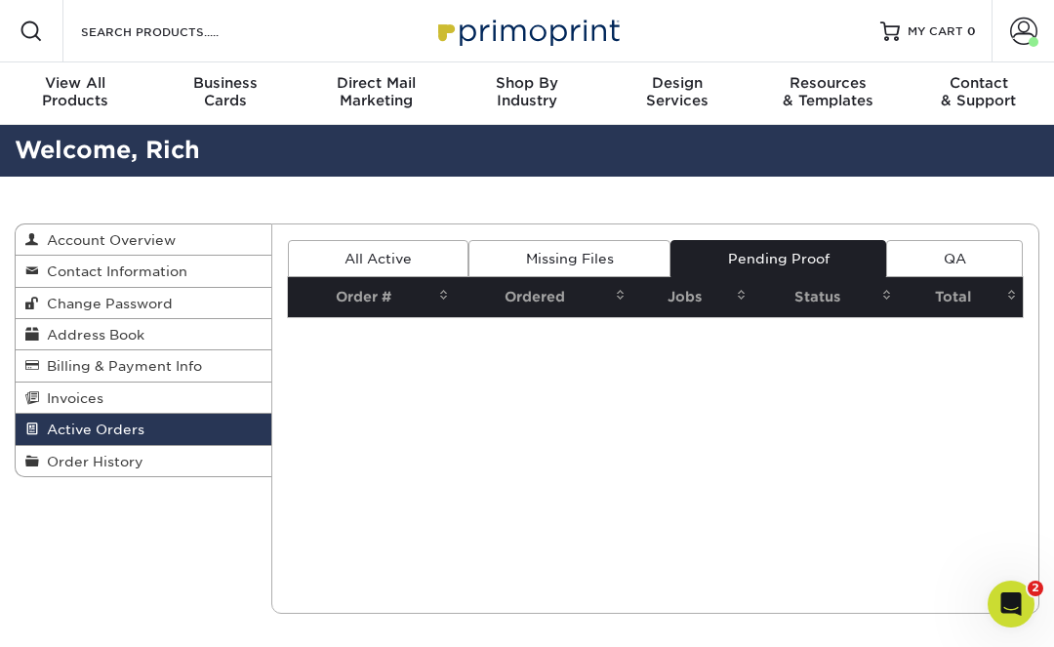
click at [975, 258] on link "QA" at bounding box center [954, 258] width 137 height 37
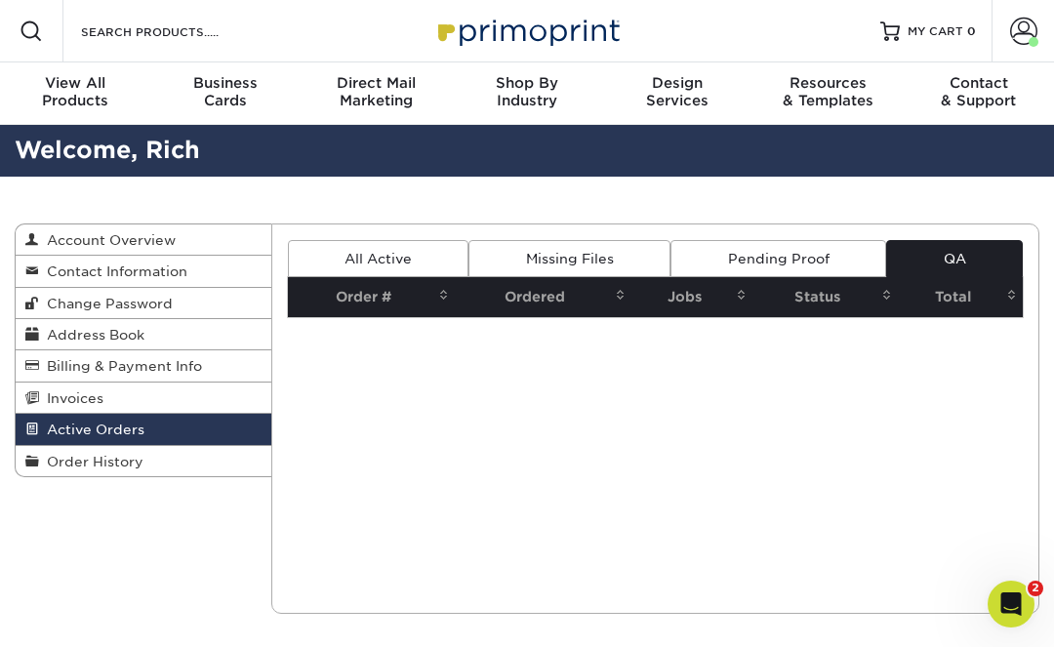
click at [394, 251] on link "All Active" at bounding box center [378, 258] width 181 height 37
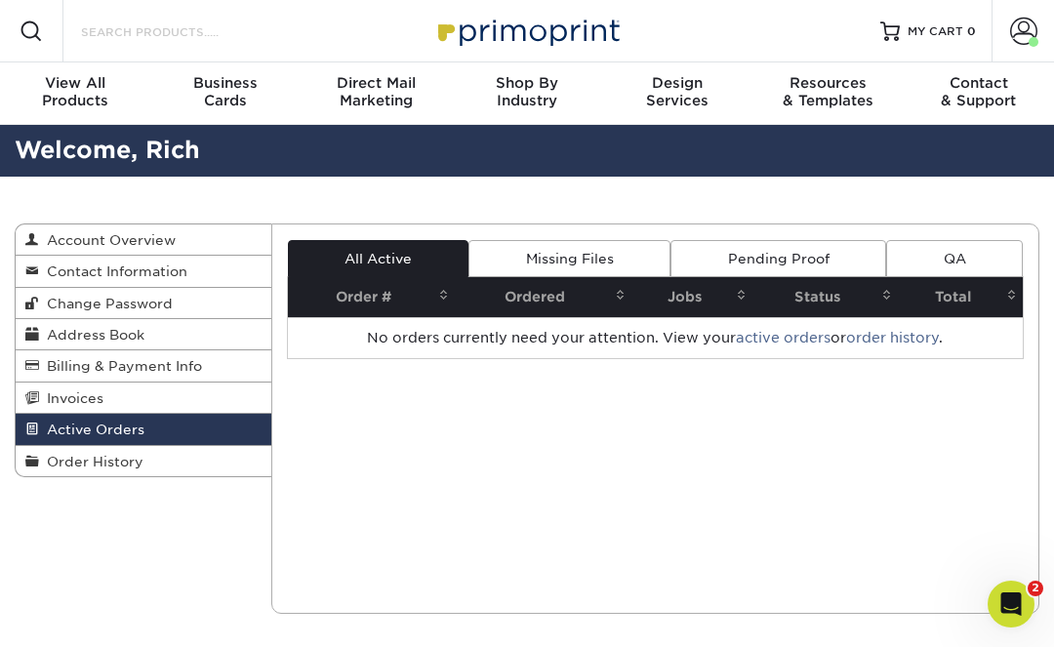
click at [136, 29] on input "Search Products" at bounding box center [174, 31] width 190 height 23
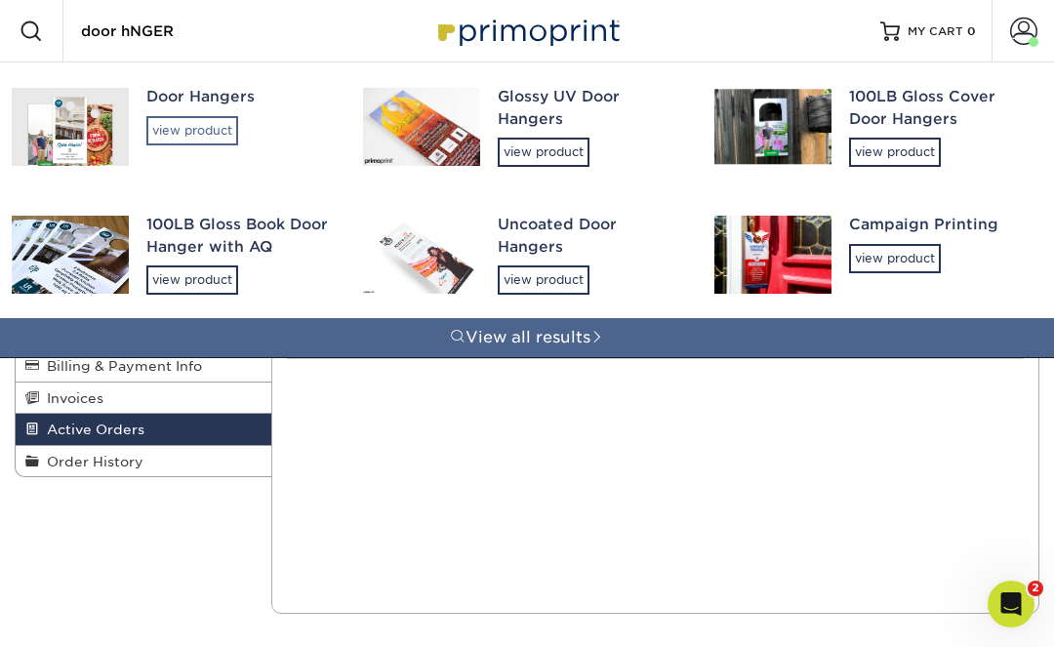
type input "door hNGER"
click at [173, 130] on div "view product" at bounding box center [192, 130] width 92 height 29
